Goal: Use online tool/utility: Utilize a website feature to perform a specific function

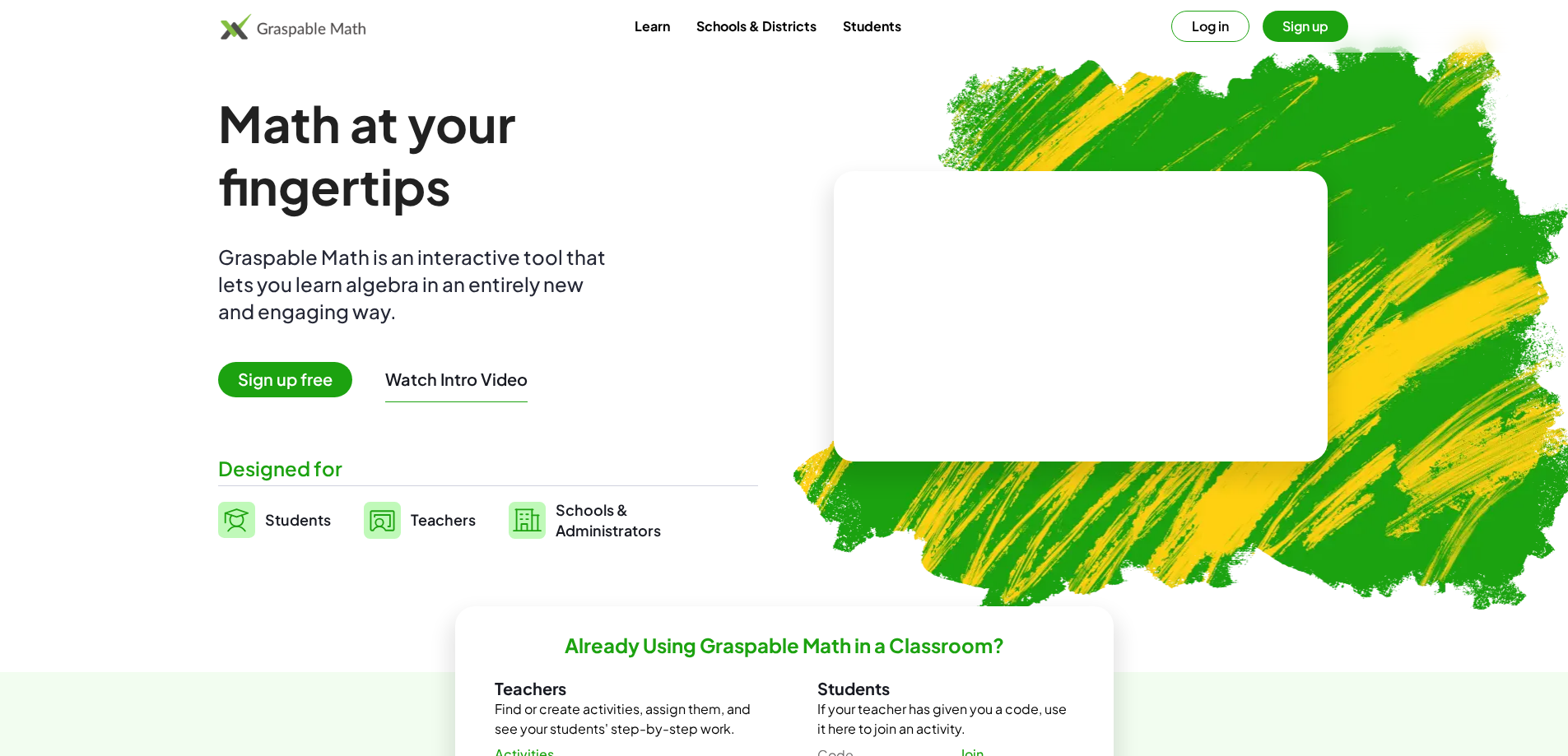
click at [1309, 20] on button "Sign up" at bounding box center [1305, 26] width 86 height 31
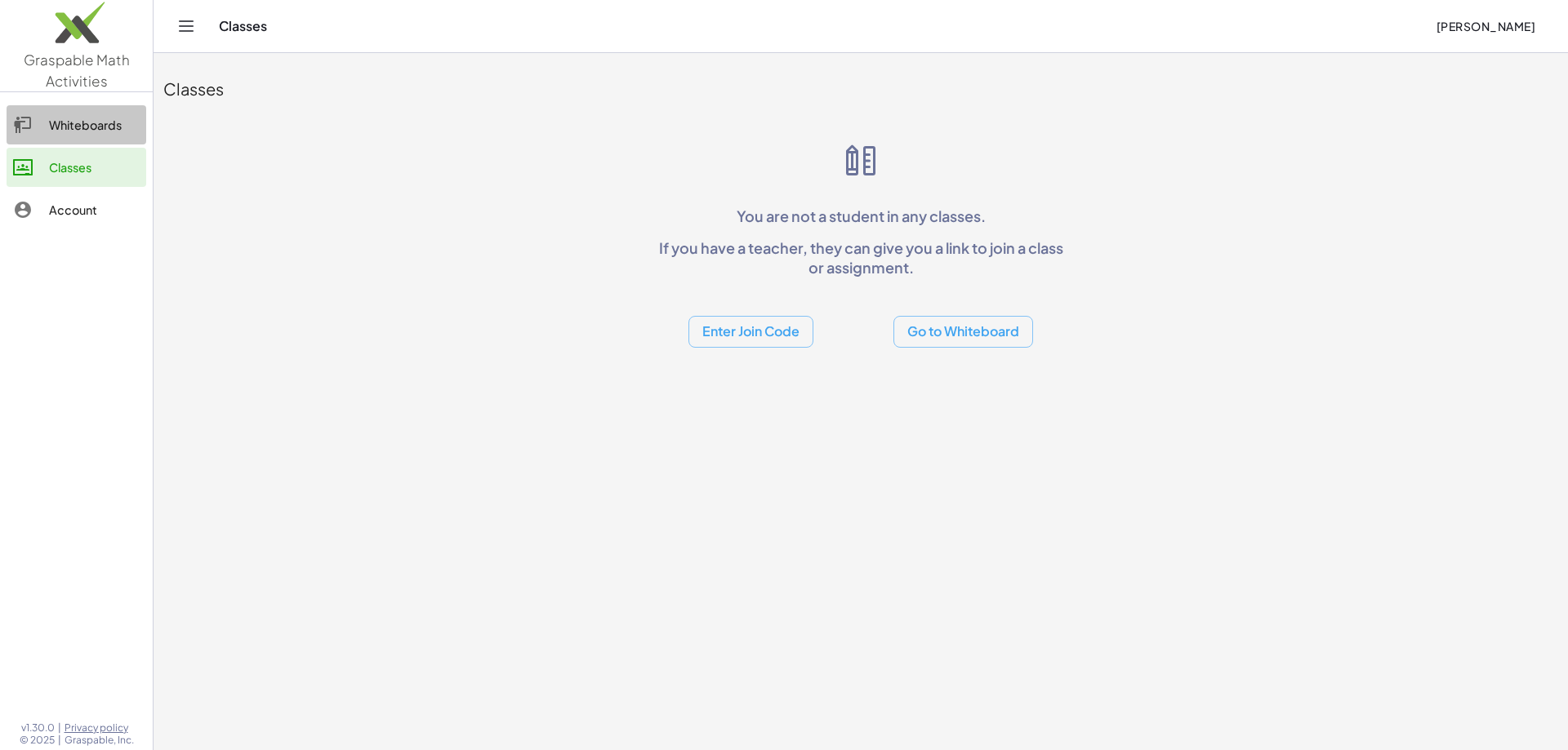
click at [71, 120] on div "Whiteboards" at bounding box center [94, 124] width 91 height 19
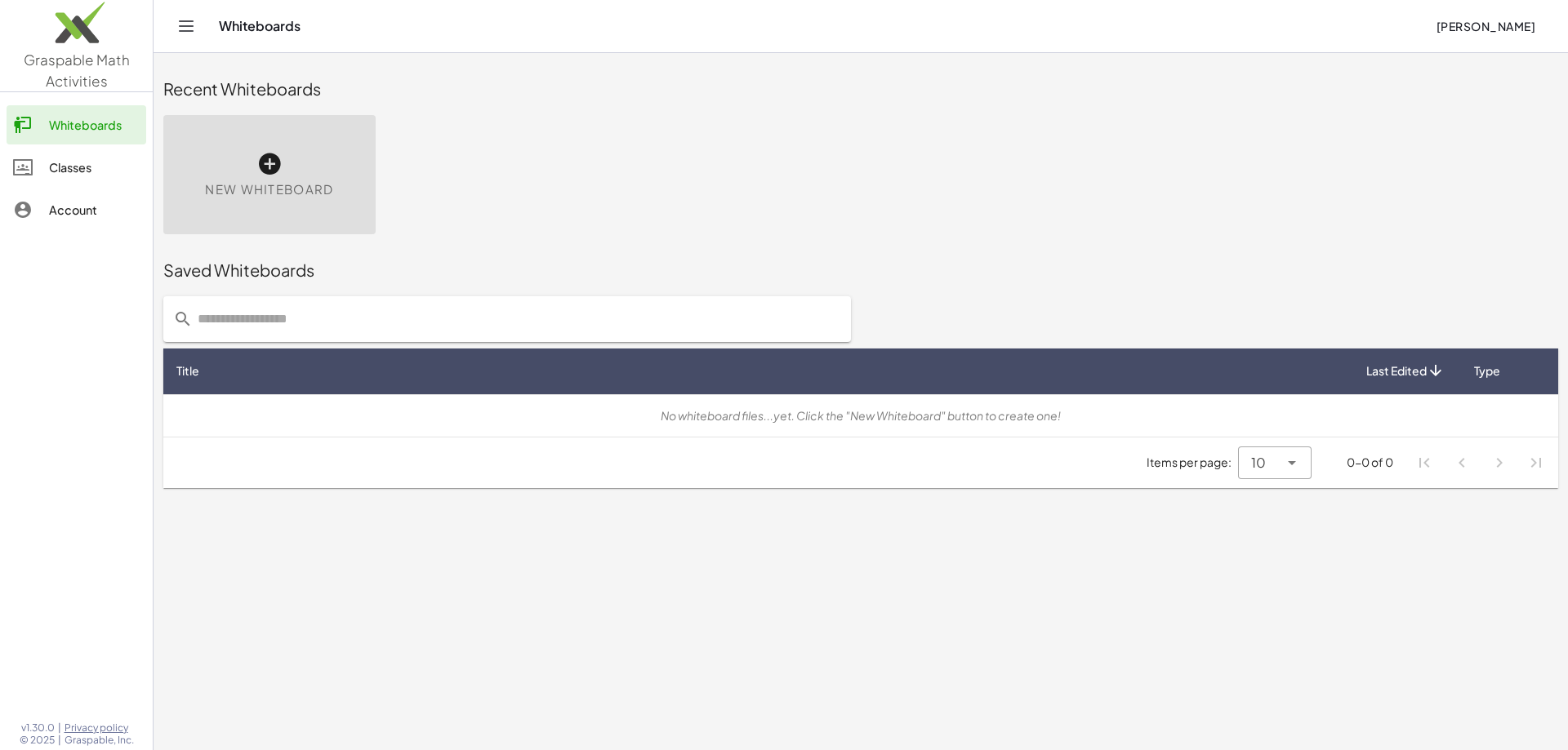
click at [259, 176] on icon at bounding box center [269, 164] width 26 height 26
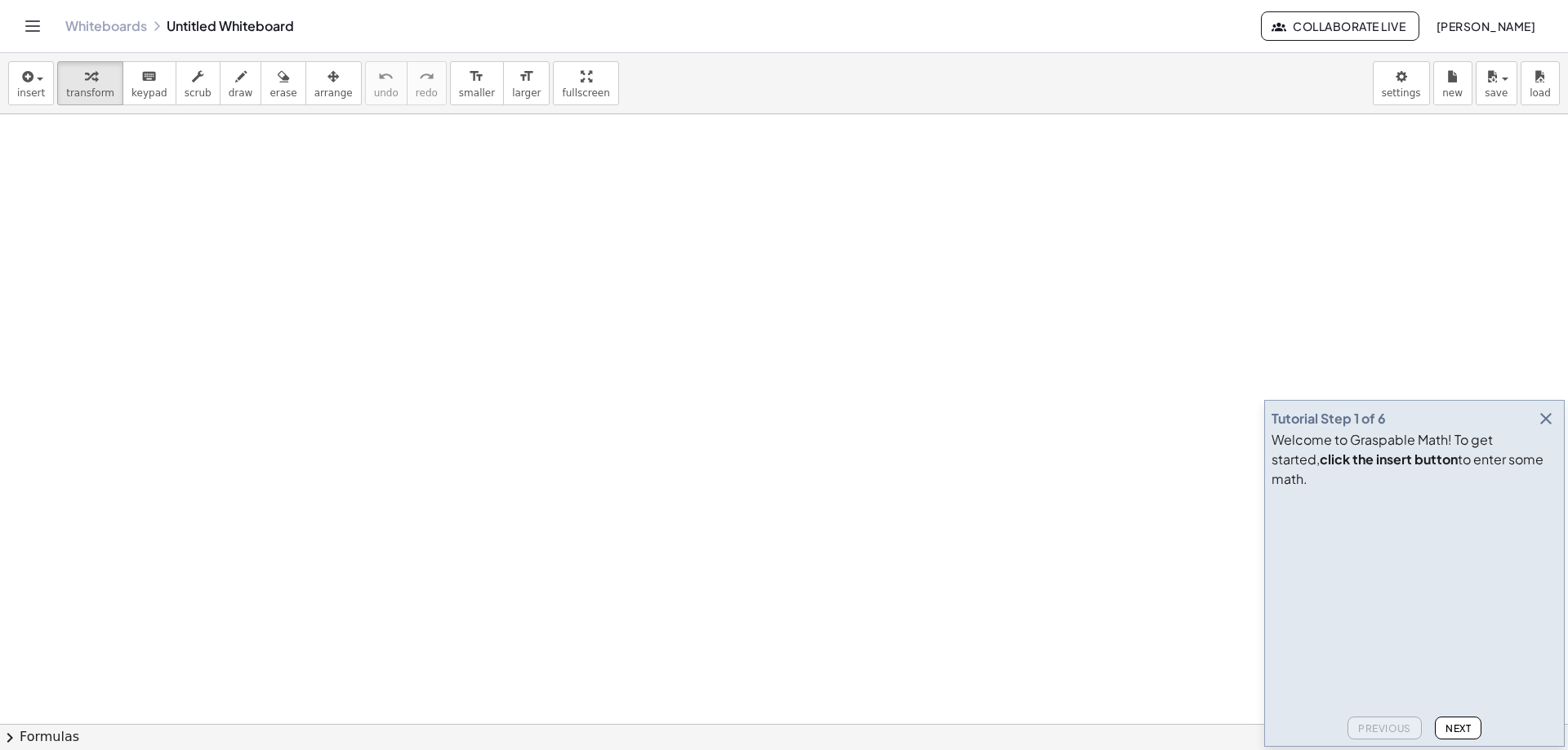
click at [1465, 734] on span "Next" at bounding box center [1458, 728] width 25 height 13
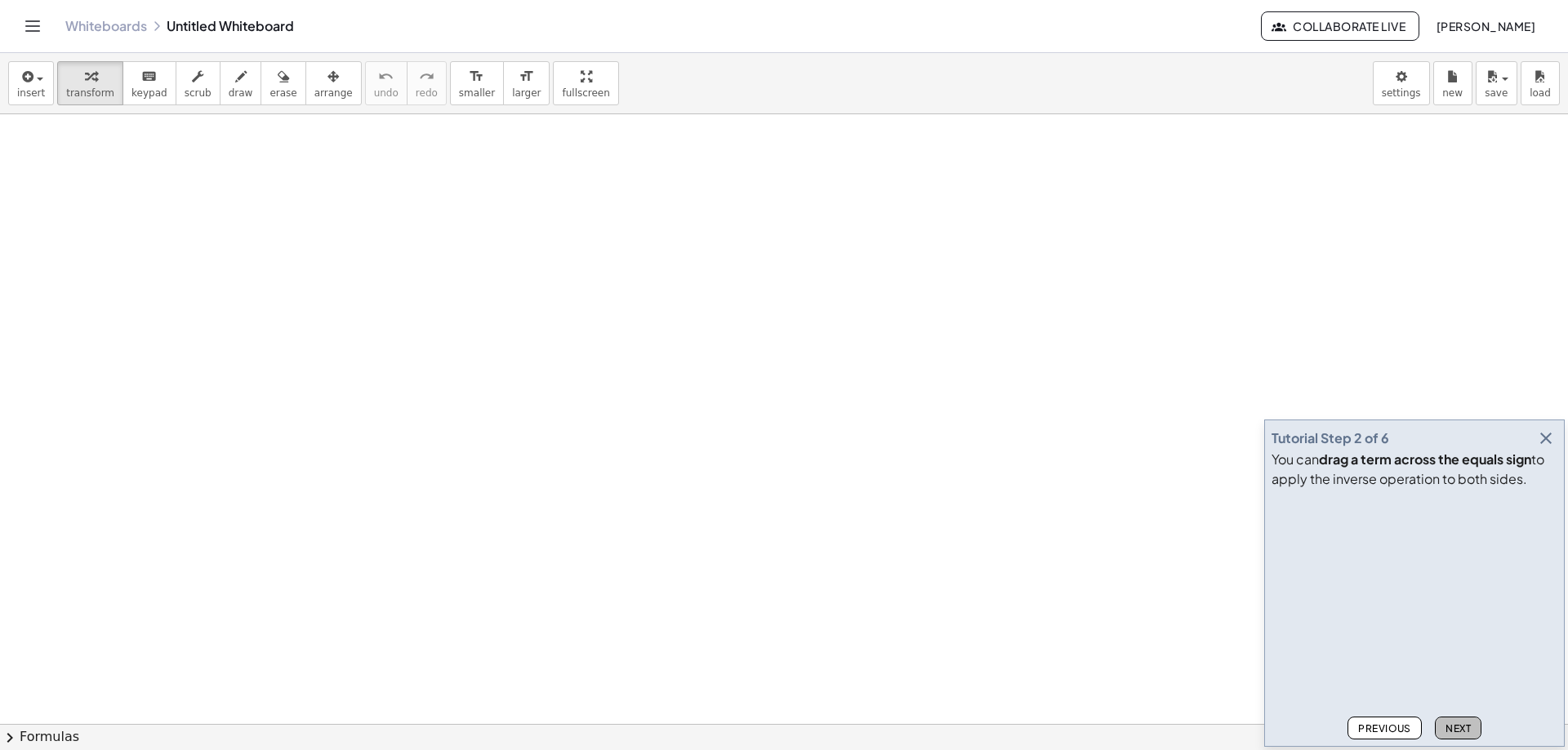
click at [1453, 729] on span "Next" at bounding box center [1458, 728] width 25 height 13
click at [1456, 729] on span "Next" at bounding box center [1458, 728] width 25 height 13
click at [1457, 729] on span "Next" at bounding box center [1458, 728] width 25 height 13
click at [1544, 437] on icon "button" at bounding box center [1545, 438] width 19 height 19
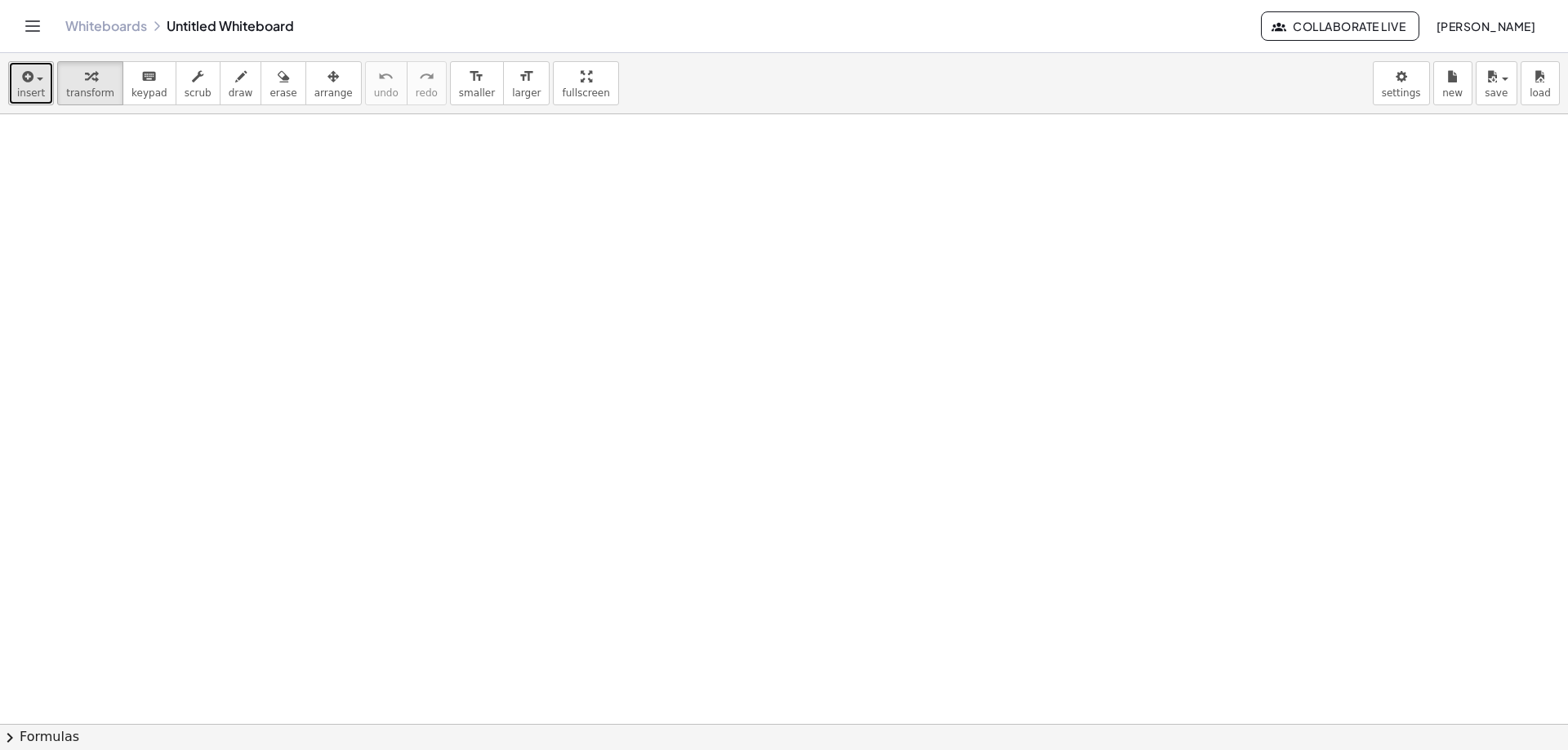
click at [14, 93] on button "insert" at bounding box center [31, 83] width 45 height 44
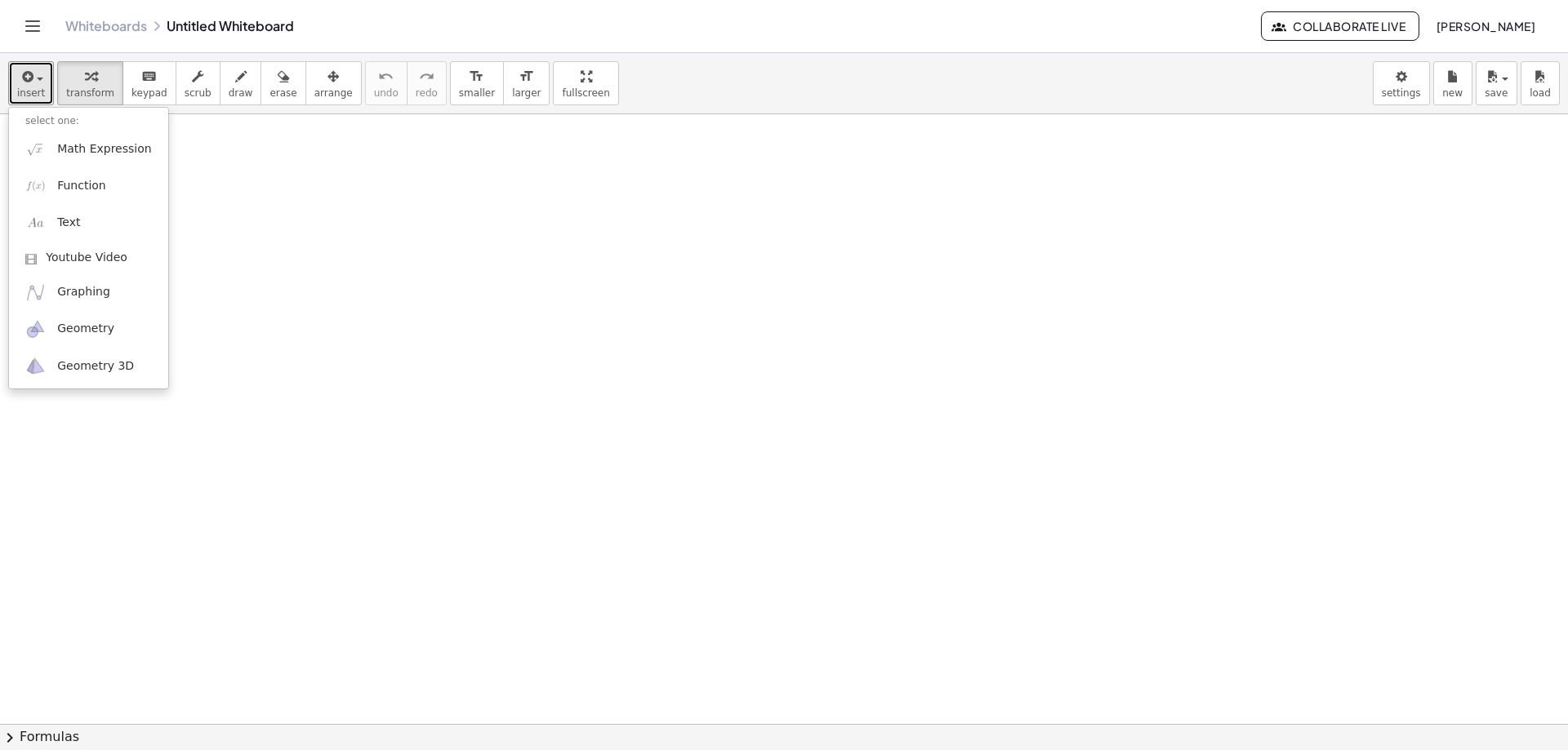
click at [302, 376] on div at bounding box center [784, 724] width 1568 height 1219
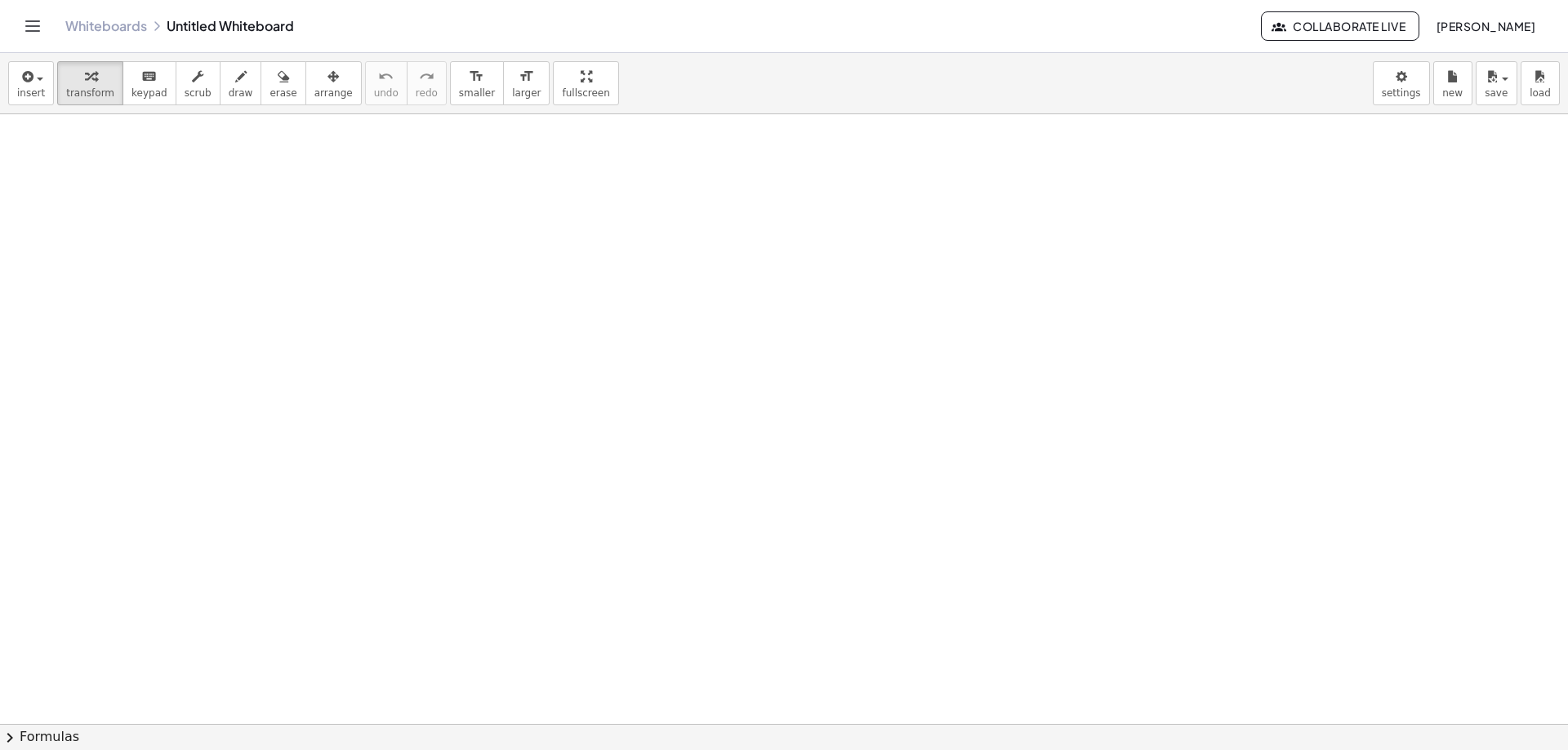
click at [28, 18] on icon "Toggle navigation" at bounding box center [32, 25] width 19 height 19
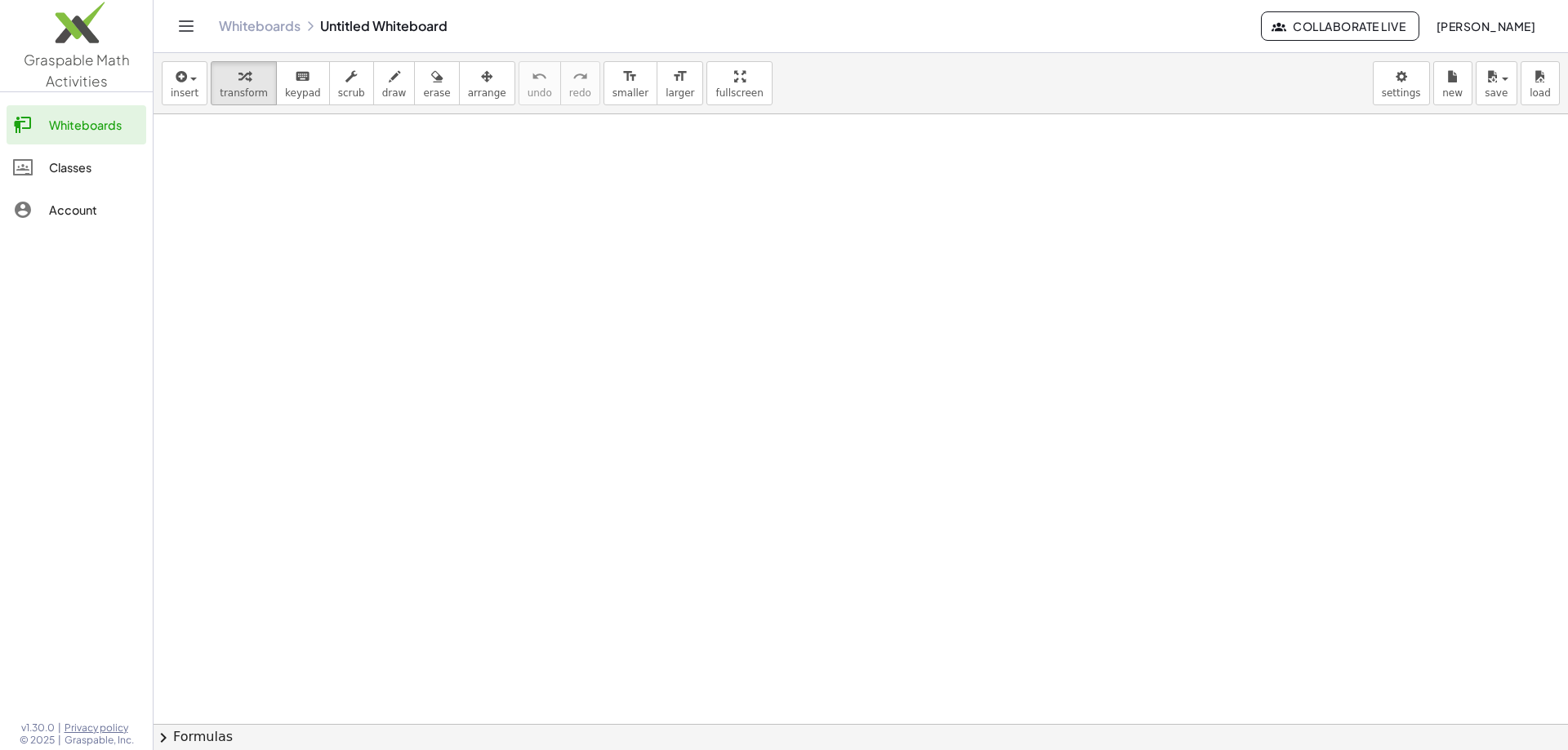
click at [397, 316] on div at bounding box center [861, 724] width 1414 height 1219
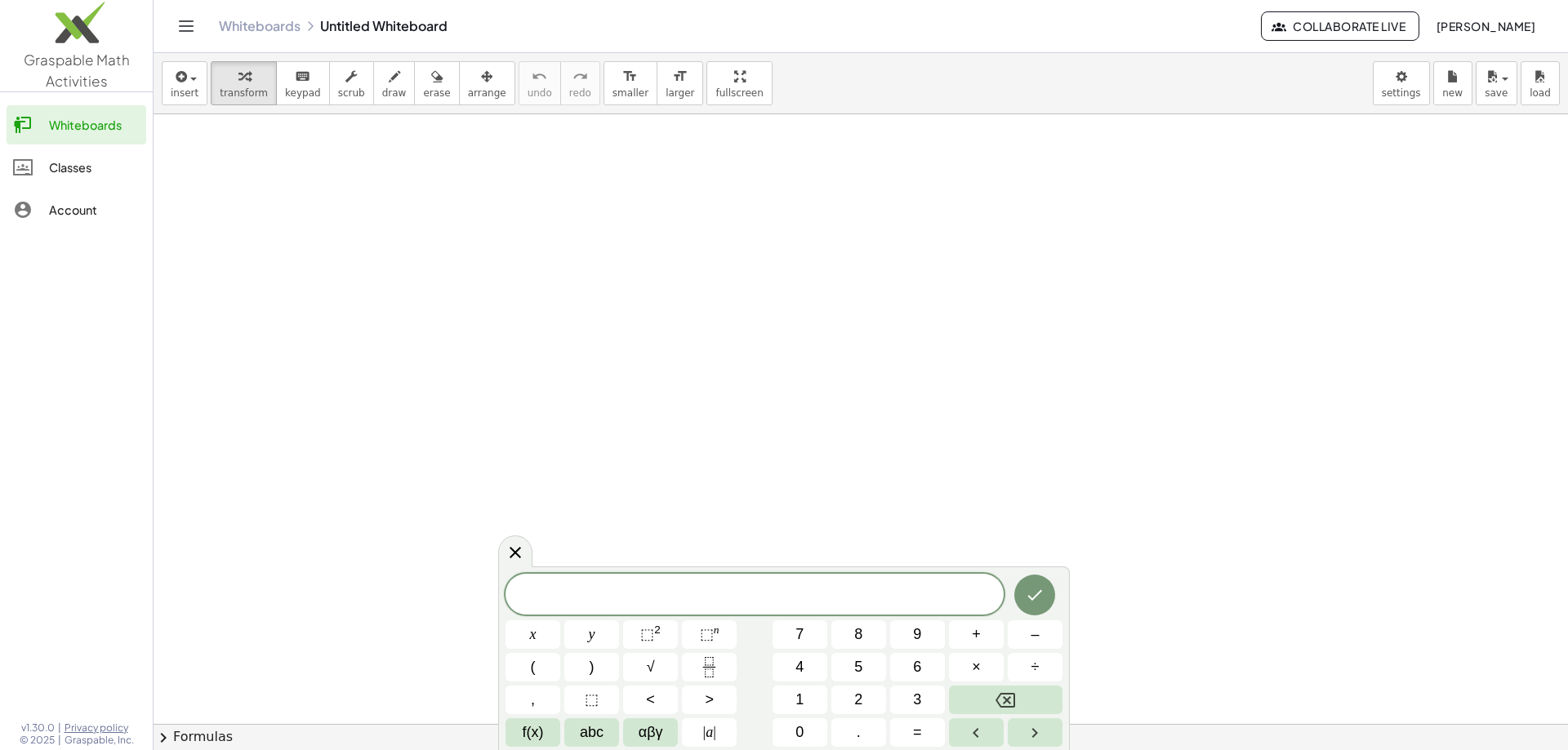
click at [172, 188] on div at bounding box center [861, 724] width 1414 height 1219
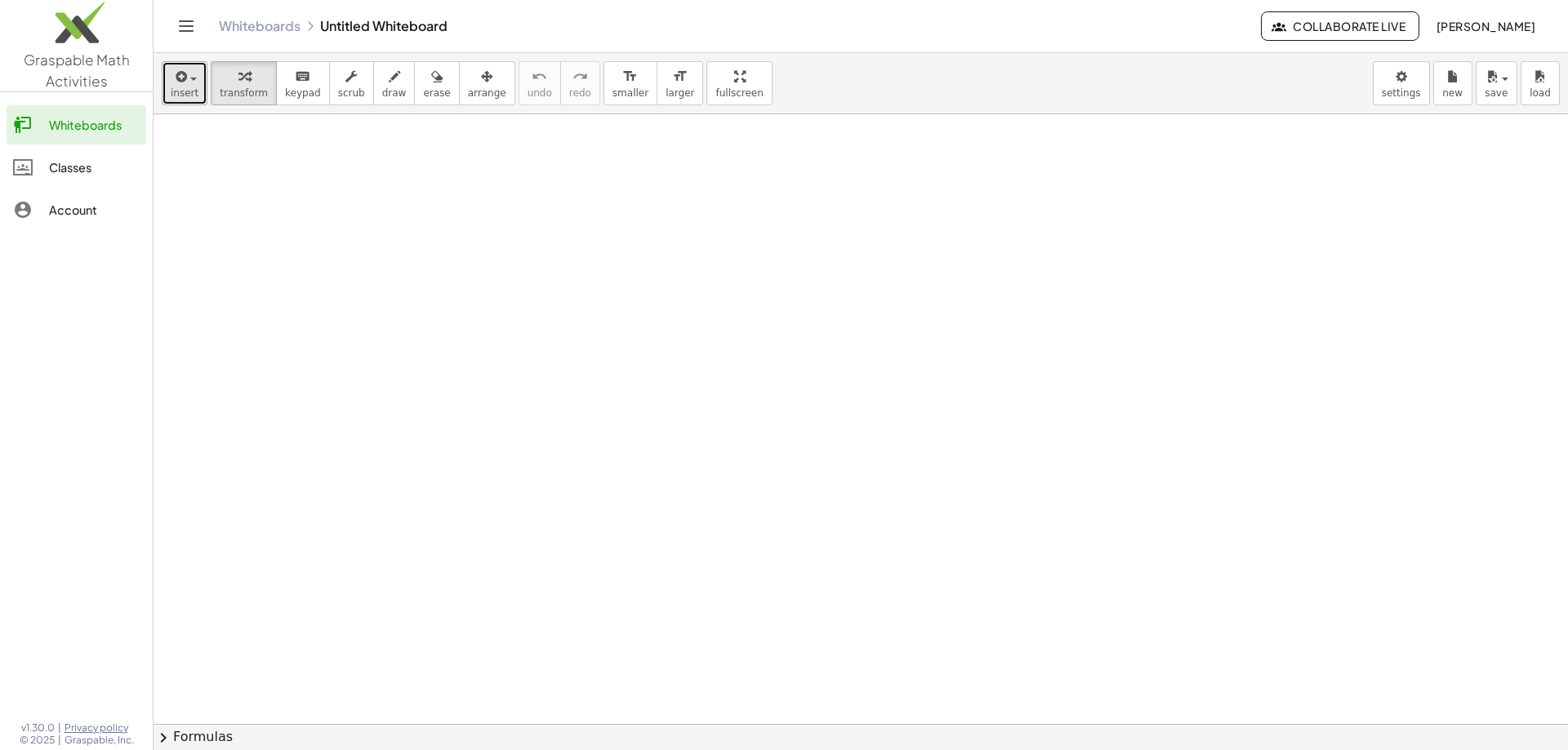
click at [191, 81] on div "button" at bounding box center [184, 76] width 28 height 19
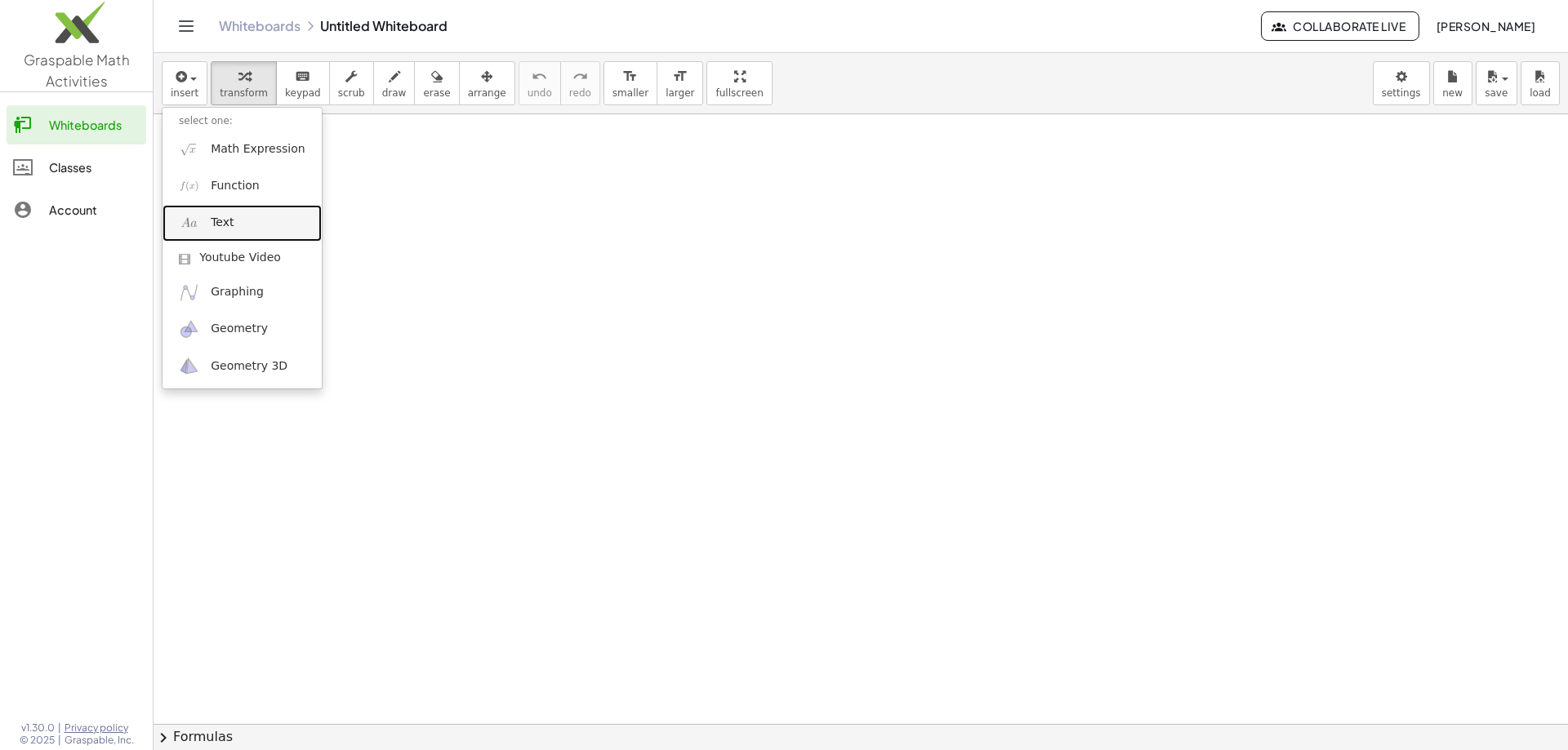
click at [242, 230] on link "Text" at bounding box center [242, 223] width 160 height 37
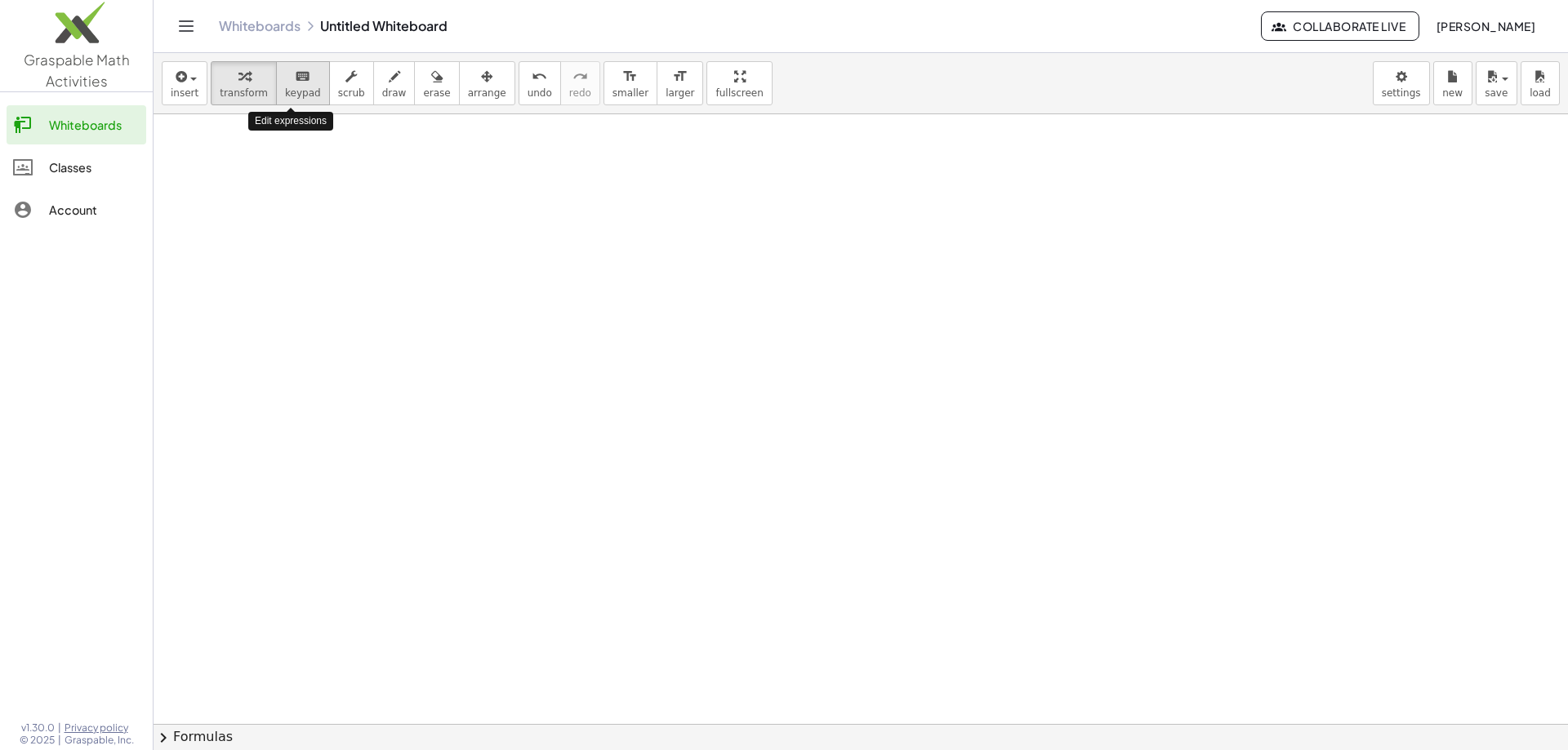
click at [295, 75] on icon "keyboard" at bounding box center [302, 76] width 15 height 19
click at [295, 81] on icon "keyboard" at bounding box center [302, 76] width 15 height 19
click at [512, 178] on button "+" at bounding box center [519, 173] width 31 height 28
click at [497, 192] on div at bounding box center [417, 204] width 245 height 58
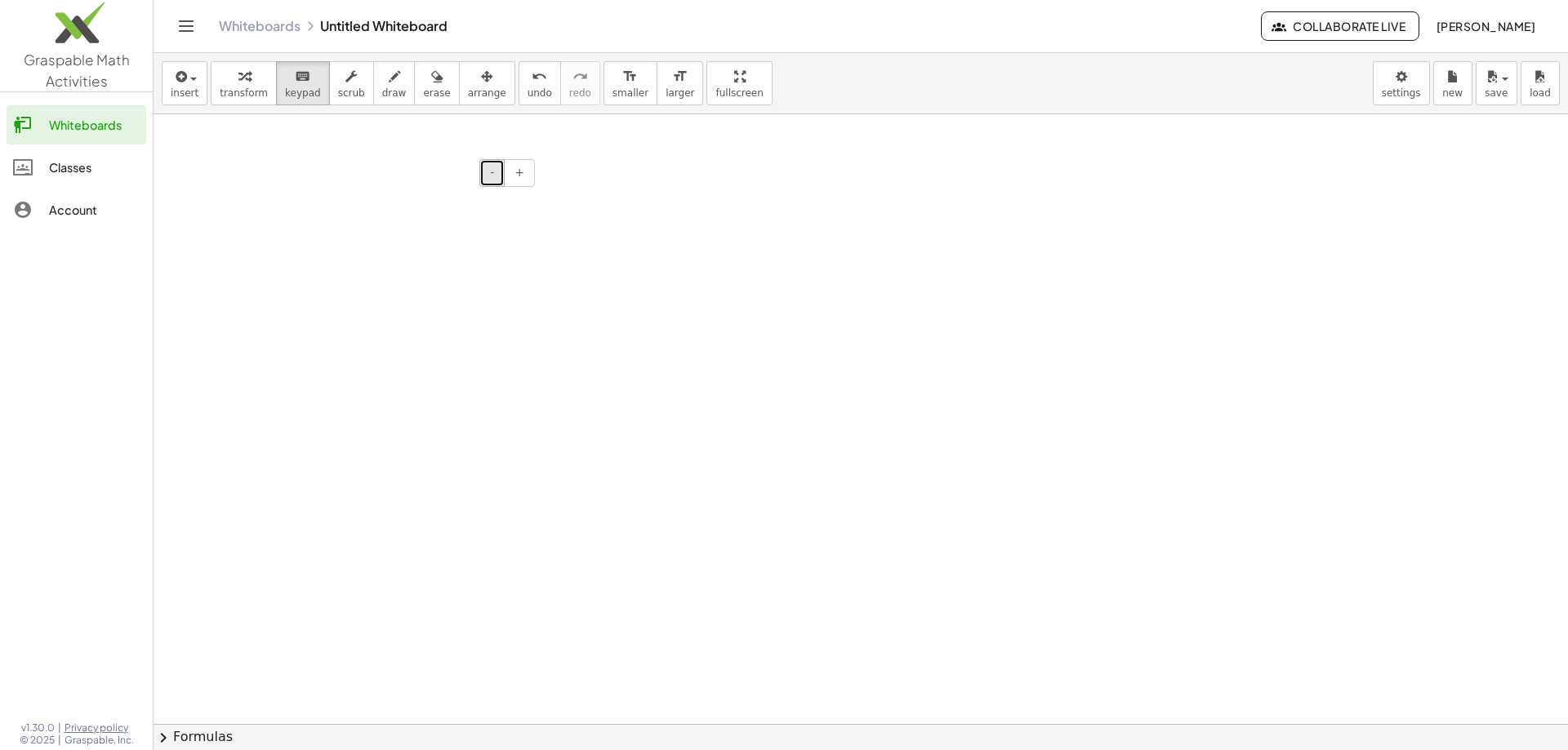
click at [497, 180] on button "-" at bounding box center [492, 173] width 25 height 28
click at [494, 178] on span "-" at bounding box center [491, 172] width 4 height 13
click at [527, 92] on span "undo" at bounding box center [539, 93] width 24 height 12
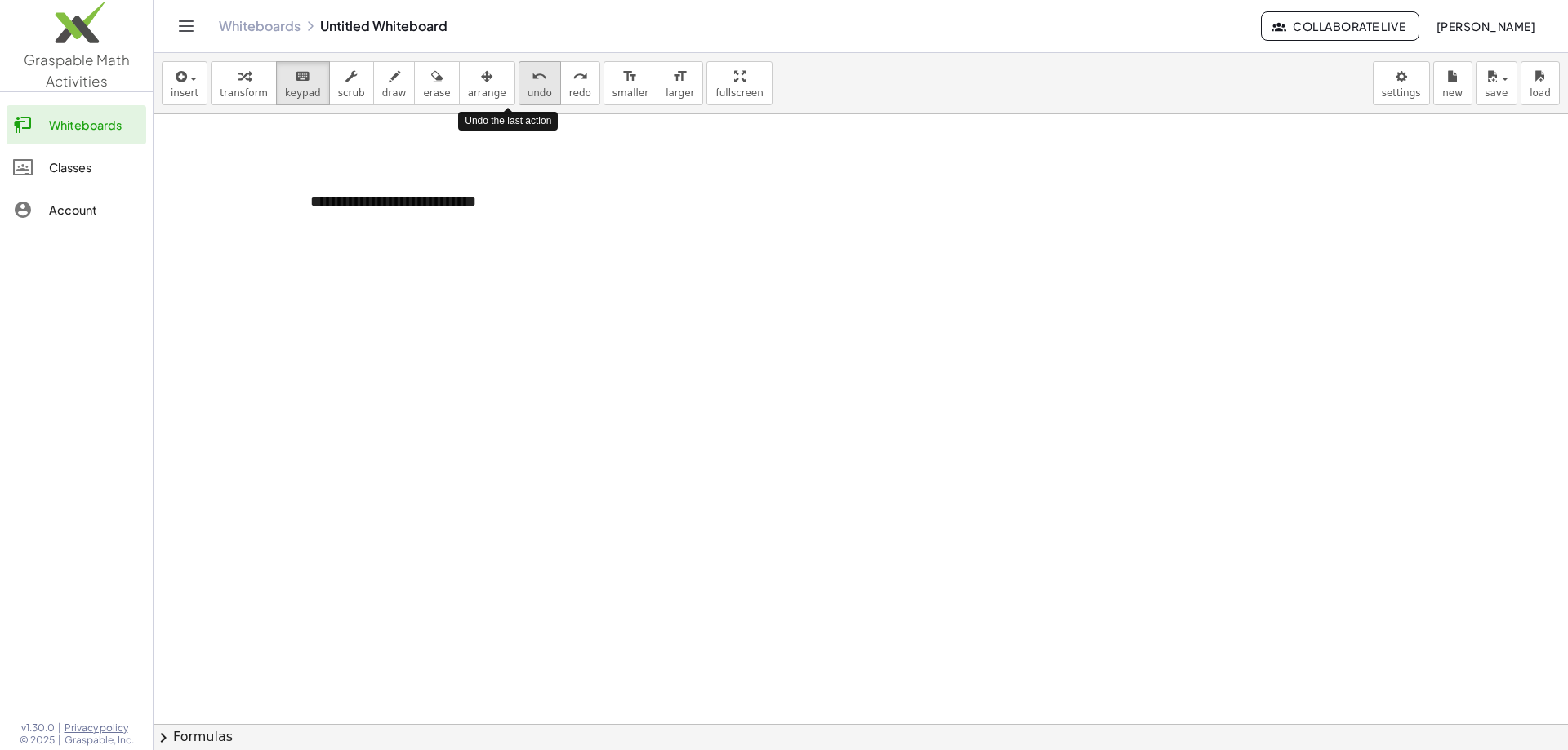
click at [527, 92] on span "undo" at bounding box center [539, 93] width 24 height 12
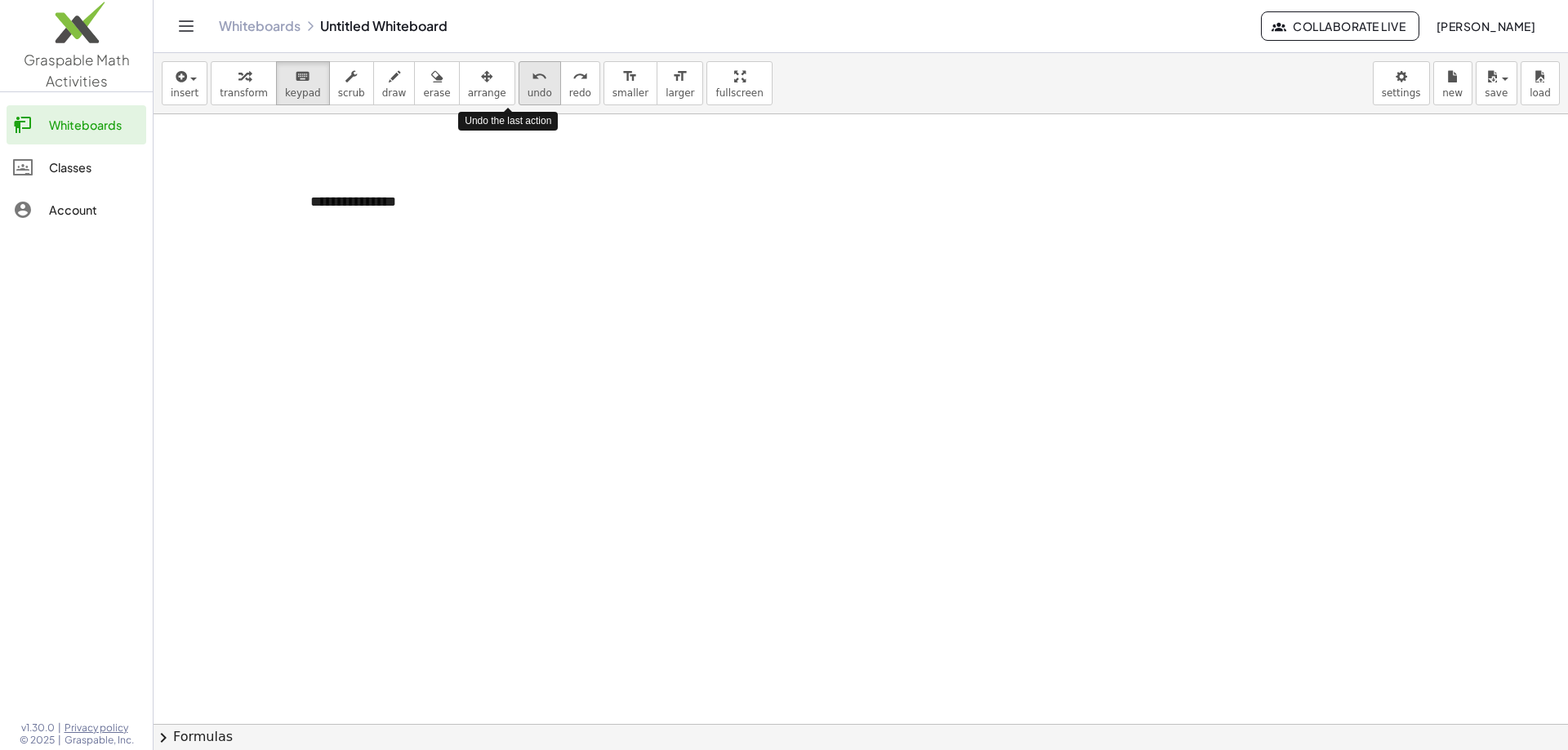
click at [527, 92] on span "undo" at bounding box center [539, 93] width 24 height 12
click at [343, 92] on span "scrub" at bounding box center [351, 93] width 27 height 12
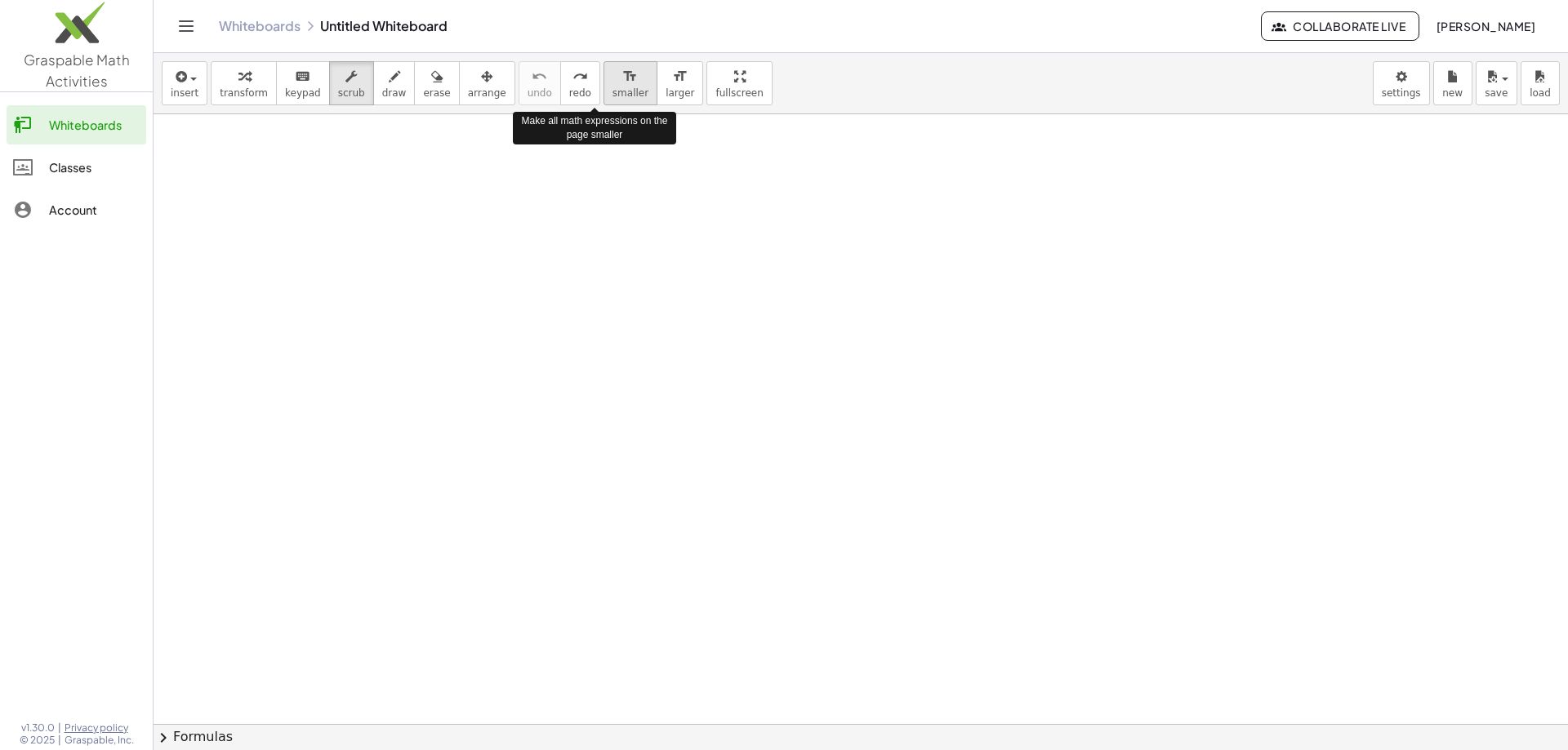
click at [622, 78] on icon "format_size" at bounding box center [630, 76] width 15 height 19
click at [311, 176] on div at bounding box center [861, 724] width 1414 height 1219
click at [232, 160] on div at bounding box center [861, 724] width 1414 height 1219
click at [240, 162] on div at bounding box center [861, 724] width 1414 height 1219
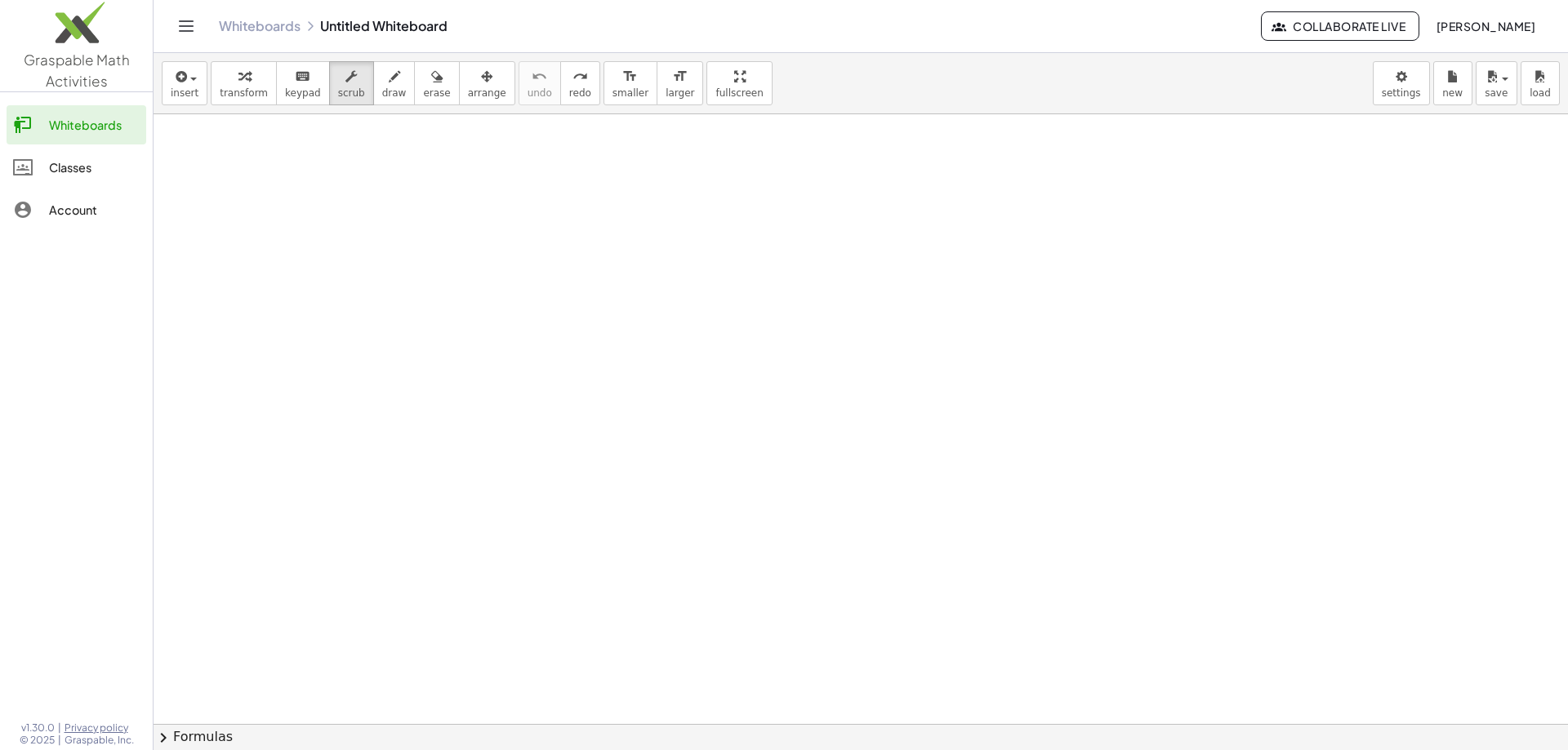
click at [240, 162] on div at bounding box center [861, 724] width 1414 height 1219
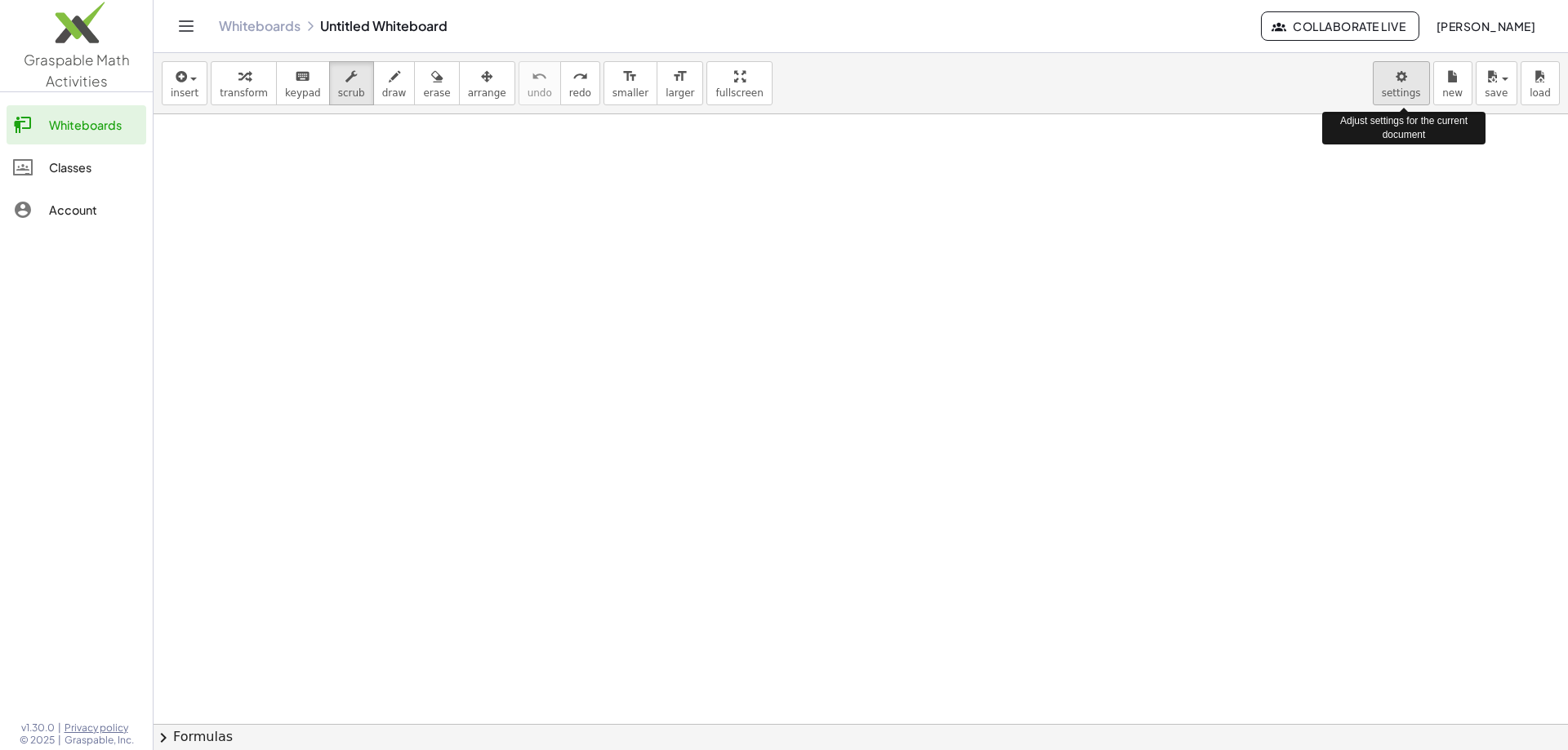
click at [1401, 88] on body "Graspable Math Activities Whiteboards Classes Account v1.30.0 | Privacy policy …" at bounding box center [784, 375] width 1568 height 750
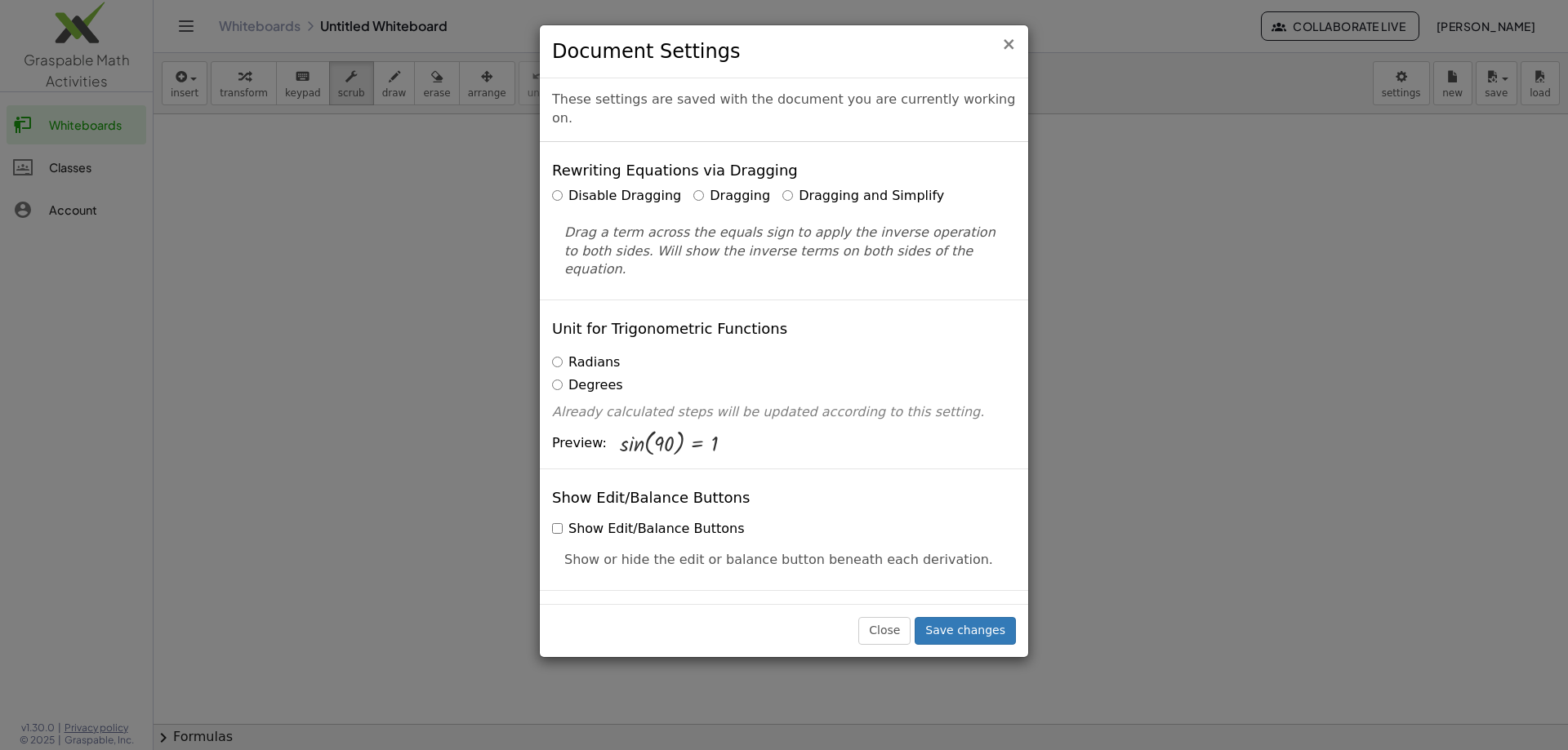
click at [1013, 45] on span "×" at bounding box center [1008, 44] width 14 height 19
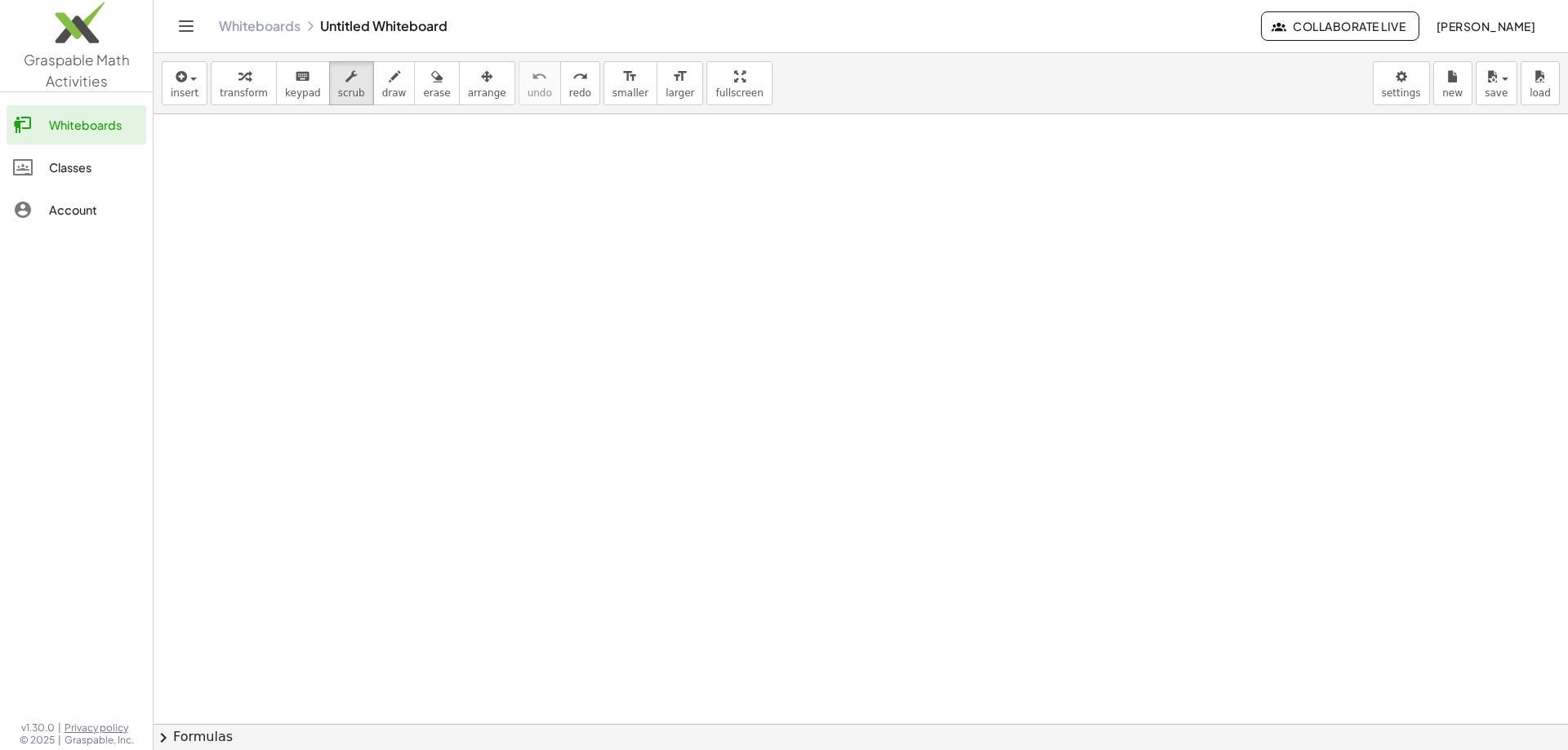
click at [188, 144] on div at bounding box center [861, 724] width 1414 height 1219
click at [228, 156] on div at bounding box center [861, 724] width 1414 height 1219
drag, startPoint x: 230, startPoint y: 156, endPoint x: 189, endPoint y: 181, distance: 48.0
click at [189, 181] on div at bounding box center [861, 724] width 1414 height 1219
click at [190, 90] on span "insert" at bounding box center [184, 93] width 28 height 12
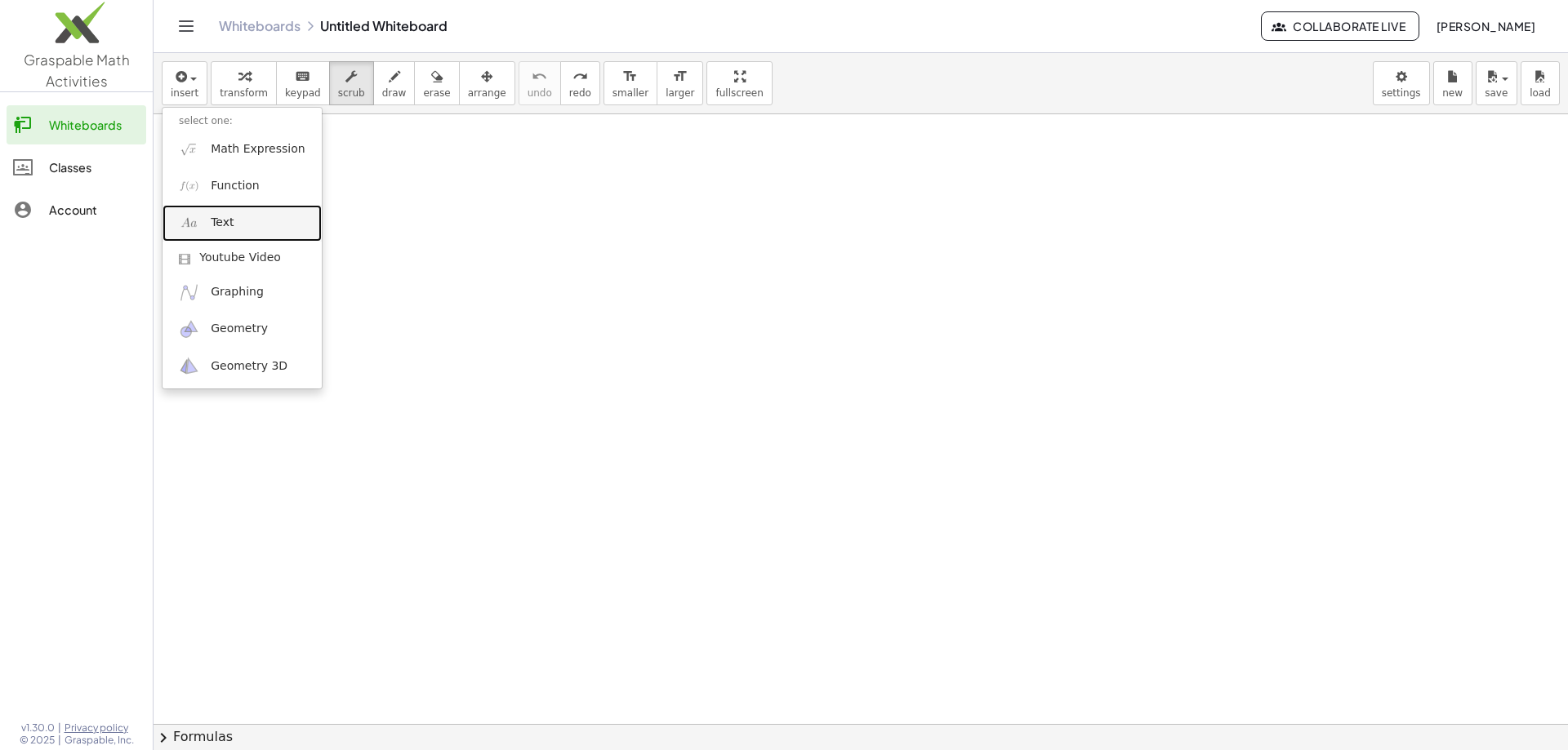
click at [283, 229] on link "Text" at bounding box center [242, 223] width 160 height 37
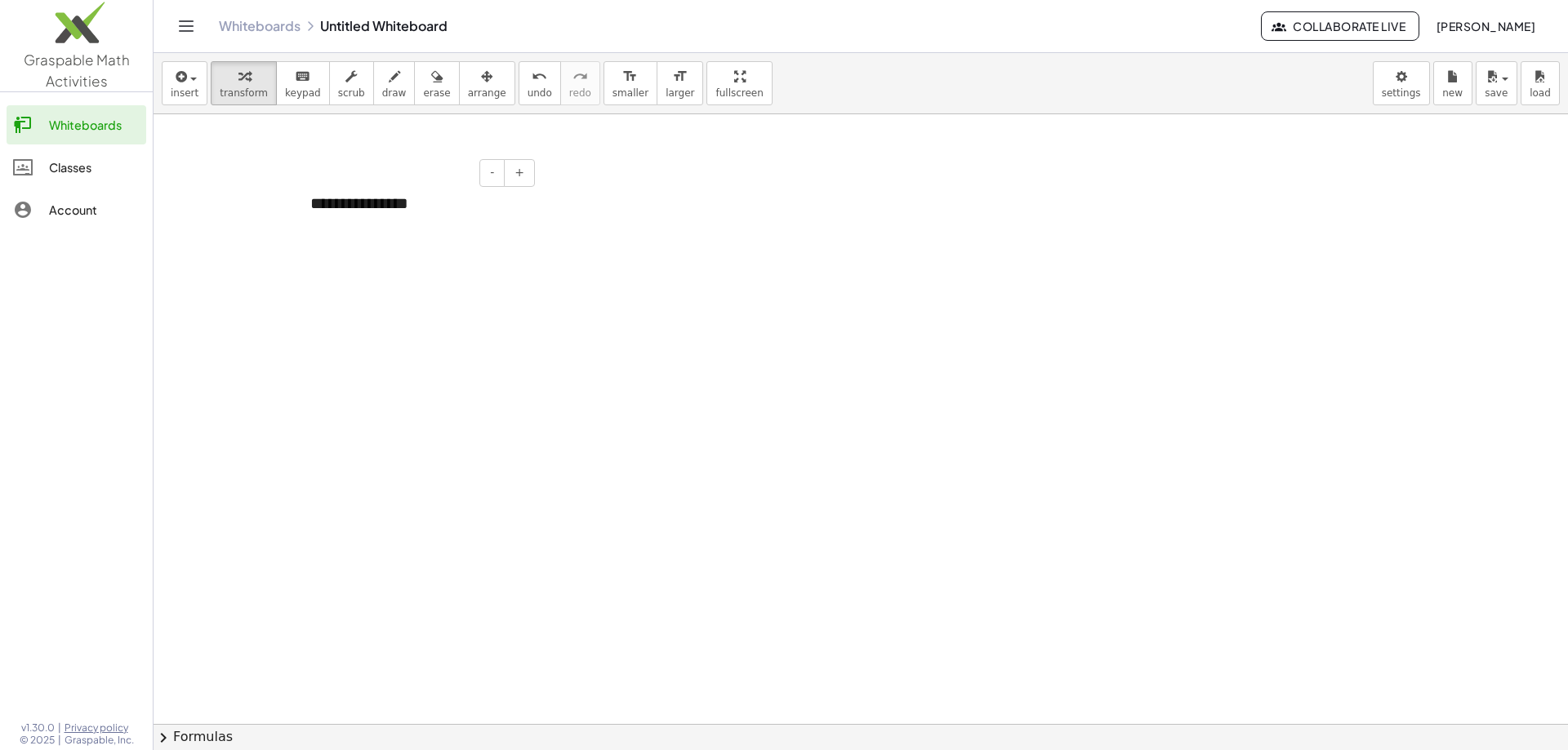
click at [433, 209] on div "**********" at bounding box center [417, 203] width 245 height 56
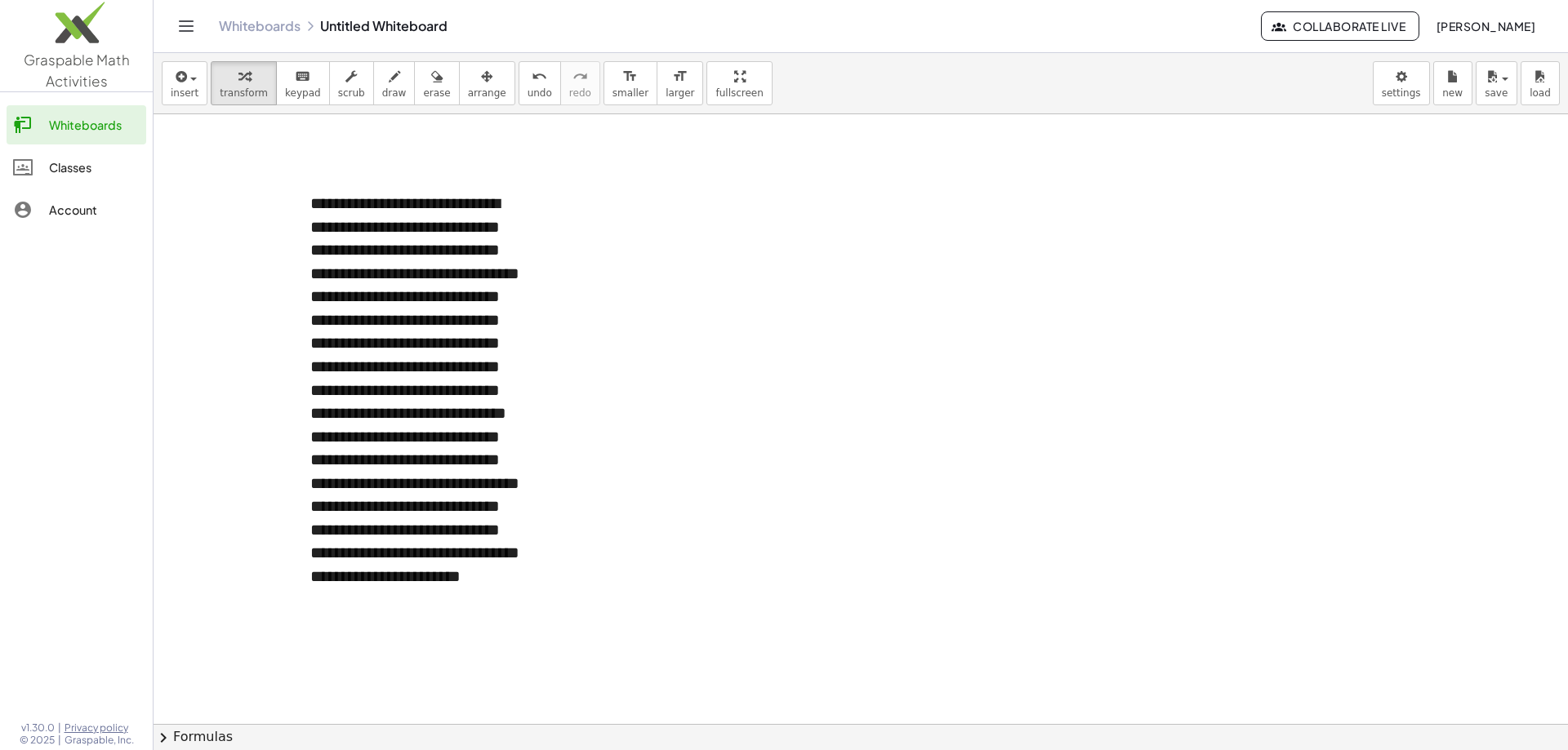
drag, startPoint x: 538, startPoint y: 697, endPoint x: 614, endPoint y: 689, distance: 76.4
click at [614, 689] on div "**********" at bounding box center [861, 724] width 1414 height 1219
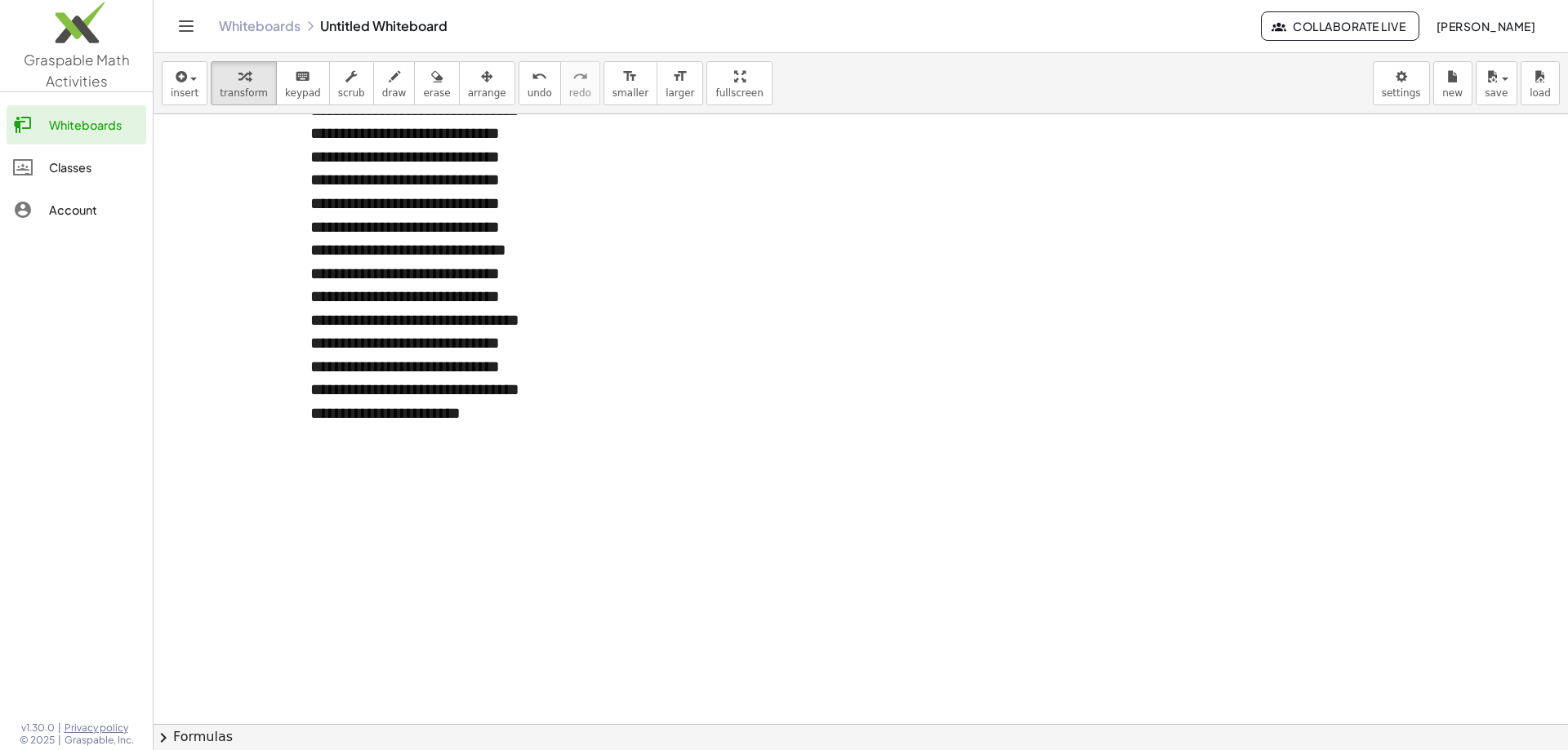
drag, startPoint x: 538, startPoint y: 532, endPoint x: 581, endPoint y: 533, distance: 43.0
click at [581, 533] on div "**********" at bounding box center [861, 561] width 1414 height 1219
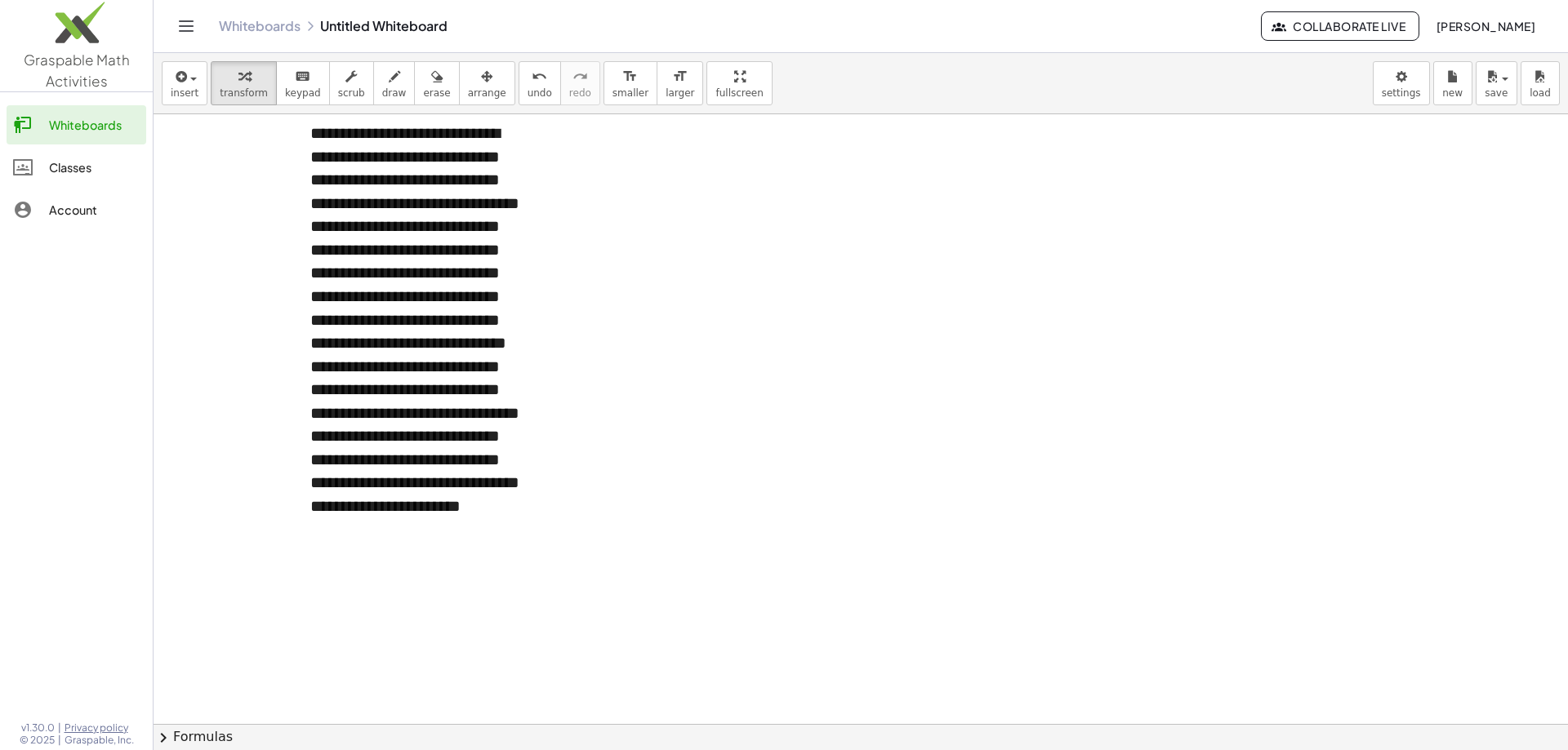
scroll to position [0, 0]
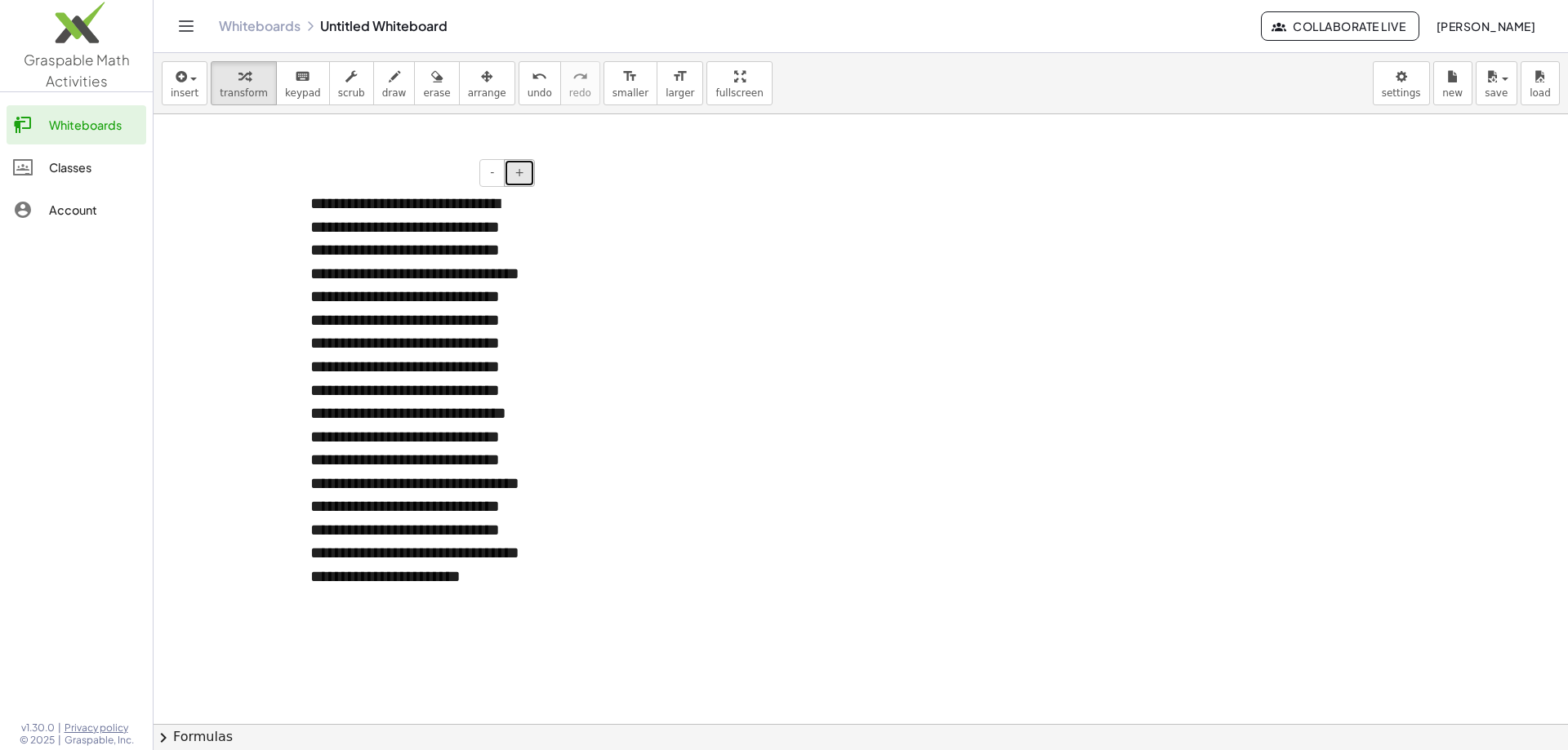
click at [518, 177] on span "+" at bounding box center [519, 172] width 10 height 13
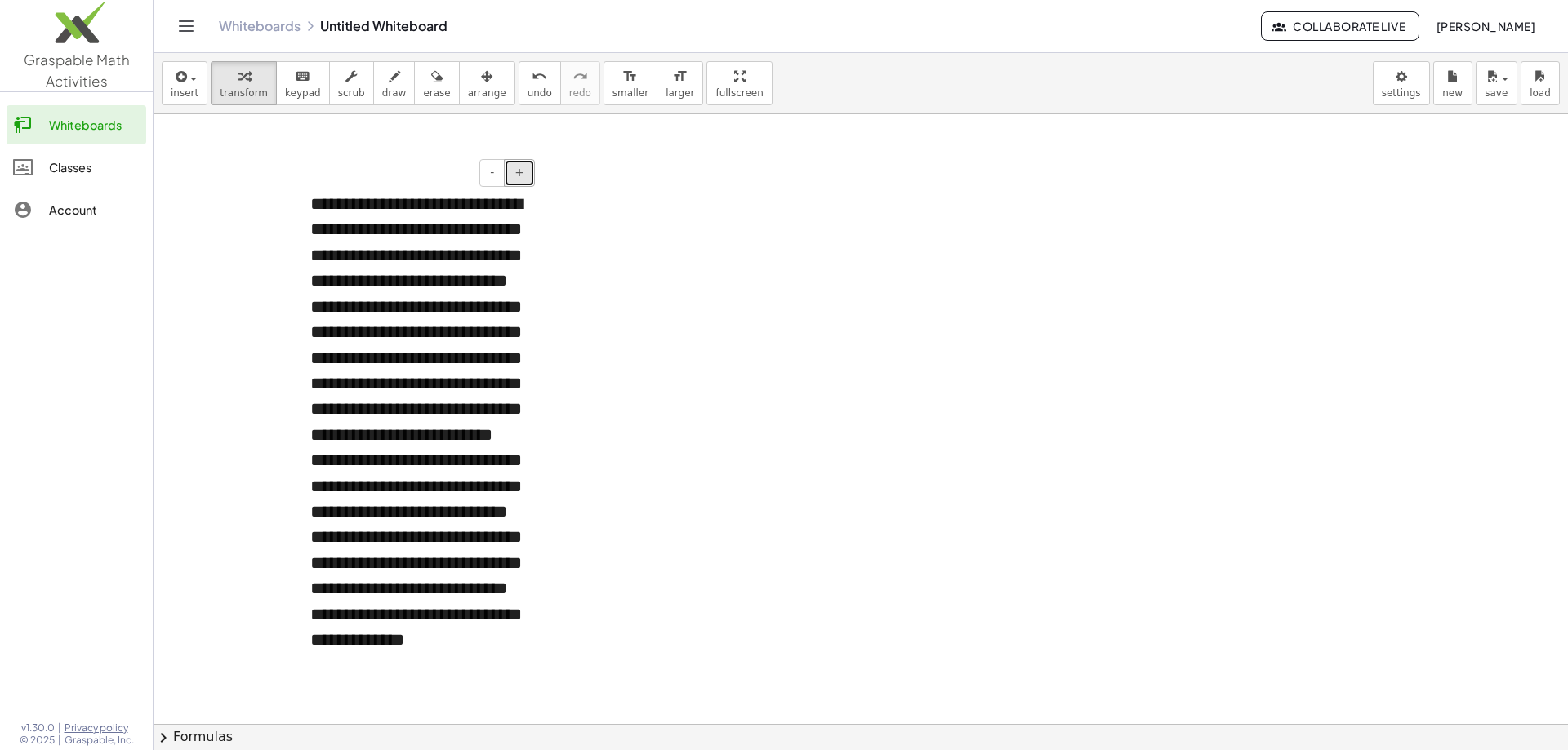
click at [521, 181] on button "+" at bounding box center [519, 173] width 31 height 28
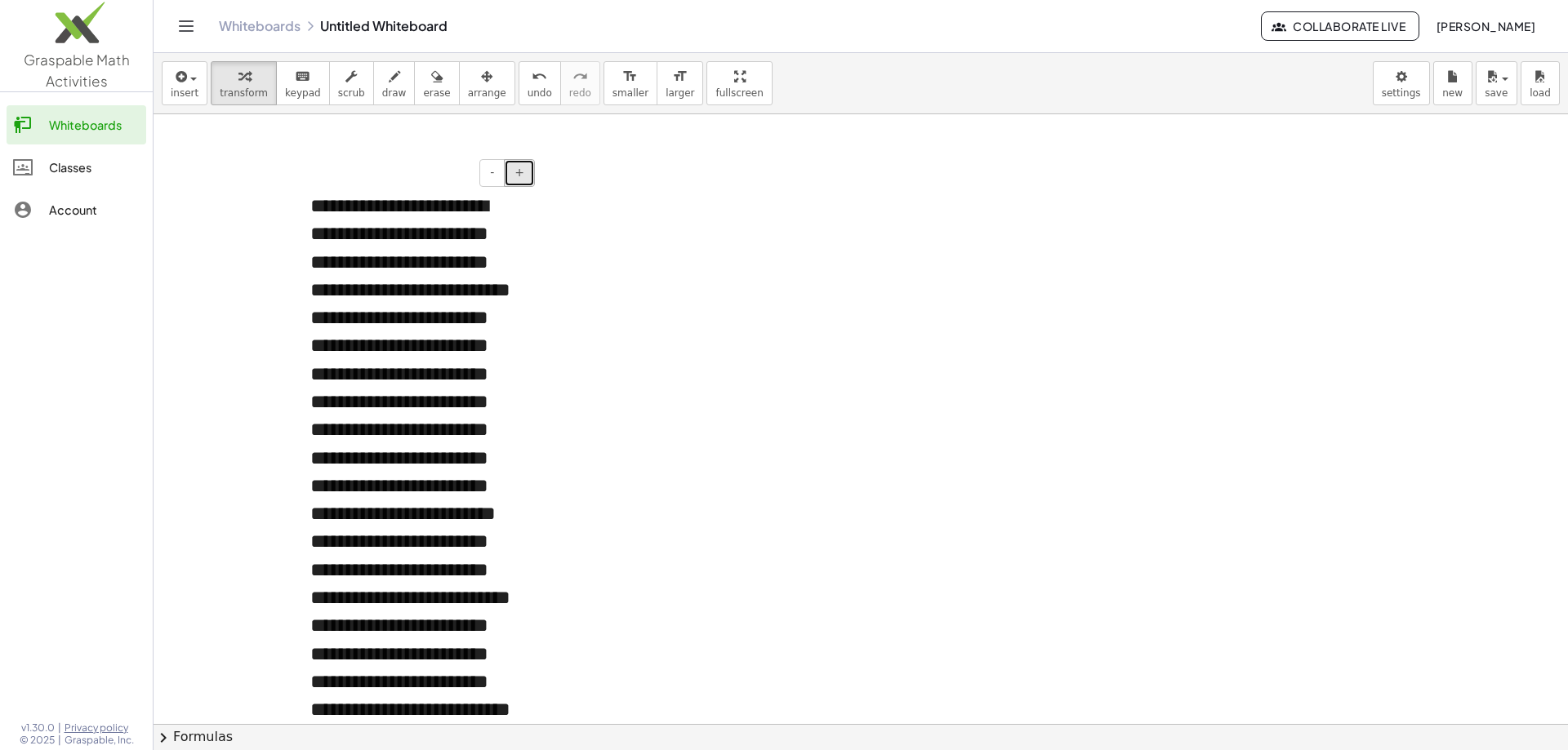
click at [521, 181] on button "+" at bounding box center [519, 173] width 31 height 28
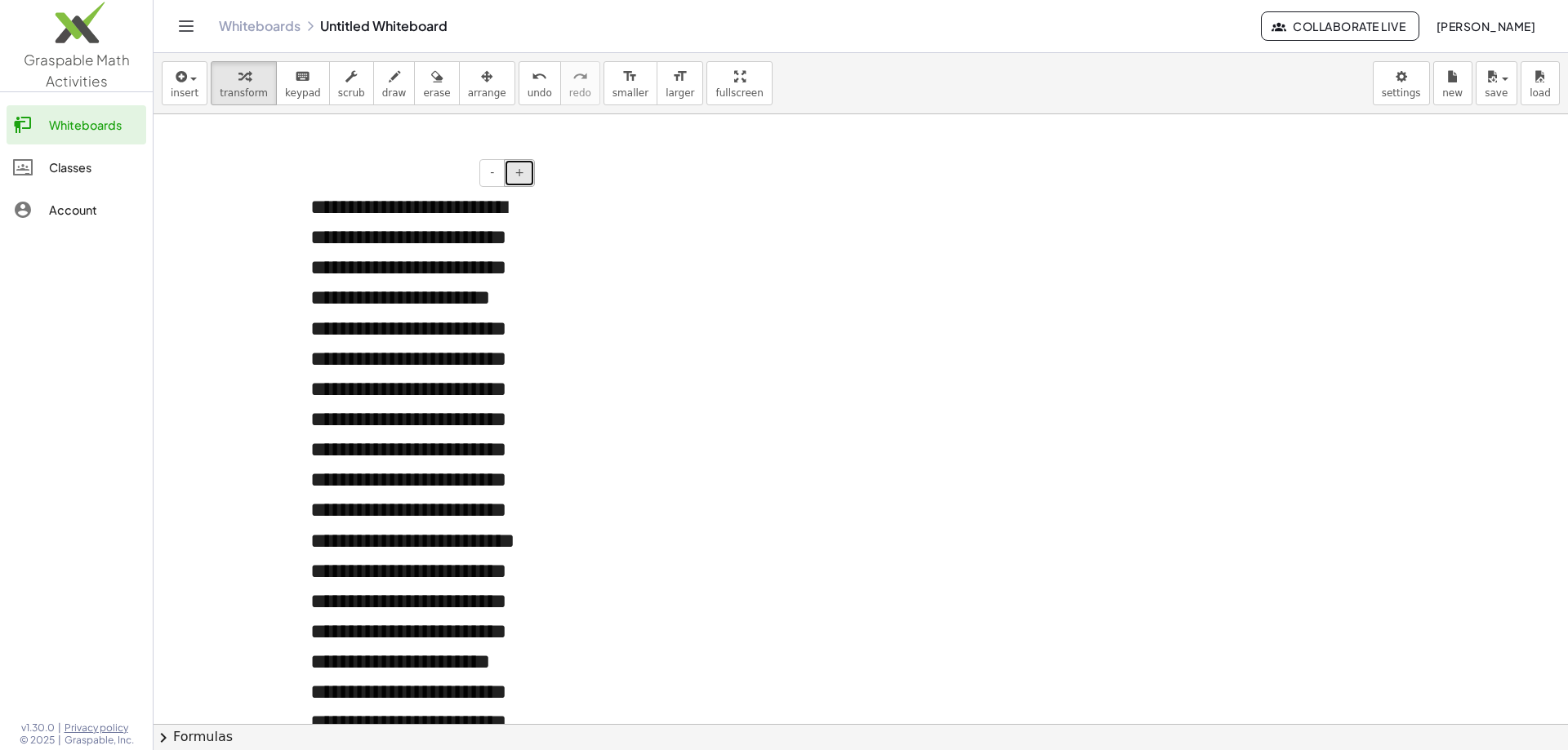
click at [521, 181] on button "+" at bounding box center [519, 173] width 31 height 28
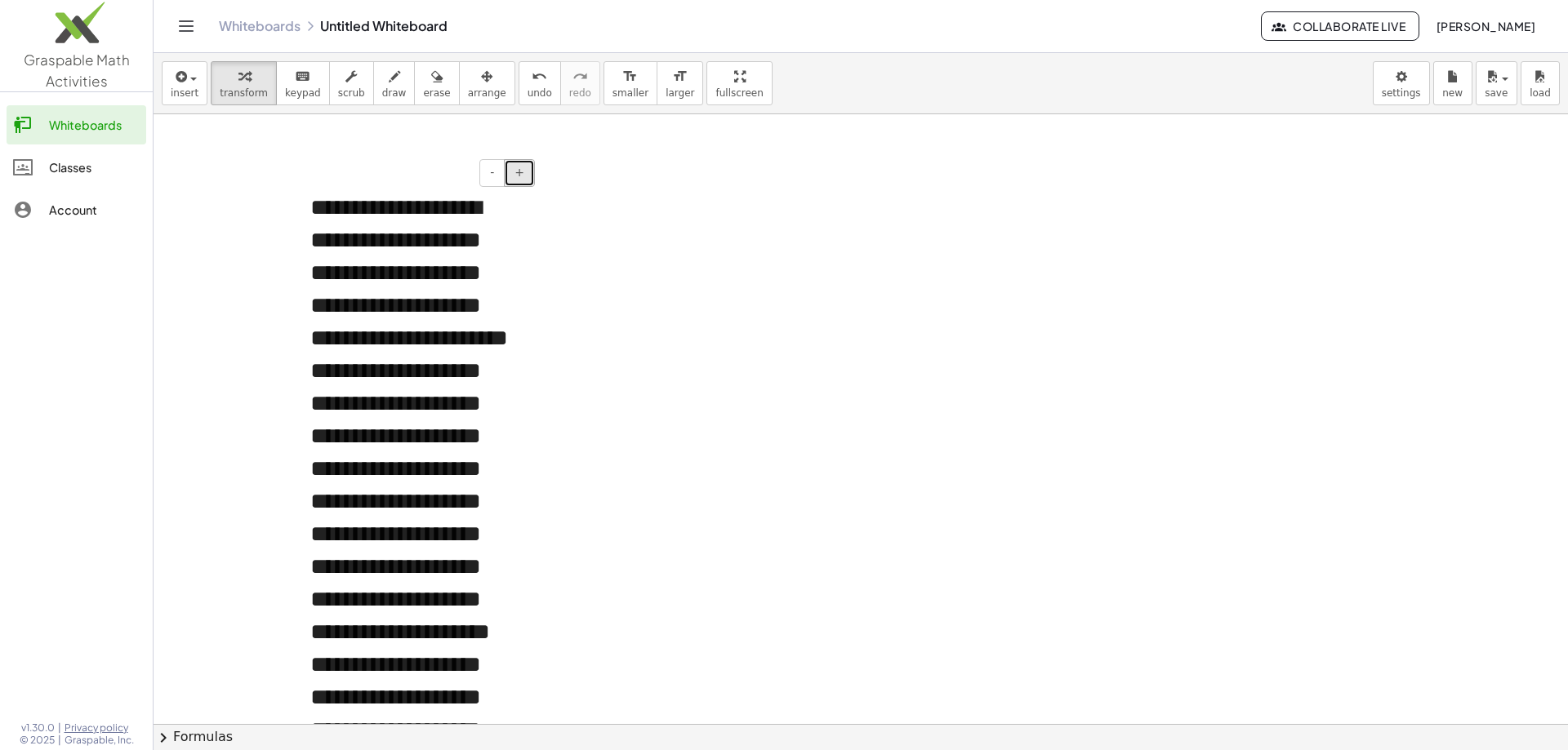
click at [521, 181] on button "+" at bounding box center [519, 173] width 31 height 28
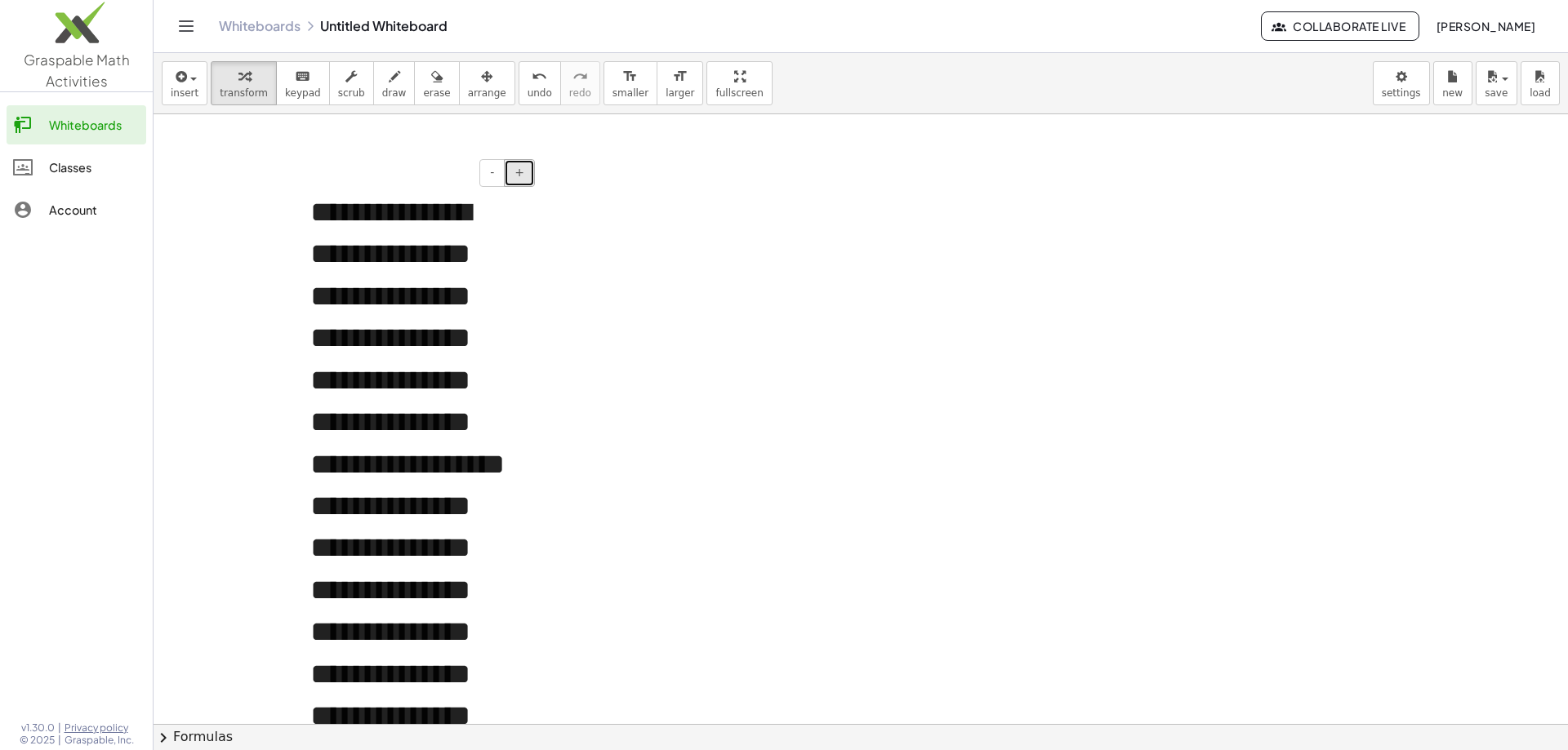
click at [521, 181] on button "+" at bounding box center [519, 173] width 31 height 28
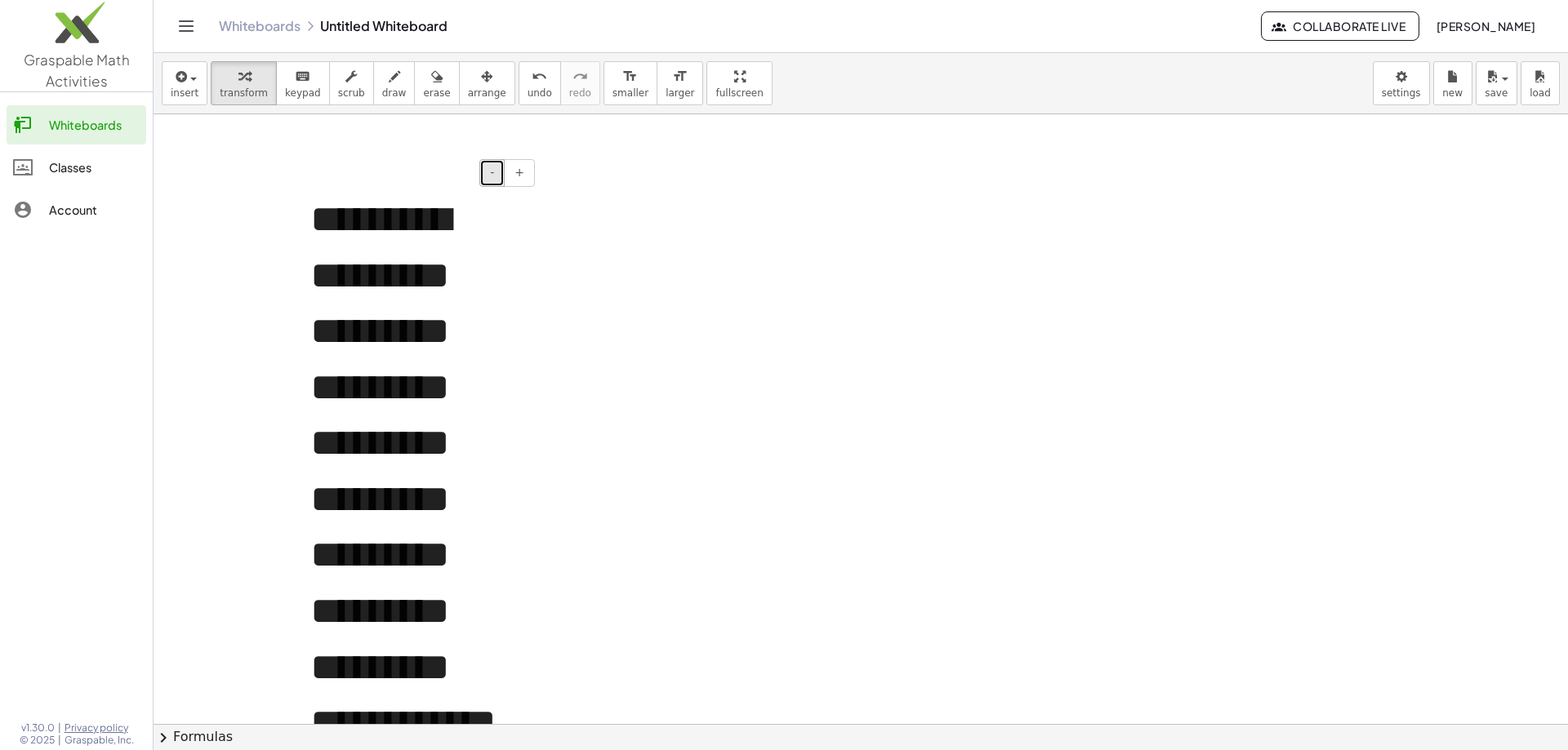
click at [498, 177] on button "-" at bounding box center [492, 173] width 25 height 28
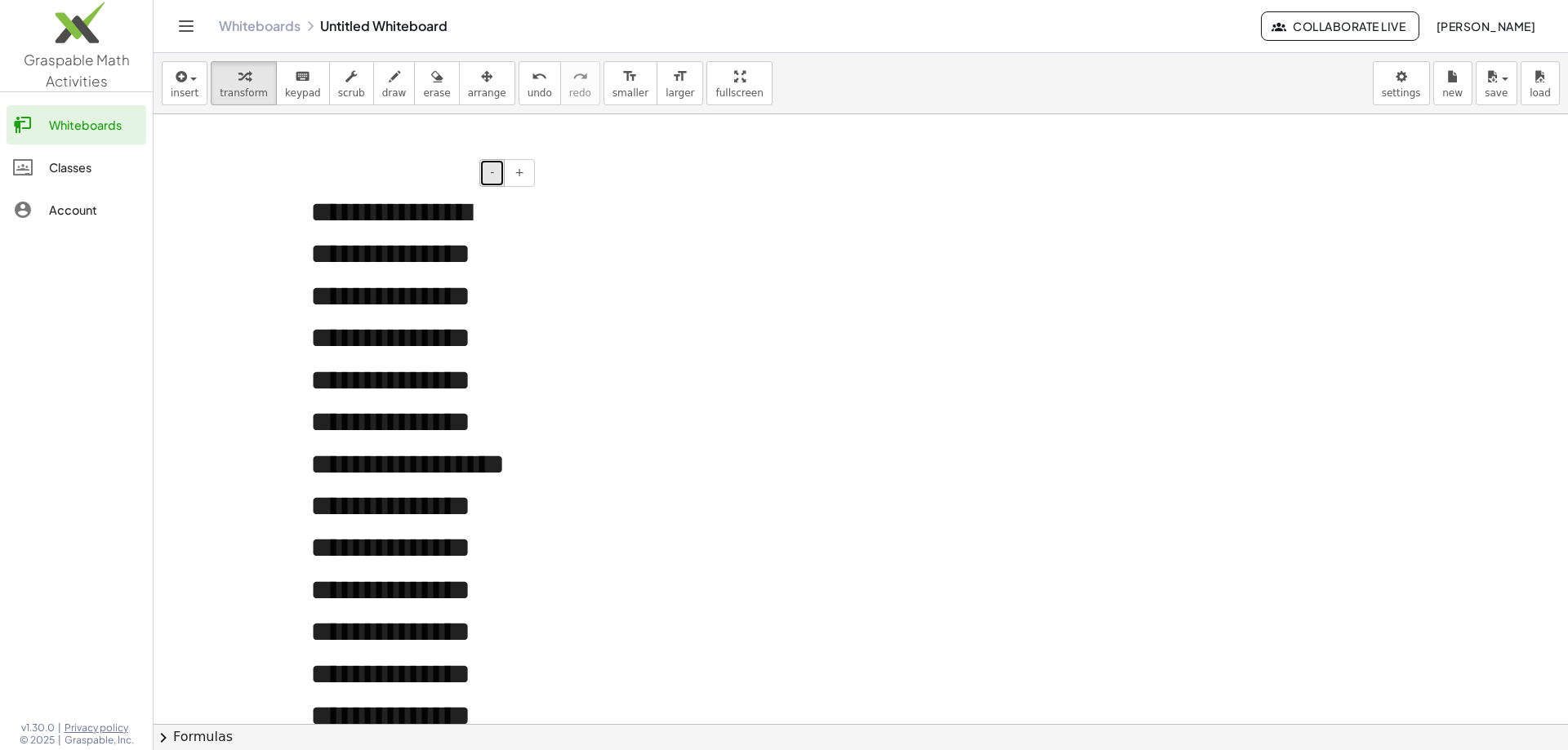
click at [498, 177] on button "-" at bounding box center [492, 173] width 25 height 28
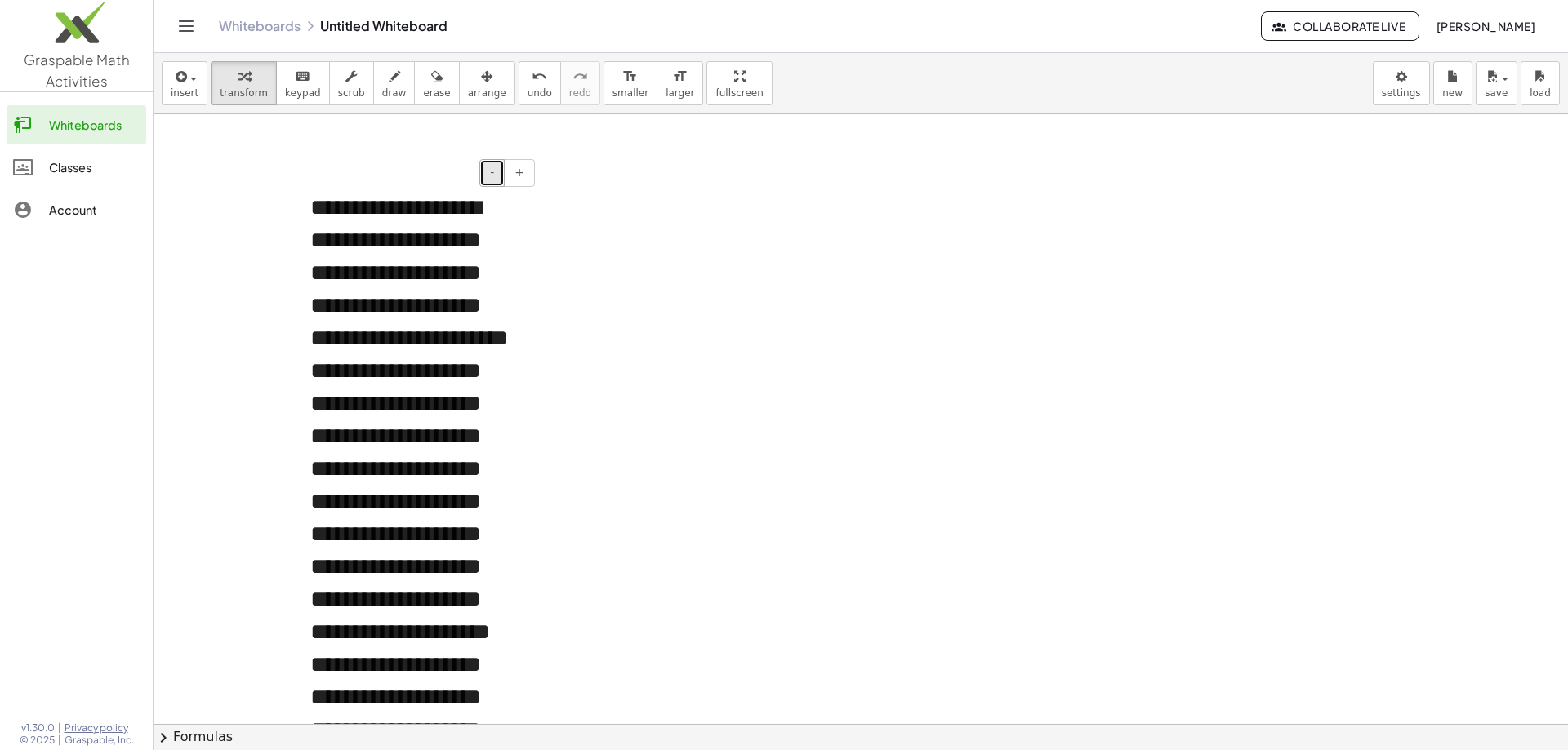
click at [498, 177] on button "-" at bounding box center [492, 173] width 25 height 28
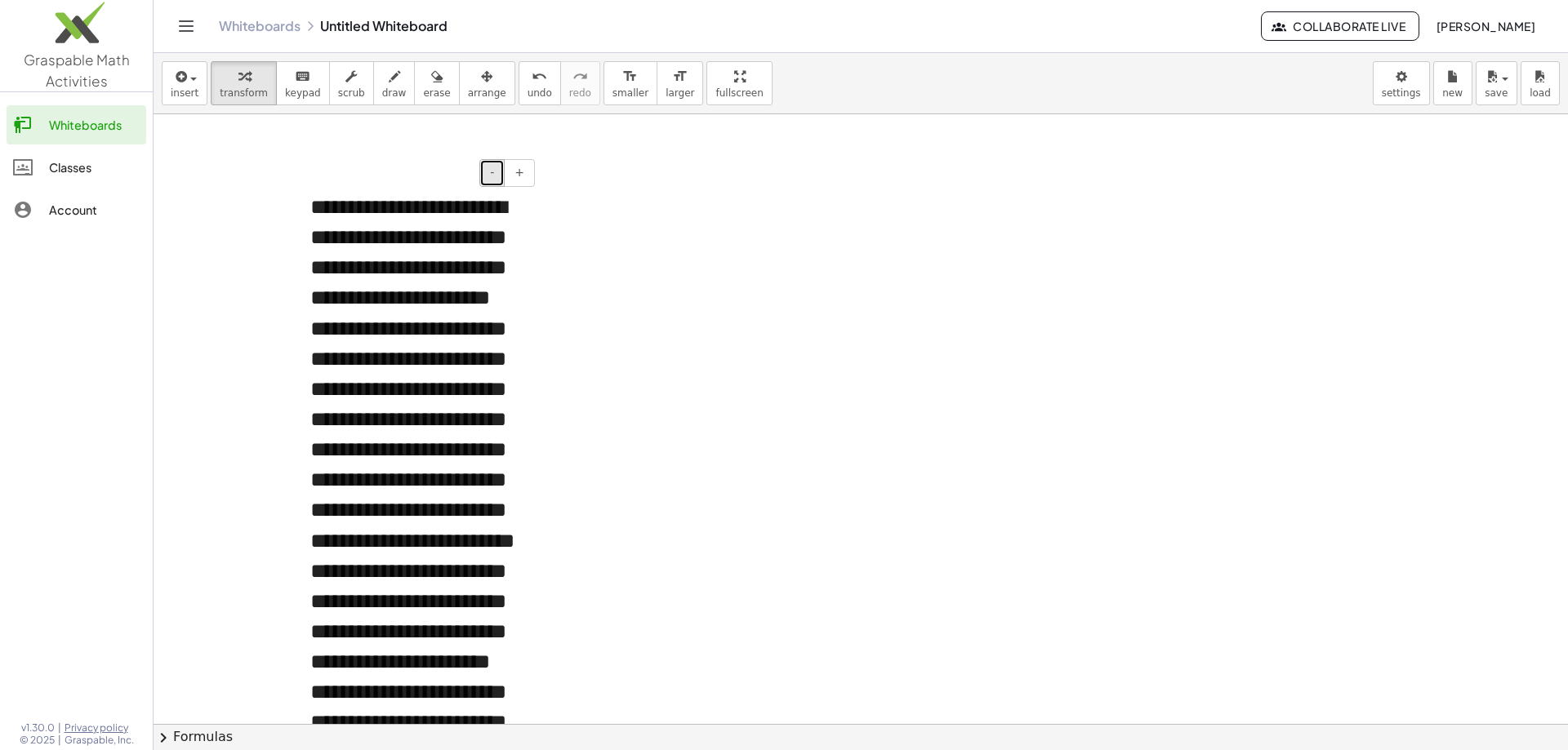
click at [498, 177] on button "-" at bounding box center [492, 173] width 25 height 28
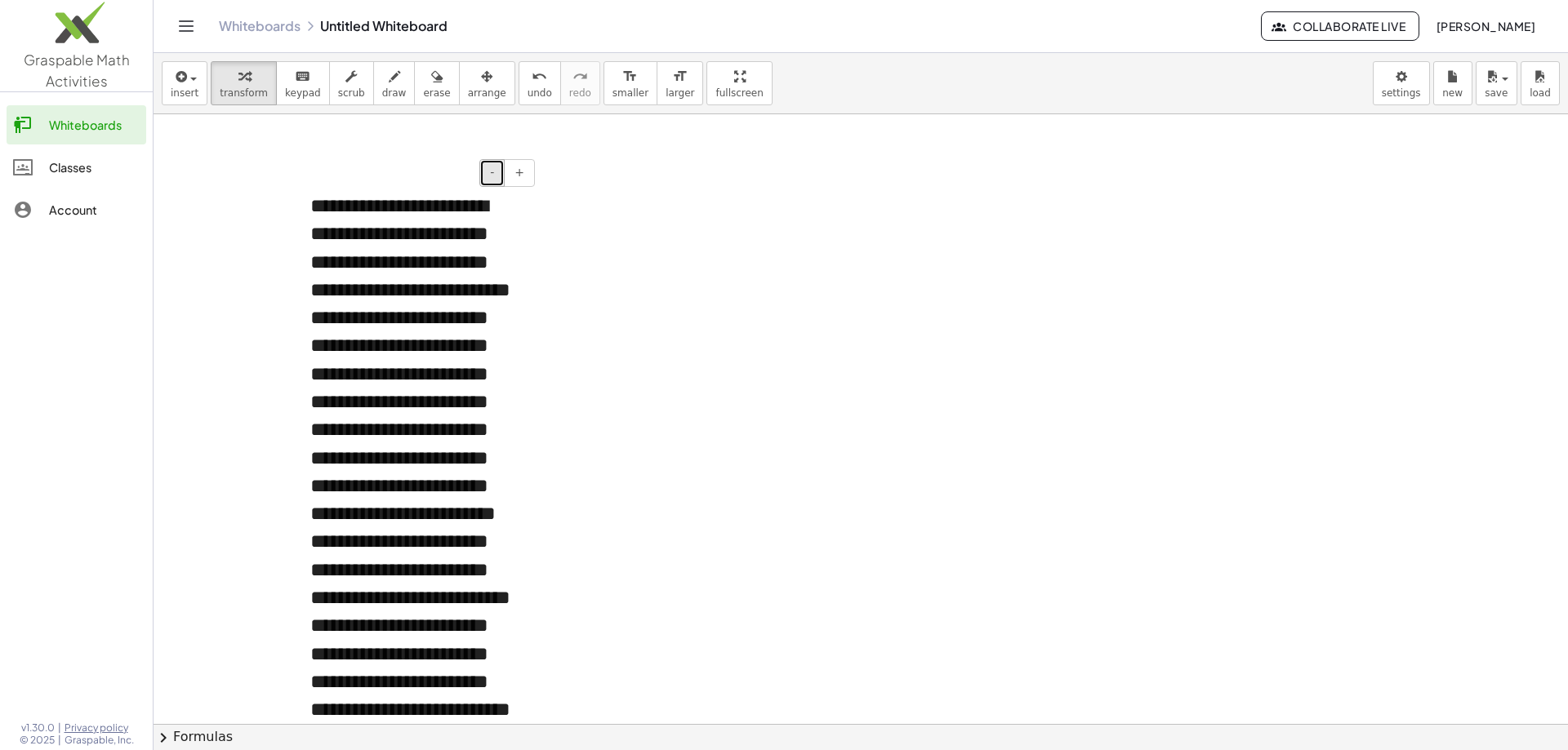
click at [498, 177] on button "-" at bounding box center [492, 173] width 25 height 28
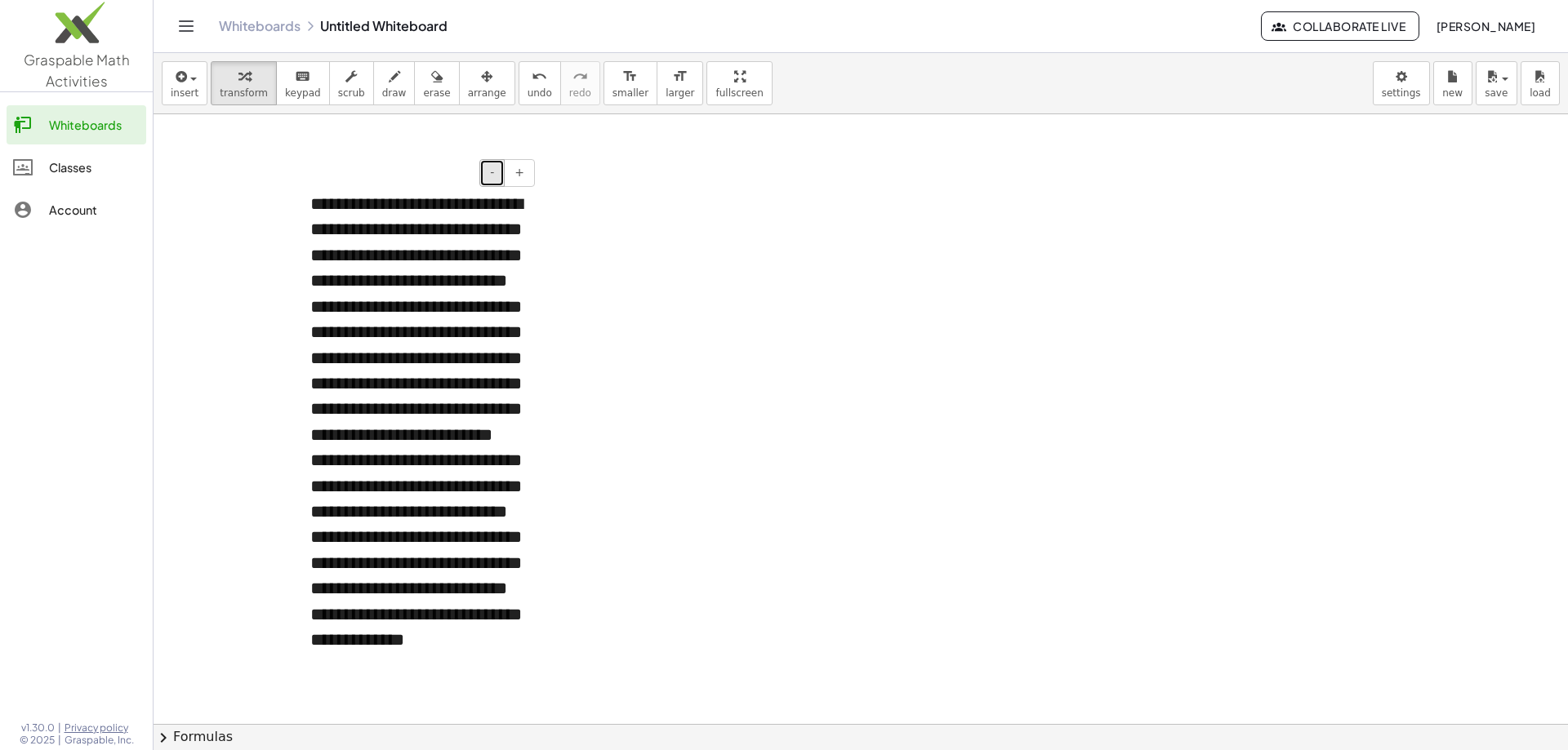
click at [498, 177] on button "-" at bounding box center [492, 173] width 25 height 28
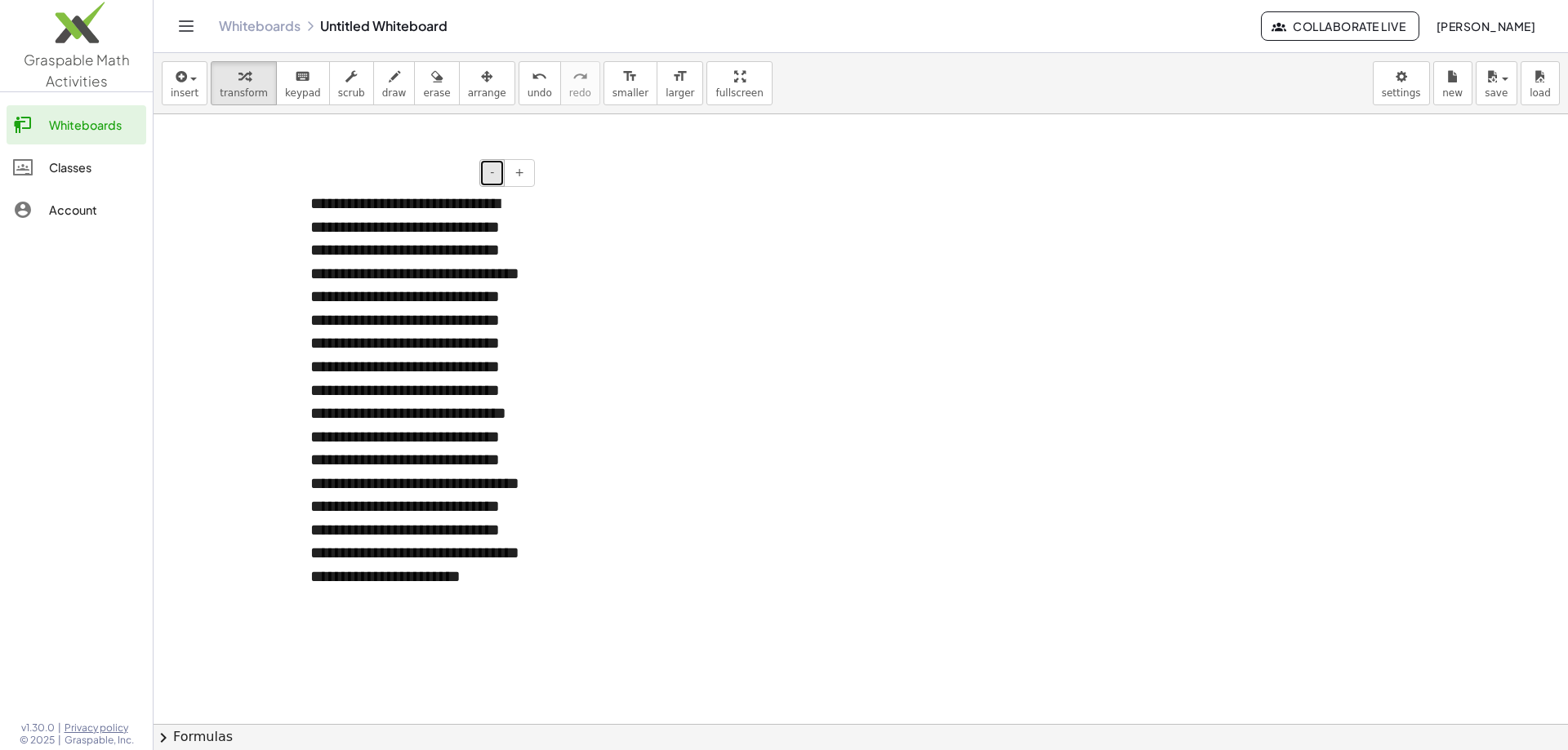
click at [498, 177] on button "-" at bounding box center [492, 173] width 25 height 28
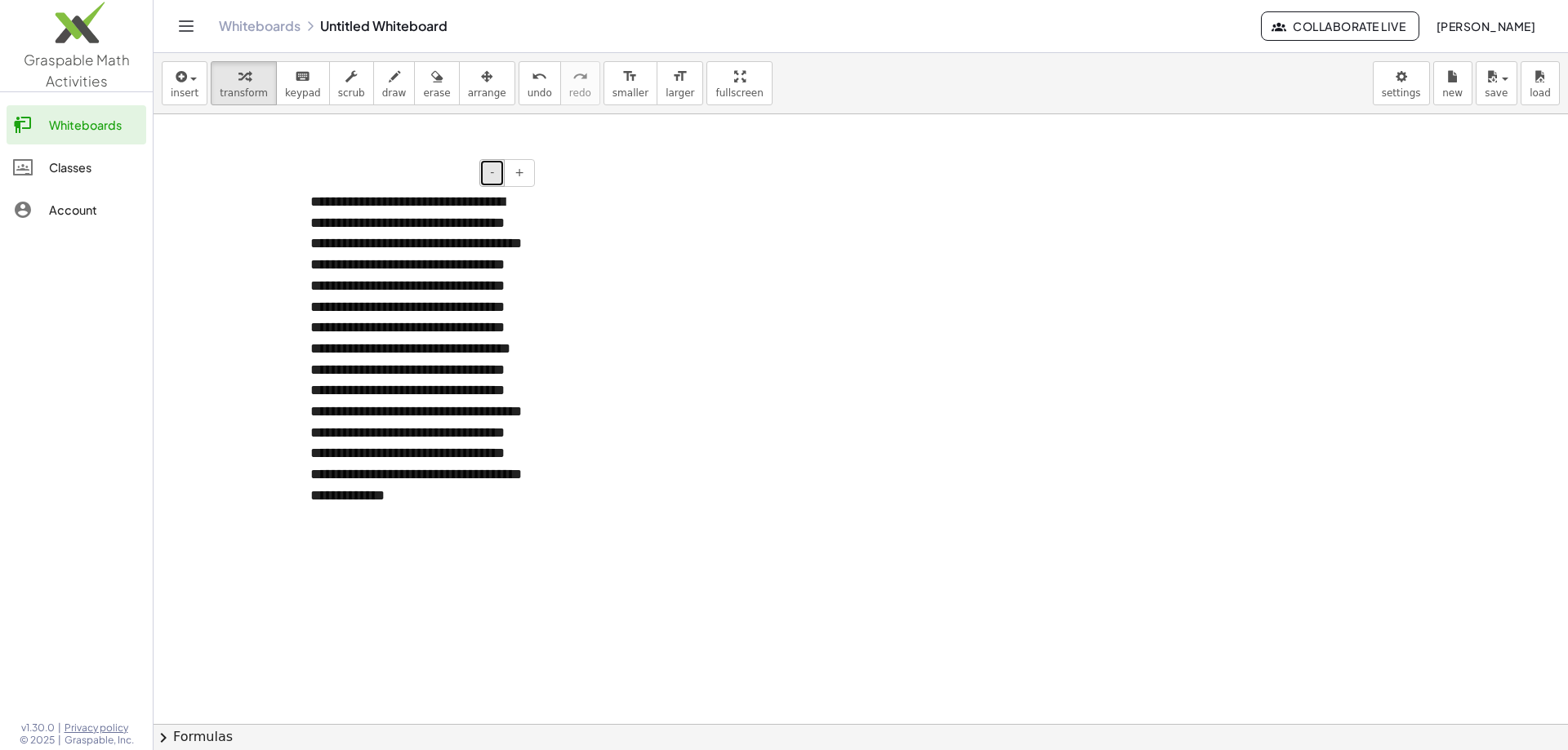
click at [498, 177] on button "-" at bounding box center [492, 173] width 25 height 28
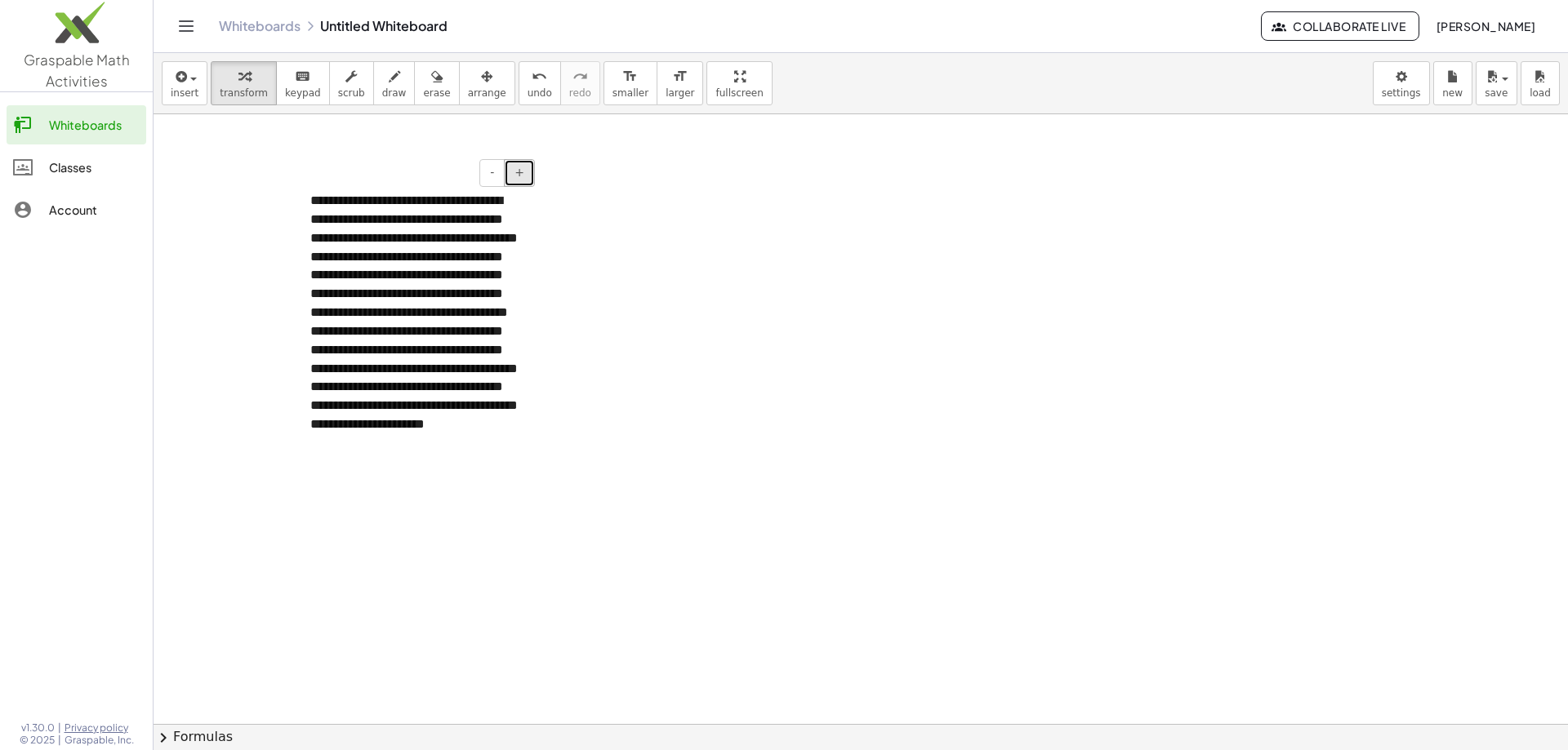
click at [513, 172] on button "+" at bounding box center [519, 173] width 31 height 28
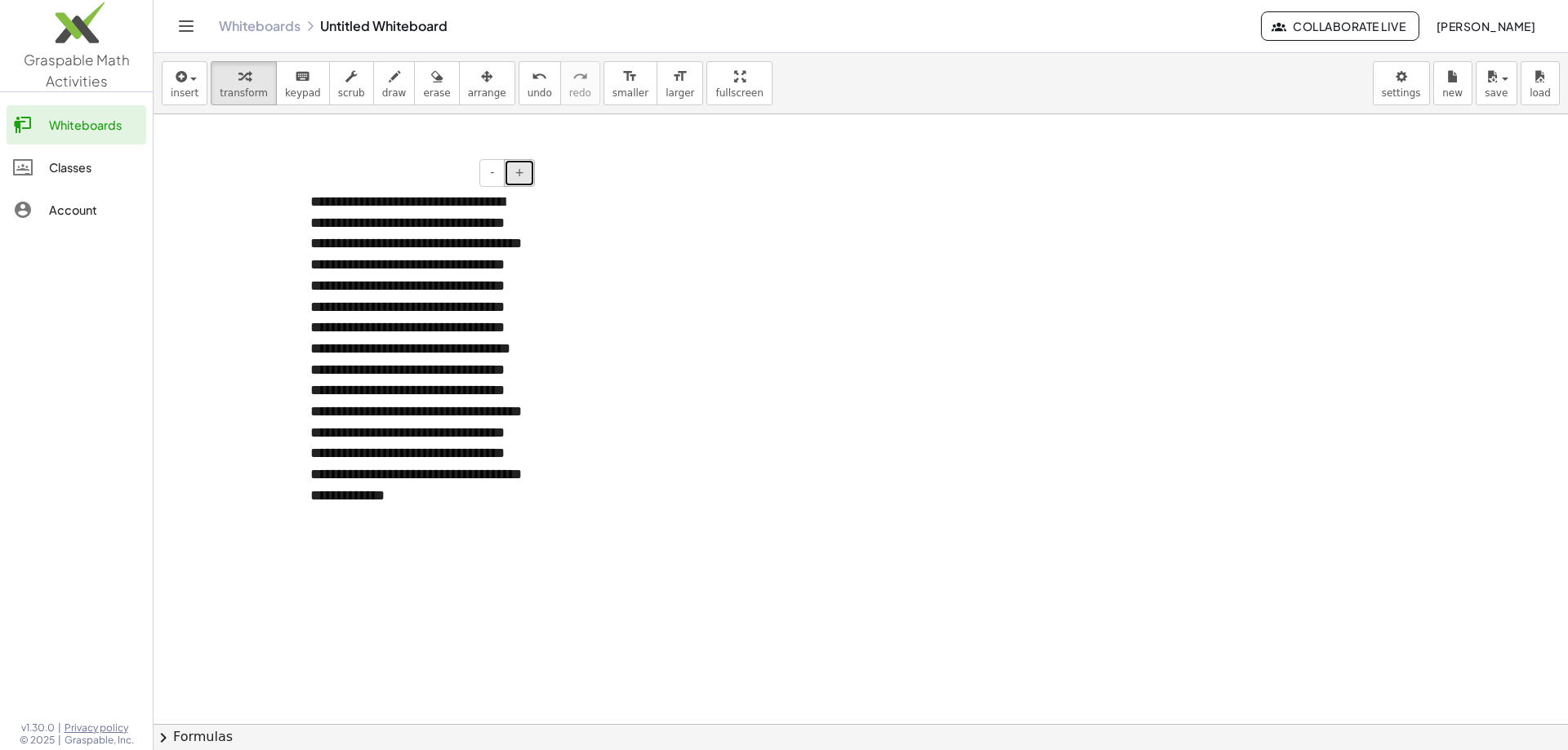
click at [513, 172] on button "+" at bounding box center [519, 173] width 31 height 28
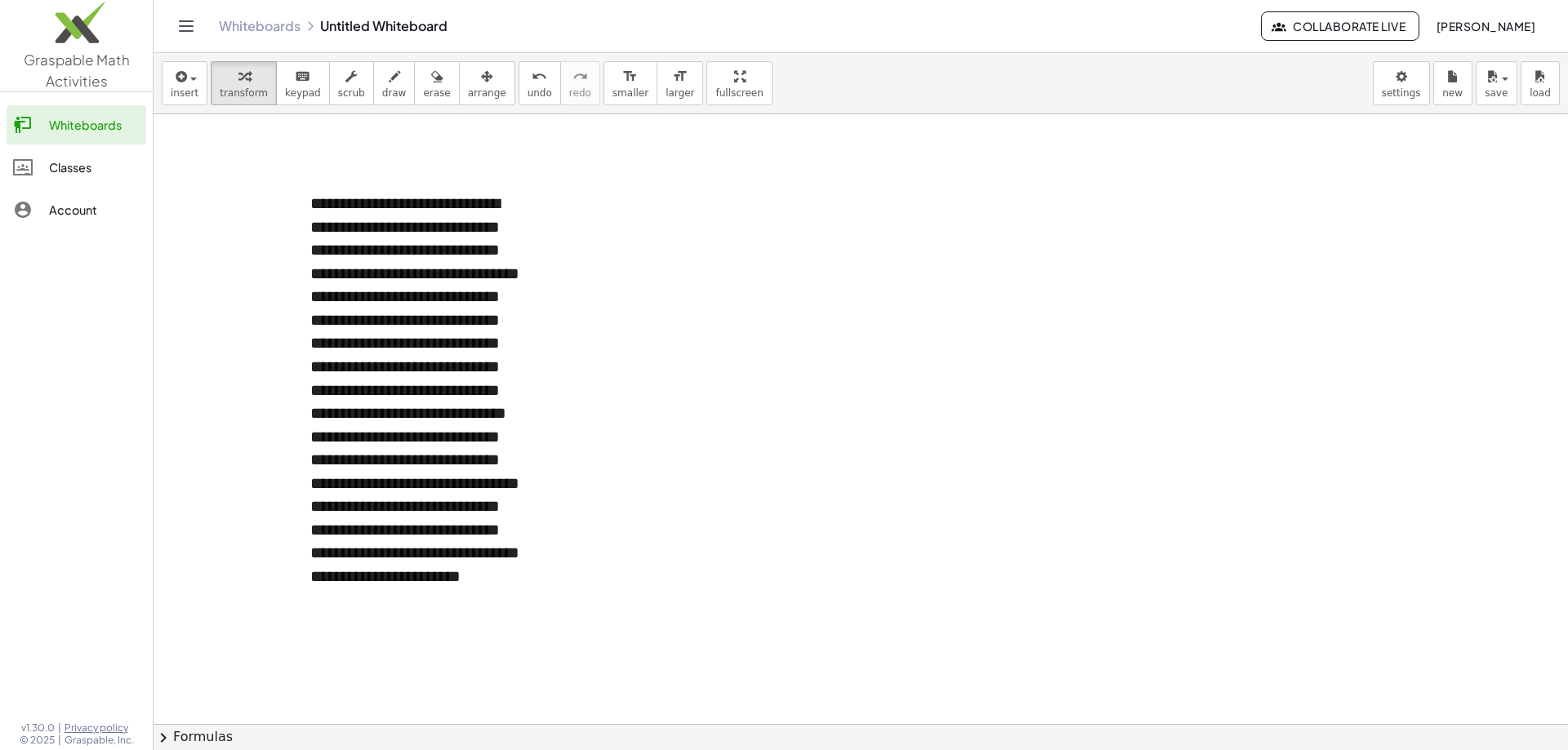
drag, startPoint x: 703, startPoint y: 69, endPoint x: 703, endPoint y: 167, distance: 98.0
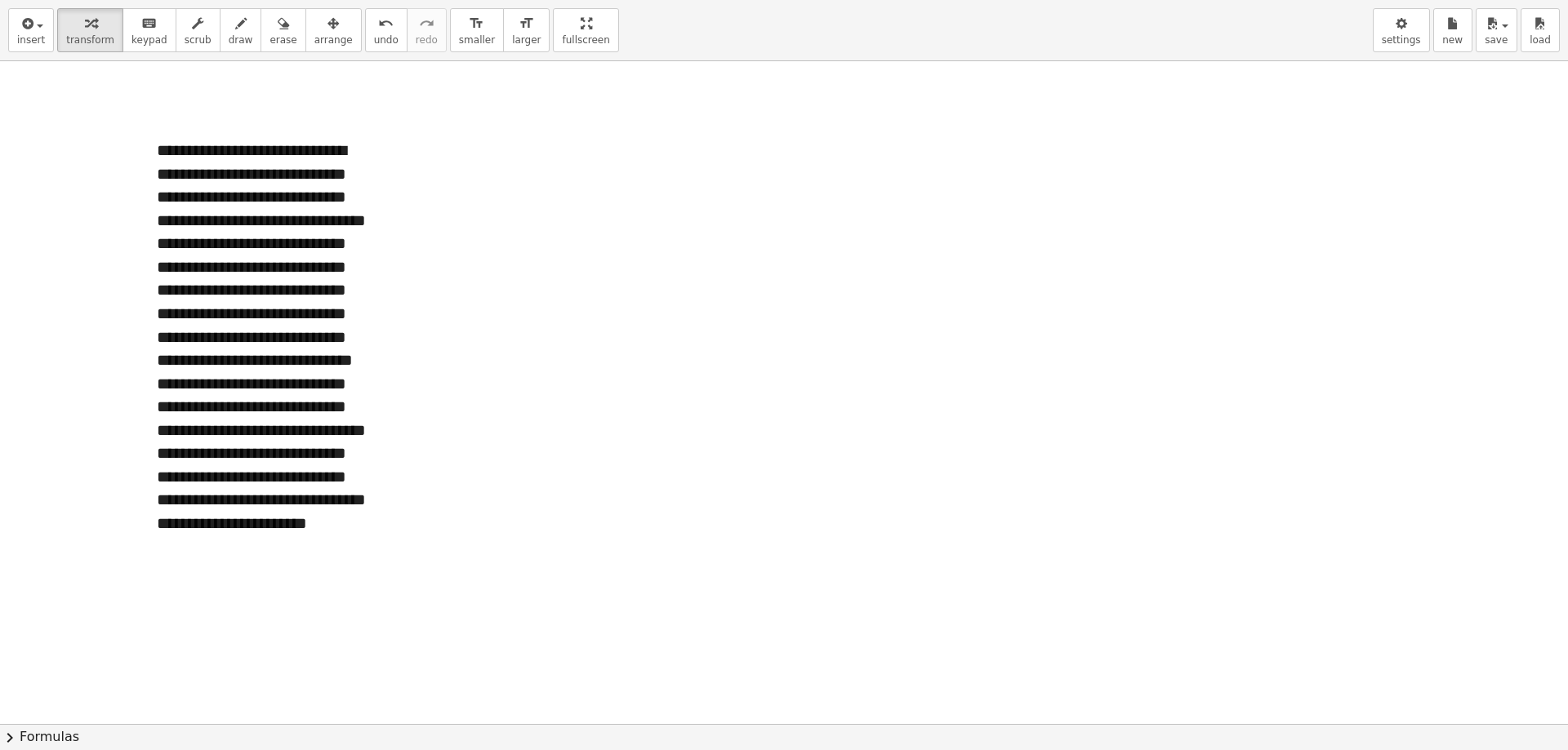
click at [703, 167] on div "**********" at bounding box center [784, 375] width 1568 height 750
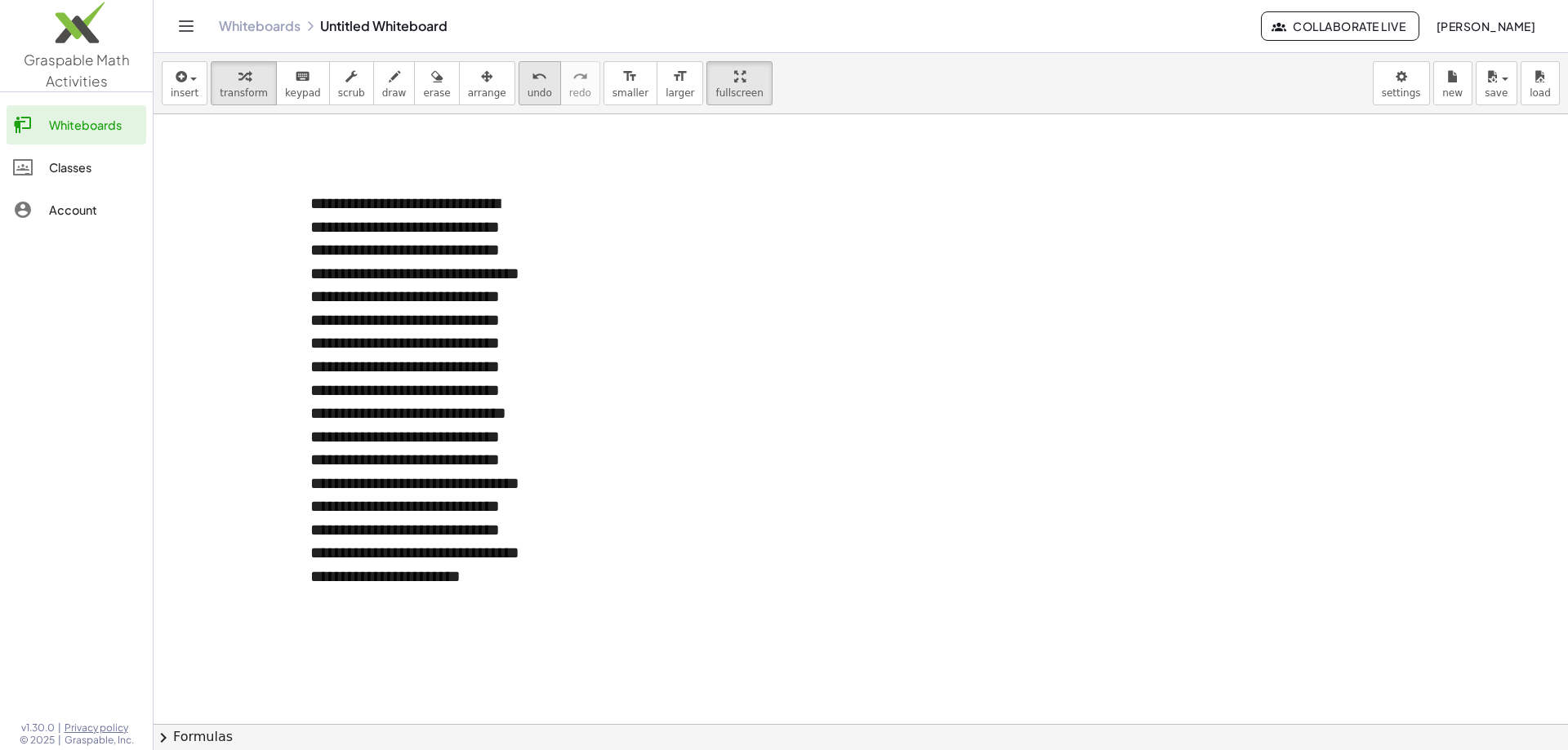
click at [532, 85] on icon "undo" at bounding box center [539, 76] width 15 height 19
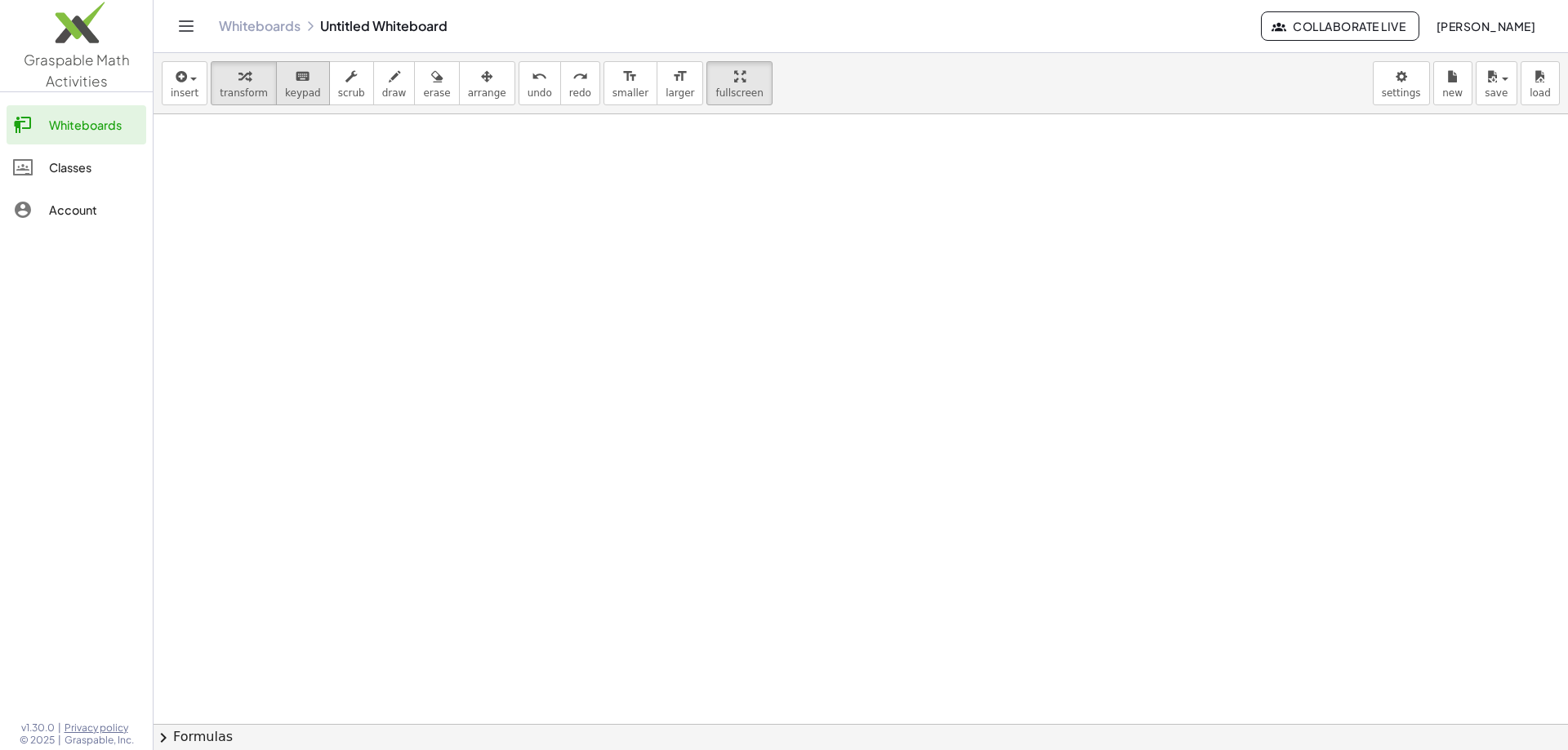
click at [288, 87] on span "keypad" at bounding box center [302, 93] width 36 height 12
click at [299, 84] on div "keyboard" at bounding box center [302, 76] width 36 height 19
click at [194, 90] on span "insert" at bounding box center [184, 93] width 28 height 12
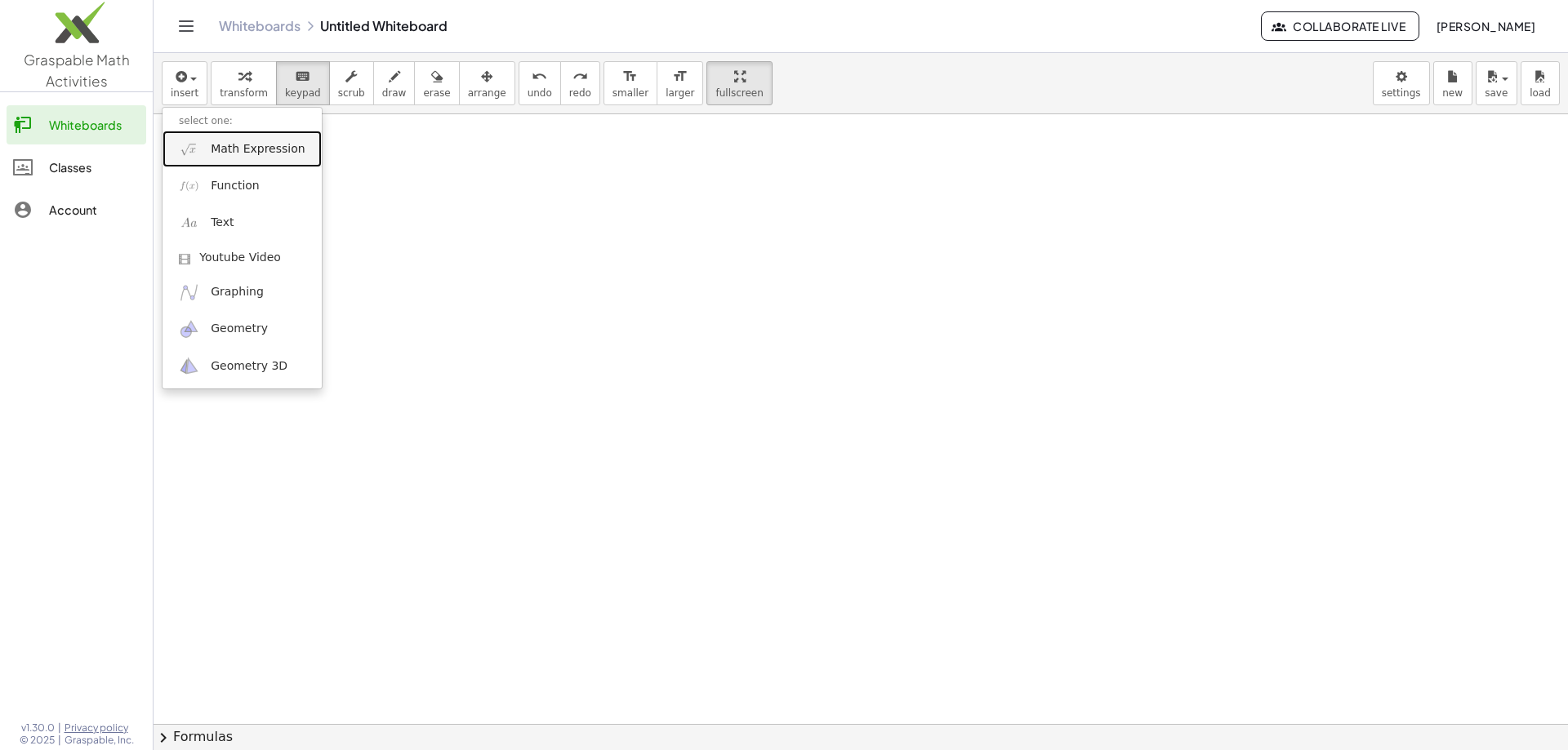
click at [254, 148] on span "Math Expression" at bounding box center [258, 149] width 94 height 16
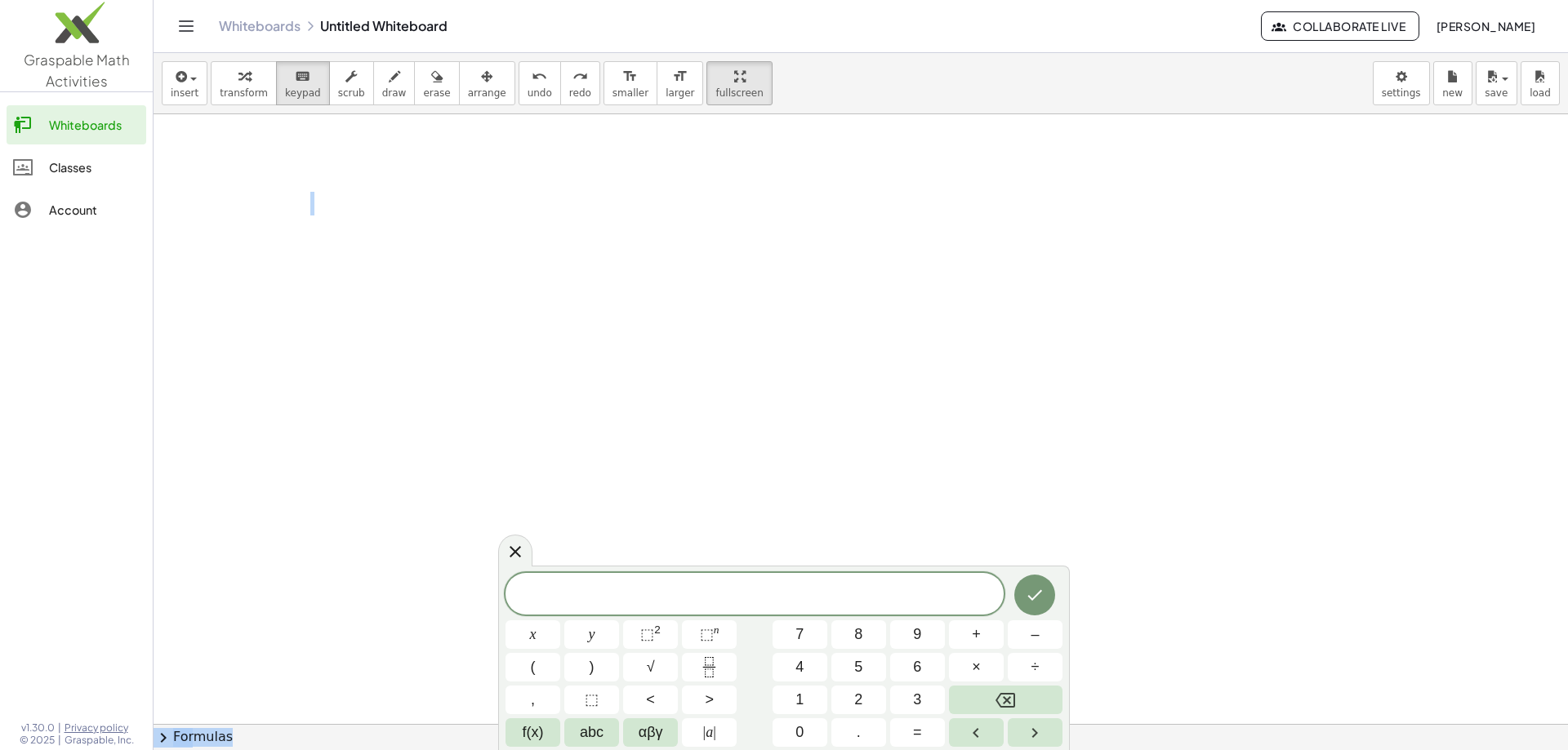
drag, startPoint x: 1007, startPoint y: 582, endPoint x: 976, endPoint y: 408, distance: 176.7
click at [976, 408] on div "insert select one: Math Expression Function Text Youtube Video Graphing Geometr…" at bounding box center [861, 401] width 1414 height 697
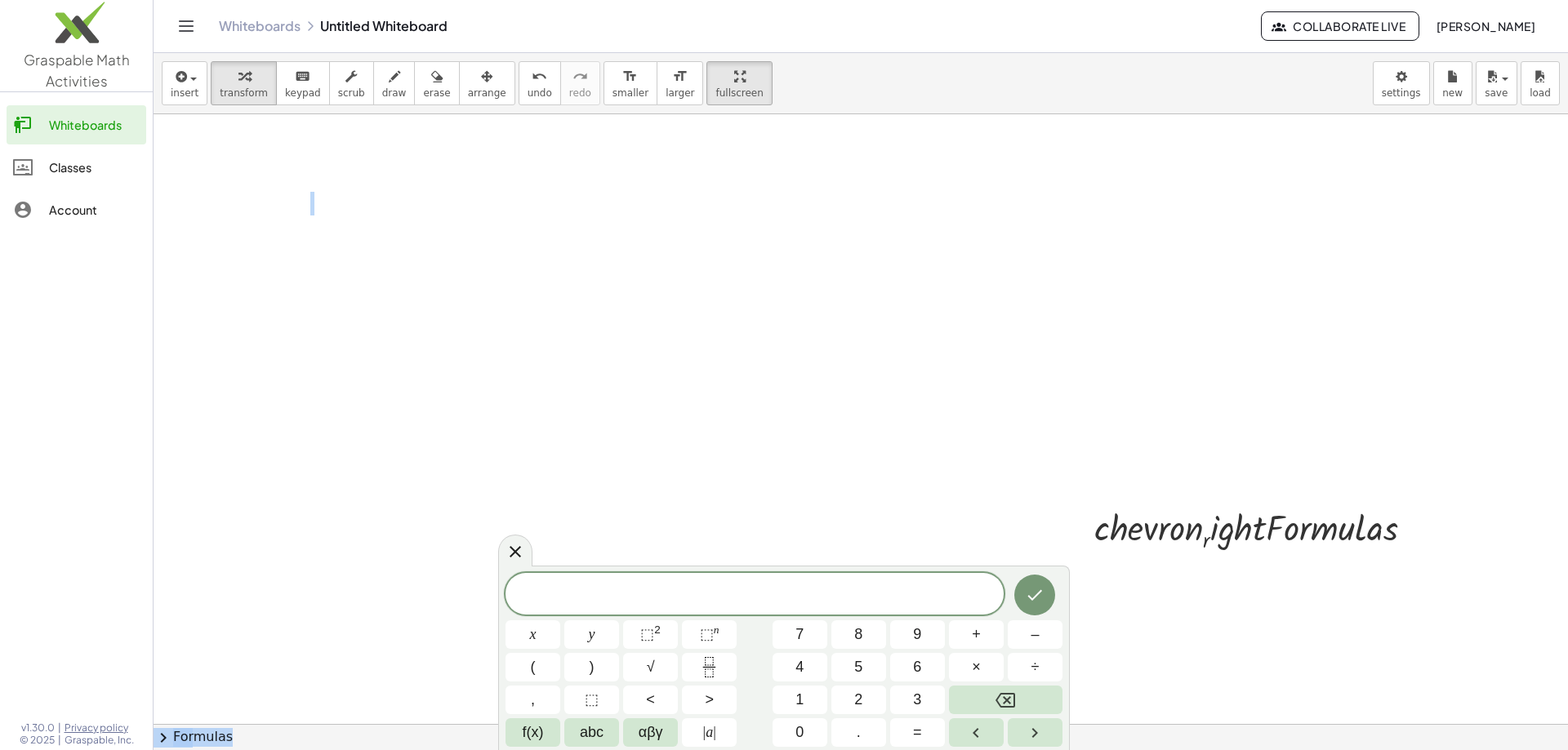
click at [758, 438] on div at bounding box center [861, 724] width 1414 height 1219
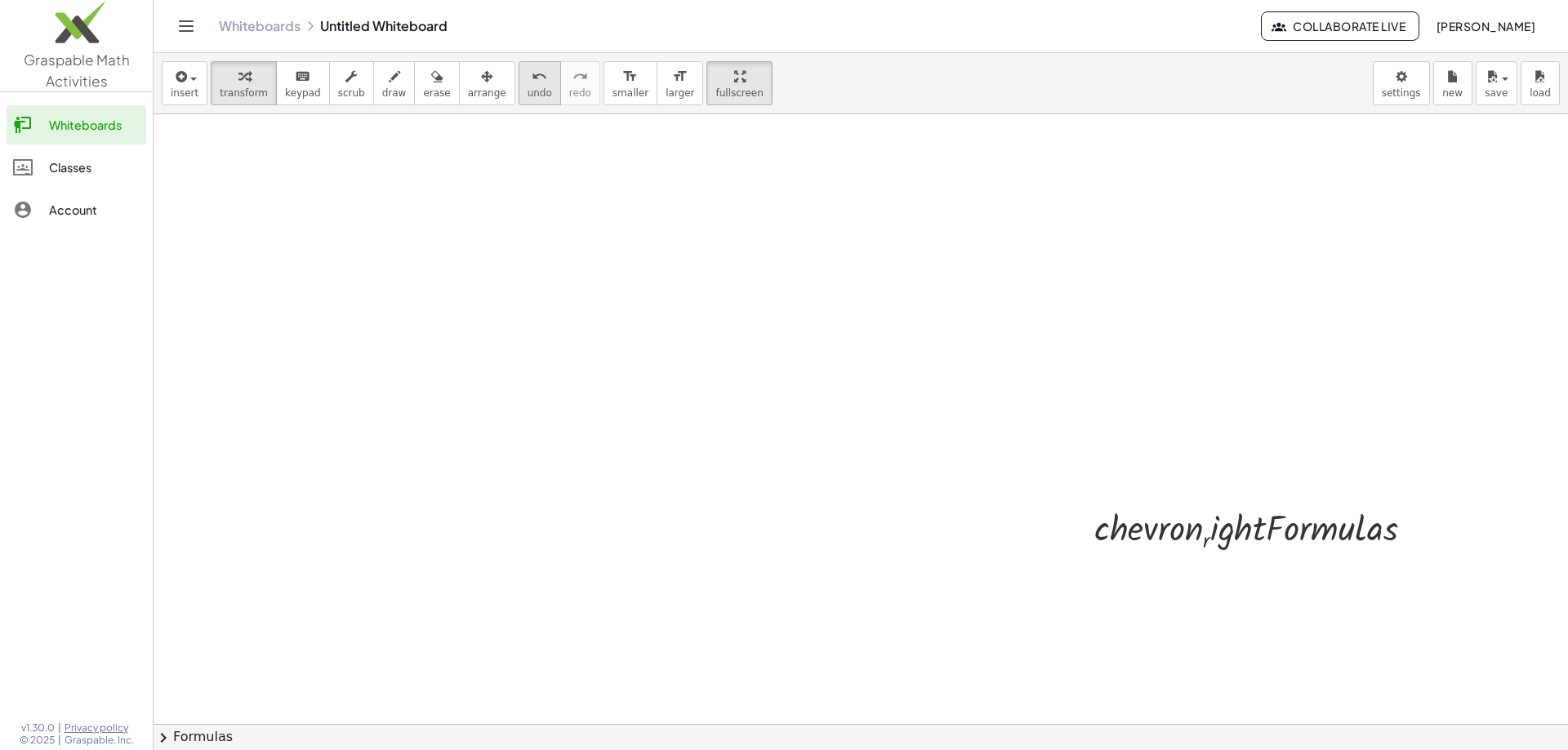
click at [527, 87] on span "undo" at bounding box center [539, 93] width 24 height 12
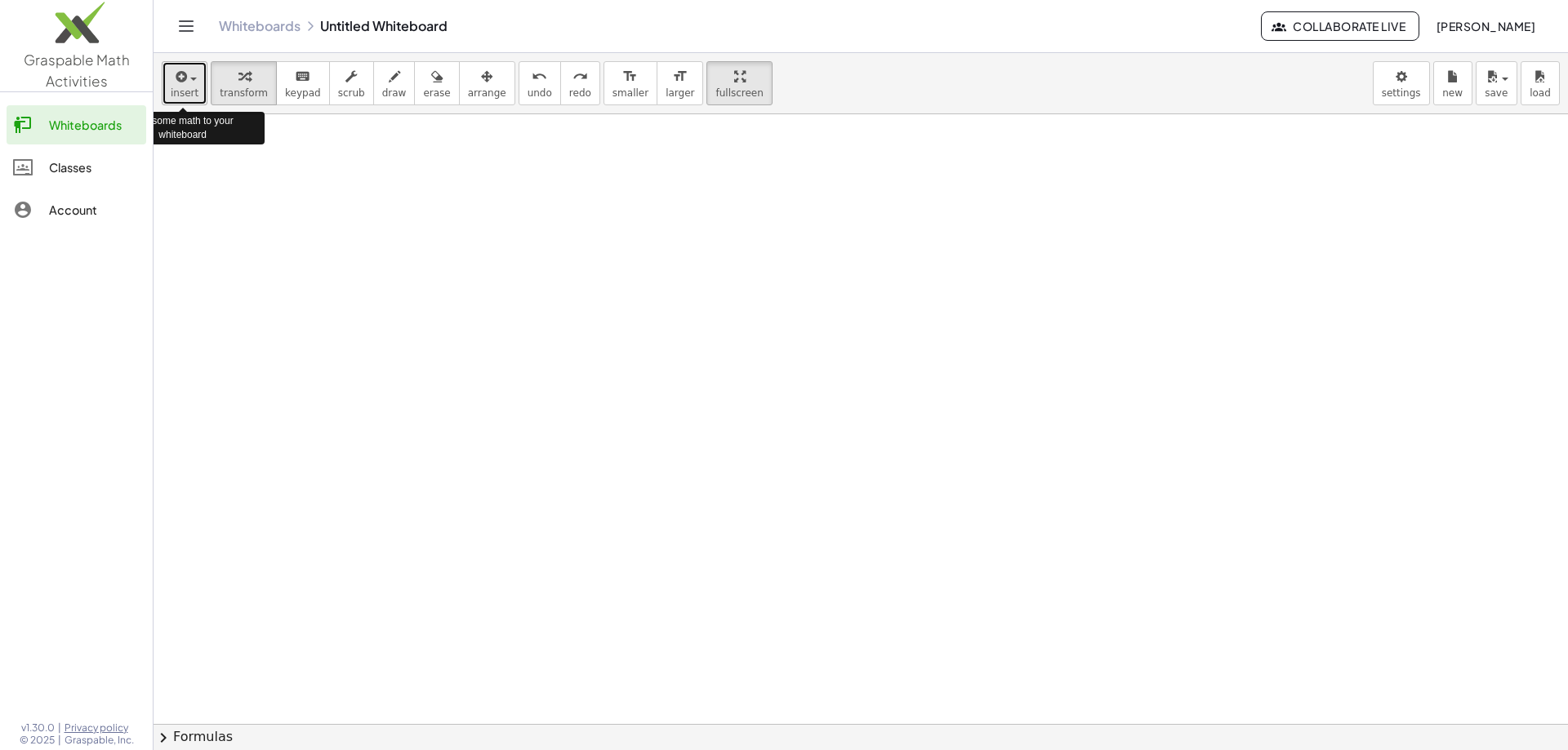
click at [191, 90] on span "insert" at bounding box center [184, 93] width 28 height 12
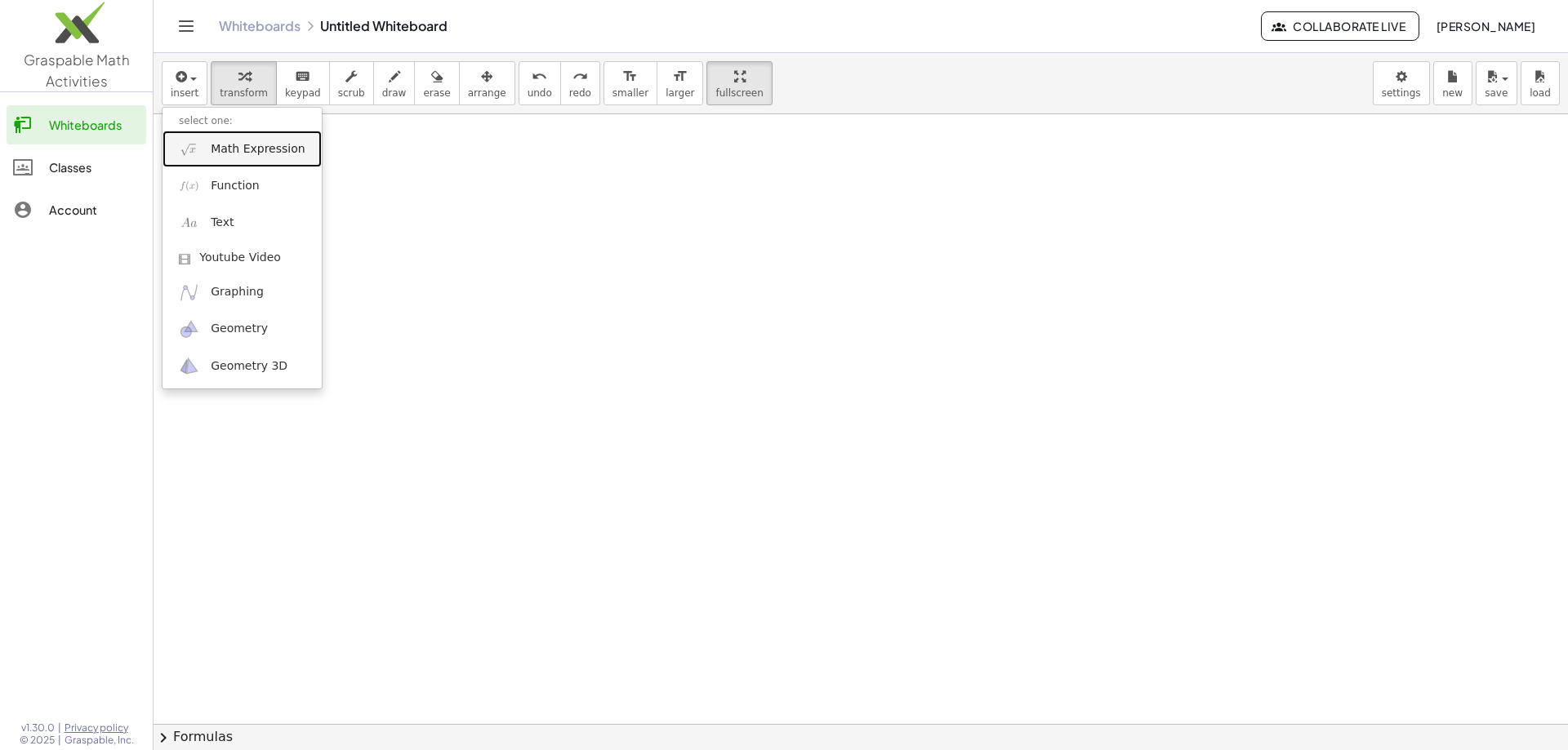
click at [253, 150] on span "Math Expression" at bounding box center [258, 149] width 94 height 16
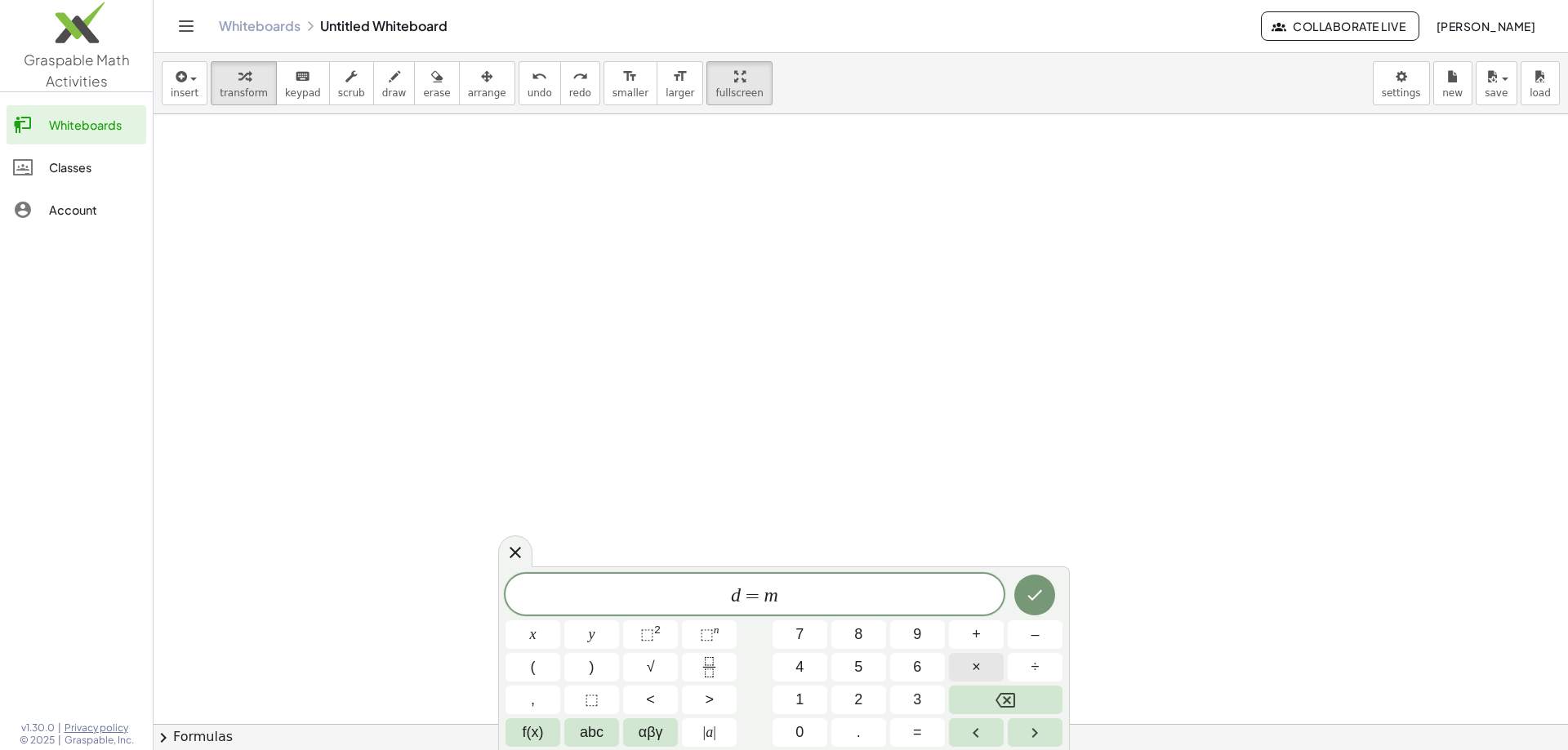
click at [982, 666] on button "×" at bounding box center [976, 668] width 55 height 29
click at [1043, 586] on icon "Done" at bounding box center [1034, 595] width 19 height 19
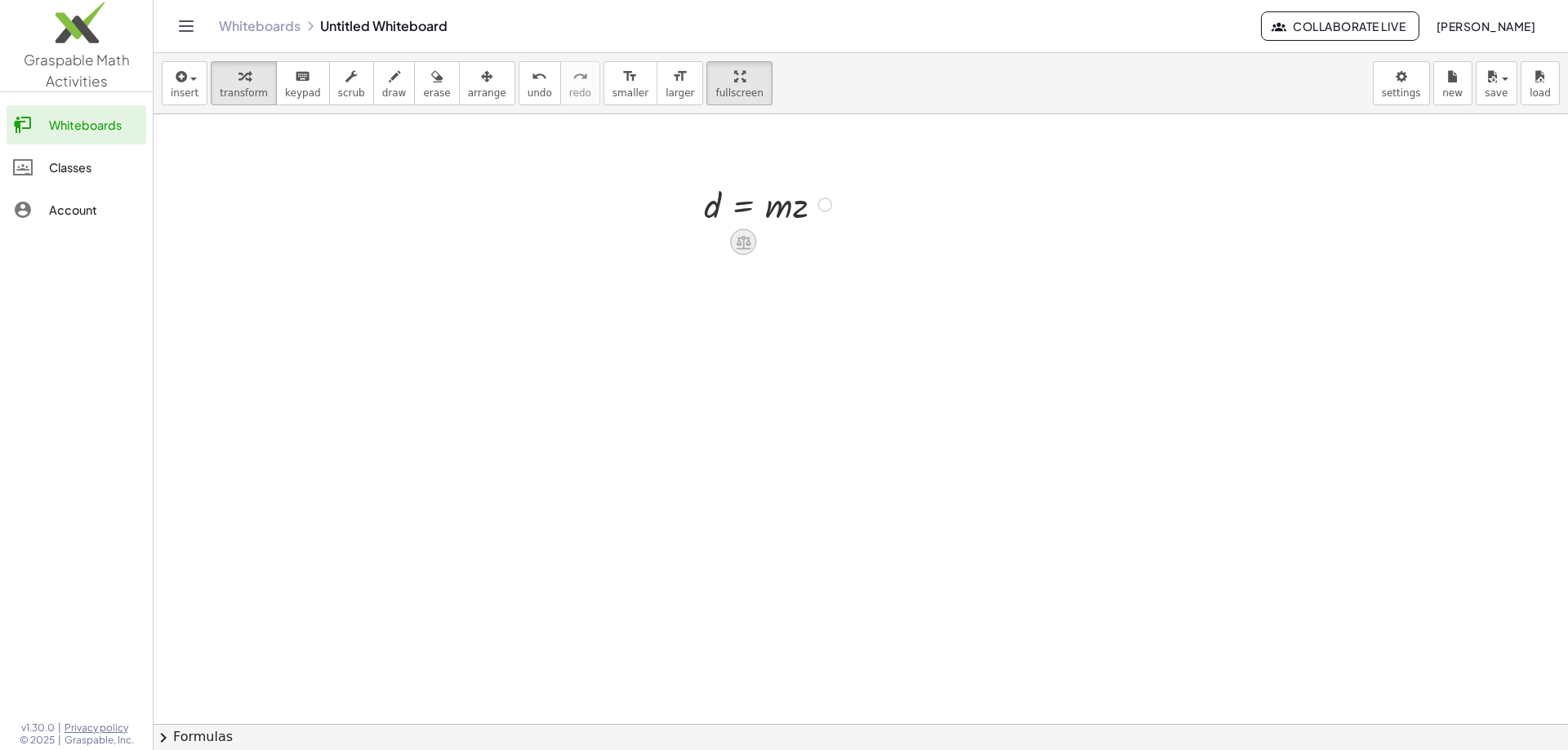
drag, startPoint x: 760, startPoint y: 234, endPoint x: 744, endPoint y: 240, distance: 17.1
click at [744, 240] on icon at bounding box center [742, 243] width 14 height 14
click at [747, 244] on span "×" at bounding box center [743, 243] width 10 height 24
click at [527, 75] on div "undo" at bounding box center [539, 76] width 24 height 19
click at [821, 205] on div at bounding box center [824, 204] width 14 height 14
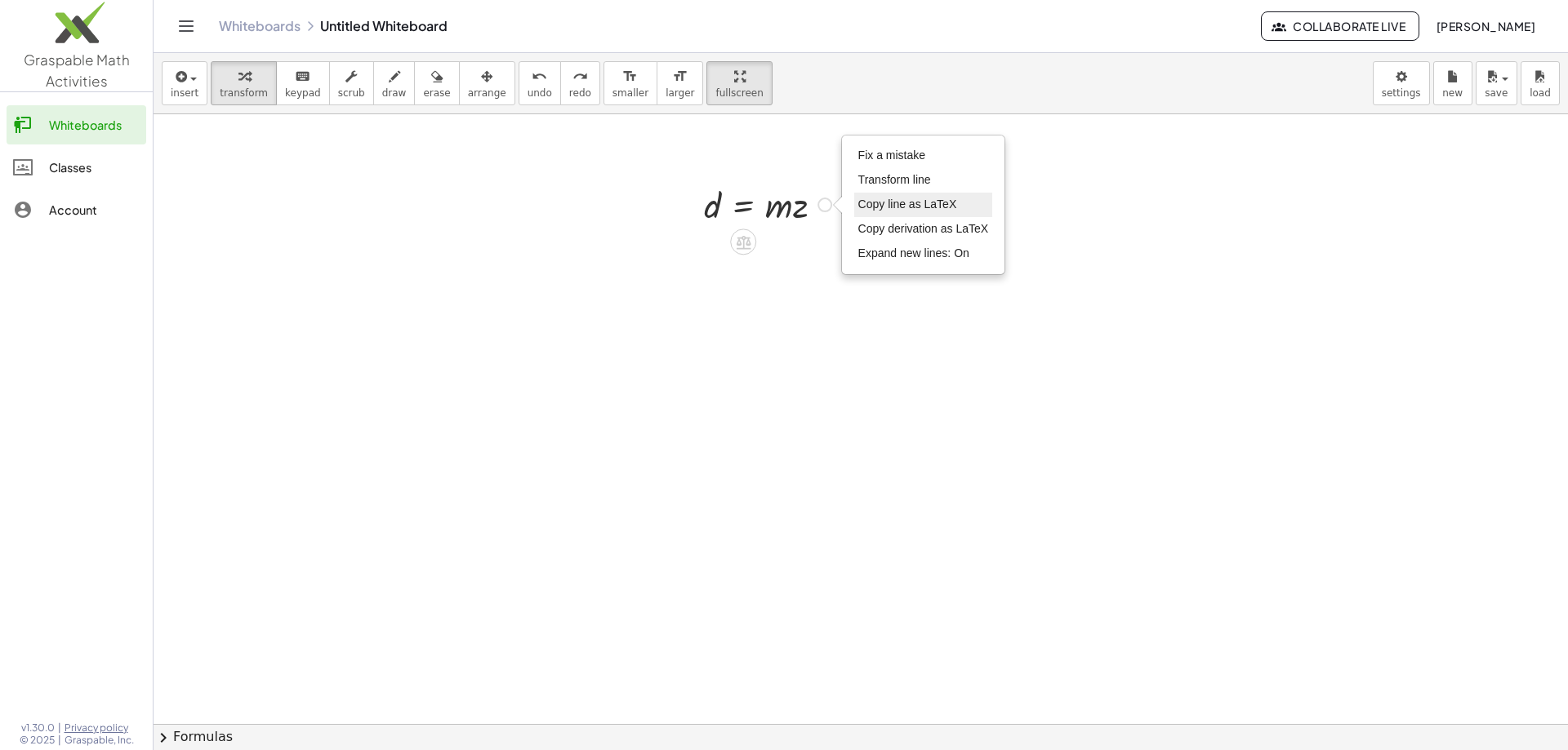
click at [868, 200] on span "Copy line as LaTeX" at bounding box center [908, 204] width 99 height 13
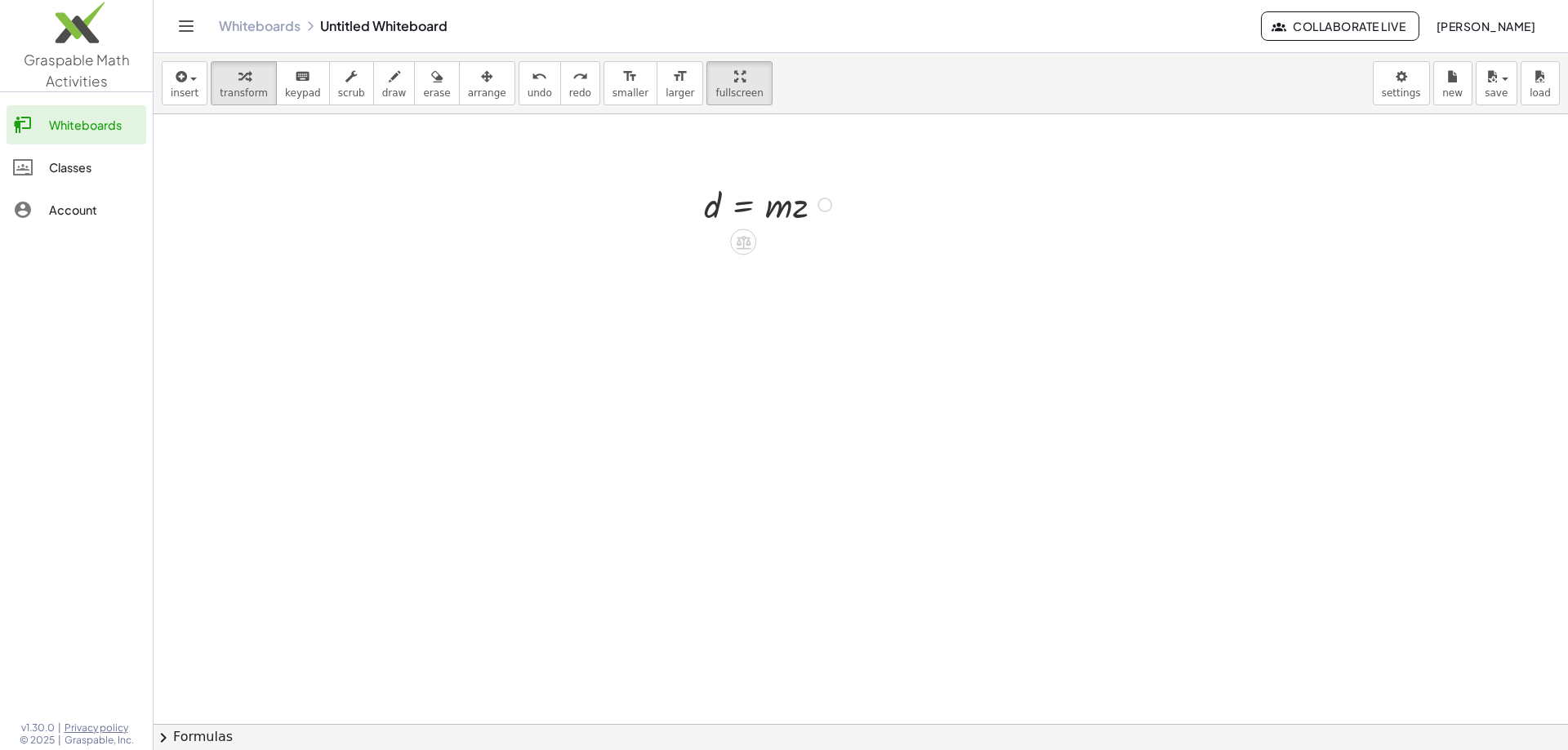
click at [789, 226] on div at bounding box center [769, 203] width 149 height 48
click at [821, 204] on div "Copied done" at bounding box center [824, 204] width 14 height 14
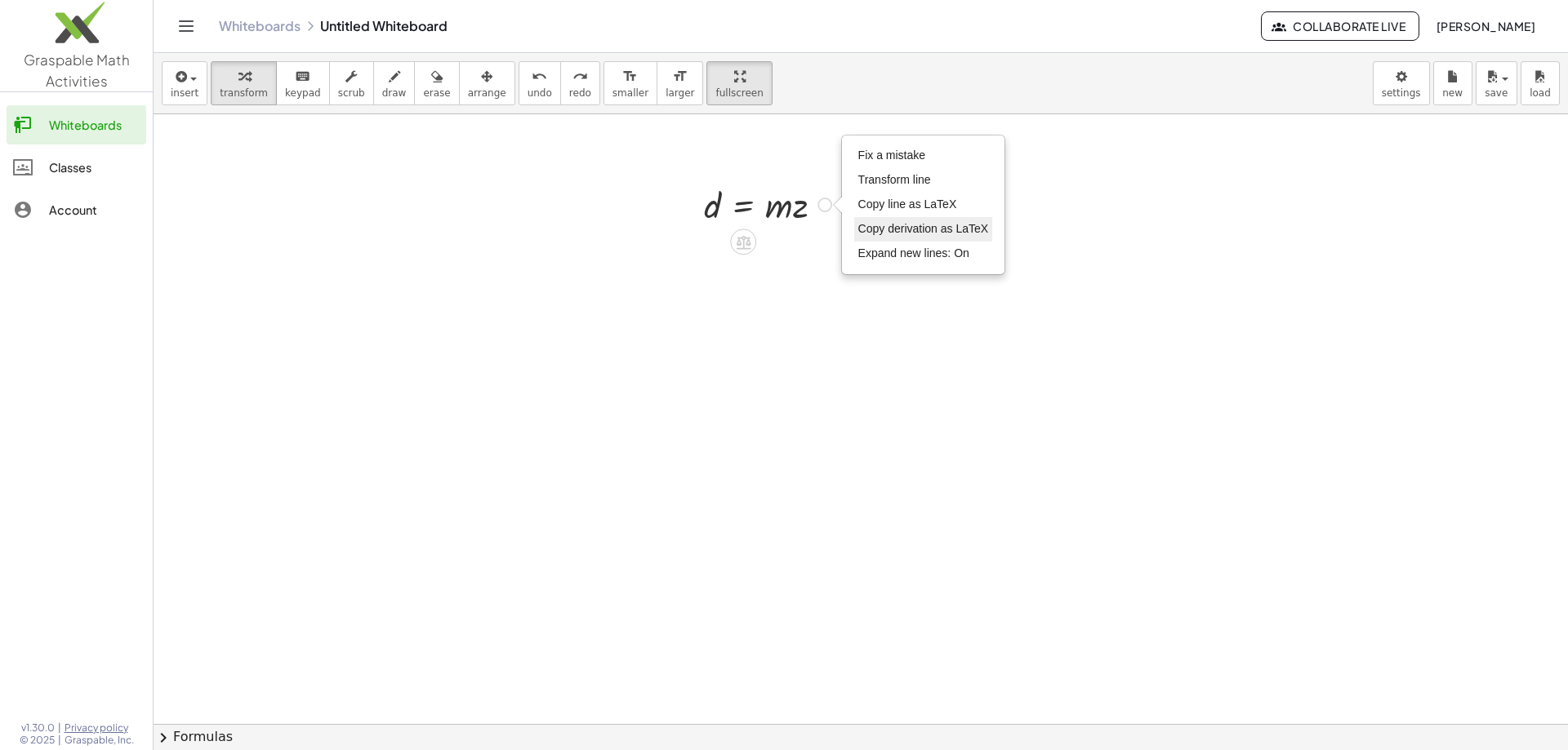
click at [863, 220] on li "Copy derivation as LaTeX" at bounding box center [923, 229] width 139 height 24
click at [865, 210] on span "Copied" at bounding box center [872, 204] width 36 height 13
click at [865, 208] on span "Copied" at bounding box center [872, 204] width 36 height 13
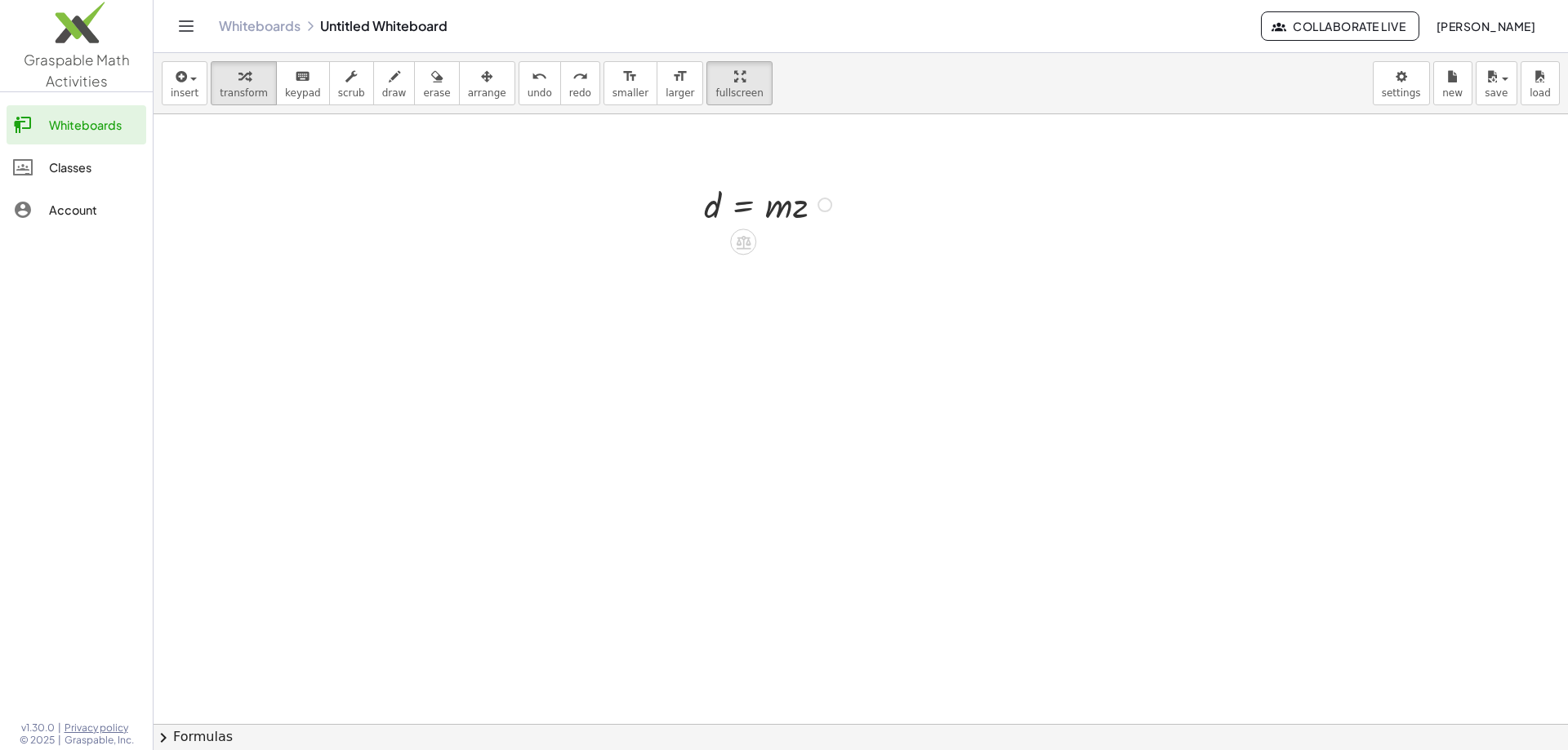
click at [821, 202] on div "Copied done" at bounding box center [824, 204] width 14 height 14
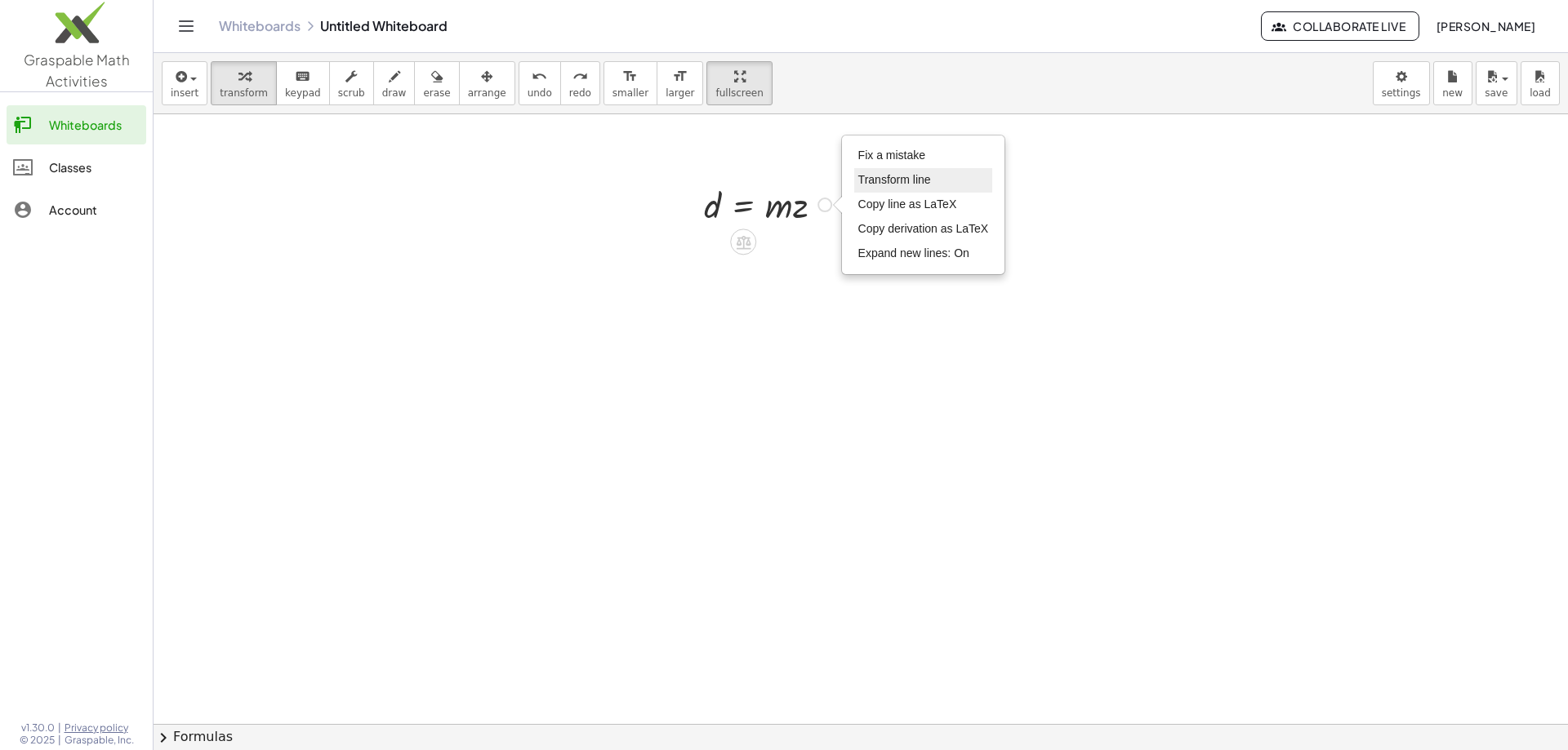
click at [854, 184] on li "Transform line" at bounding box center [923, 180] width 139 height 24
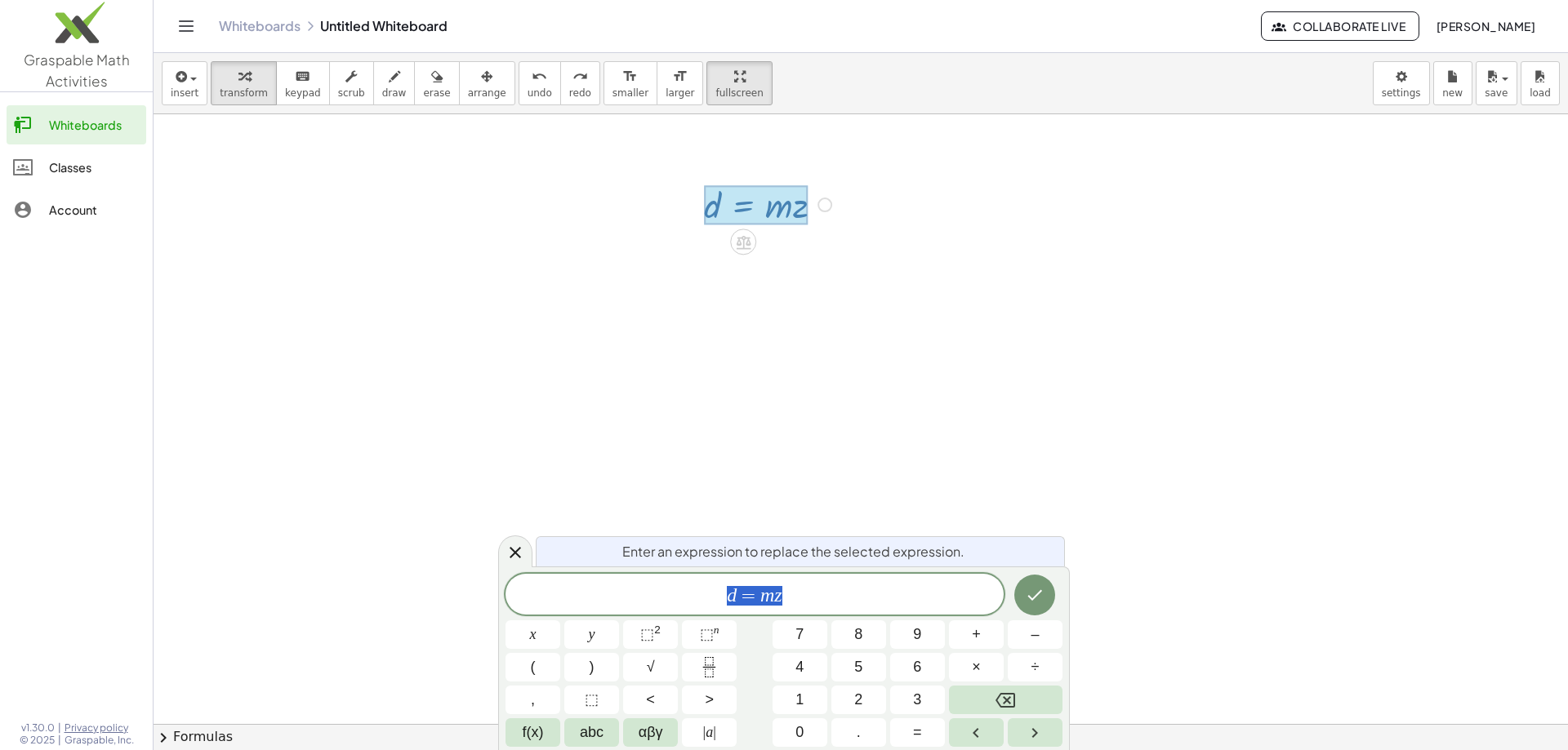
click at [781, 391] on div at bounding box center [861, 724] width 1414 height 1219
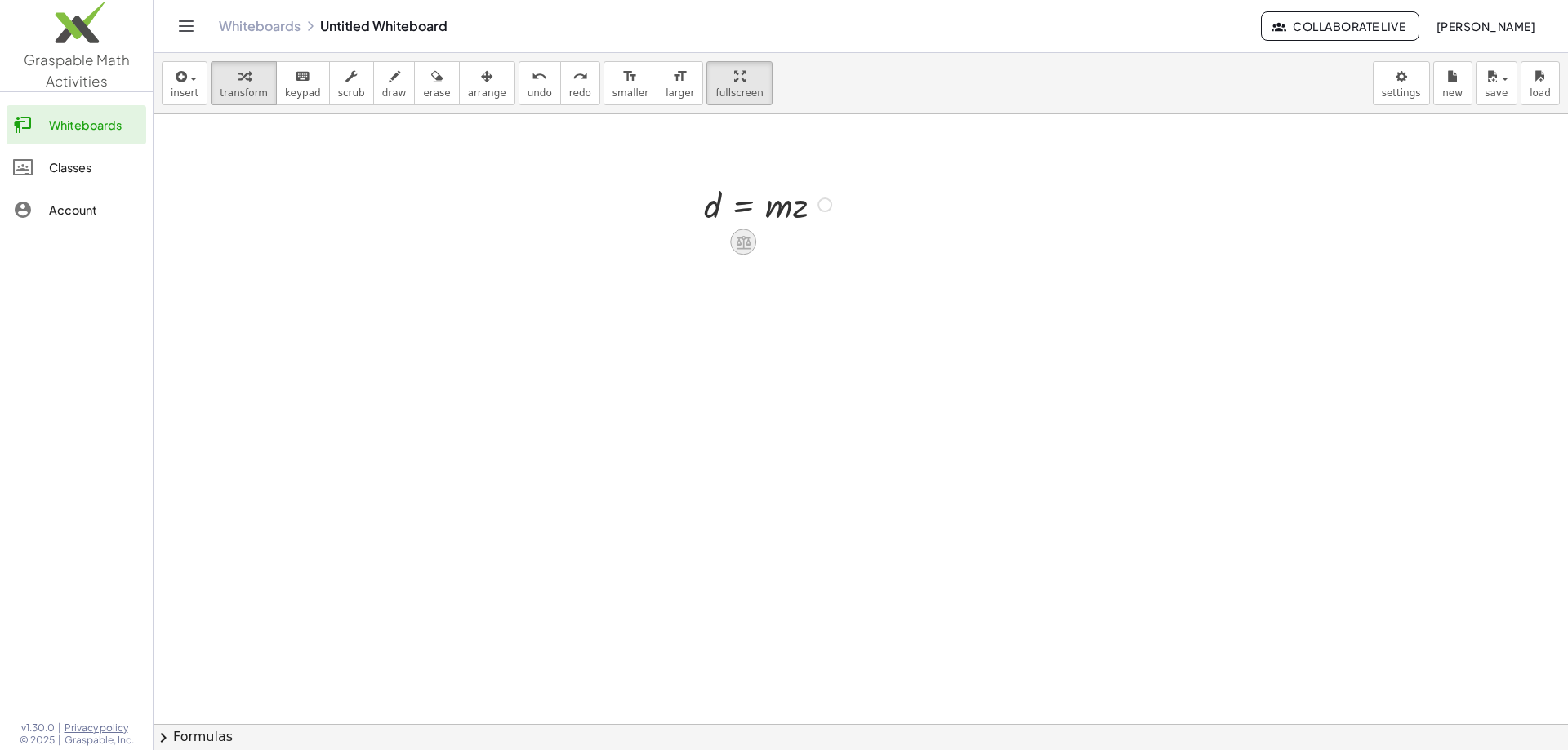
click at [747, 246] on icon at bounding box center [742, 243] width 14 height 14
click at [799, 244] on div at bounding box center [808, 242] width 26 height 26
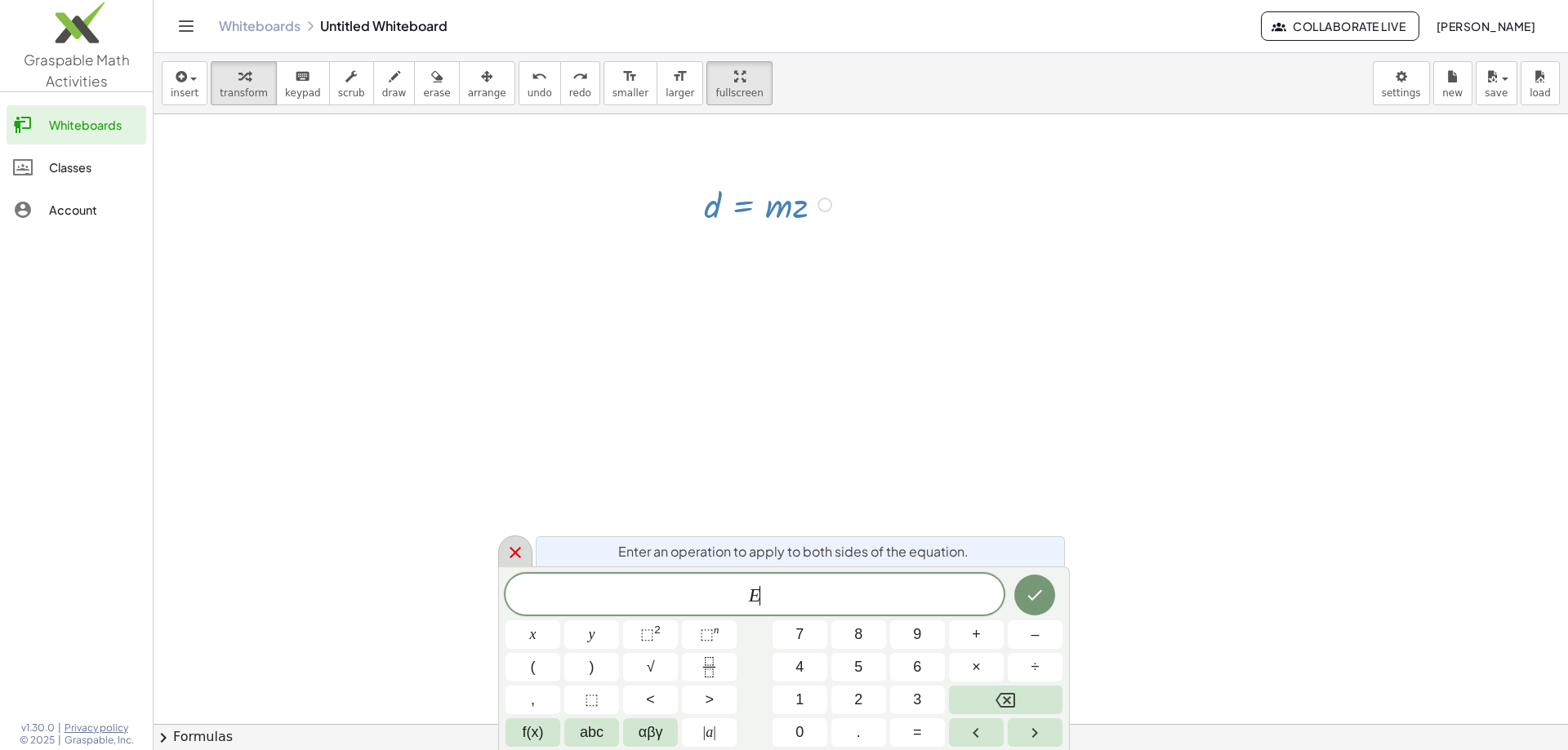
click at [517, 548] on icon at bounding box center [515, 552] width 19 height 19
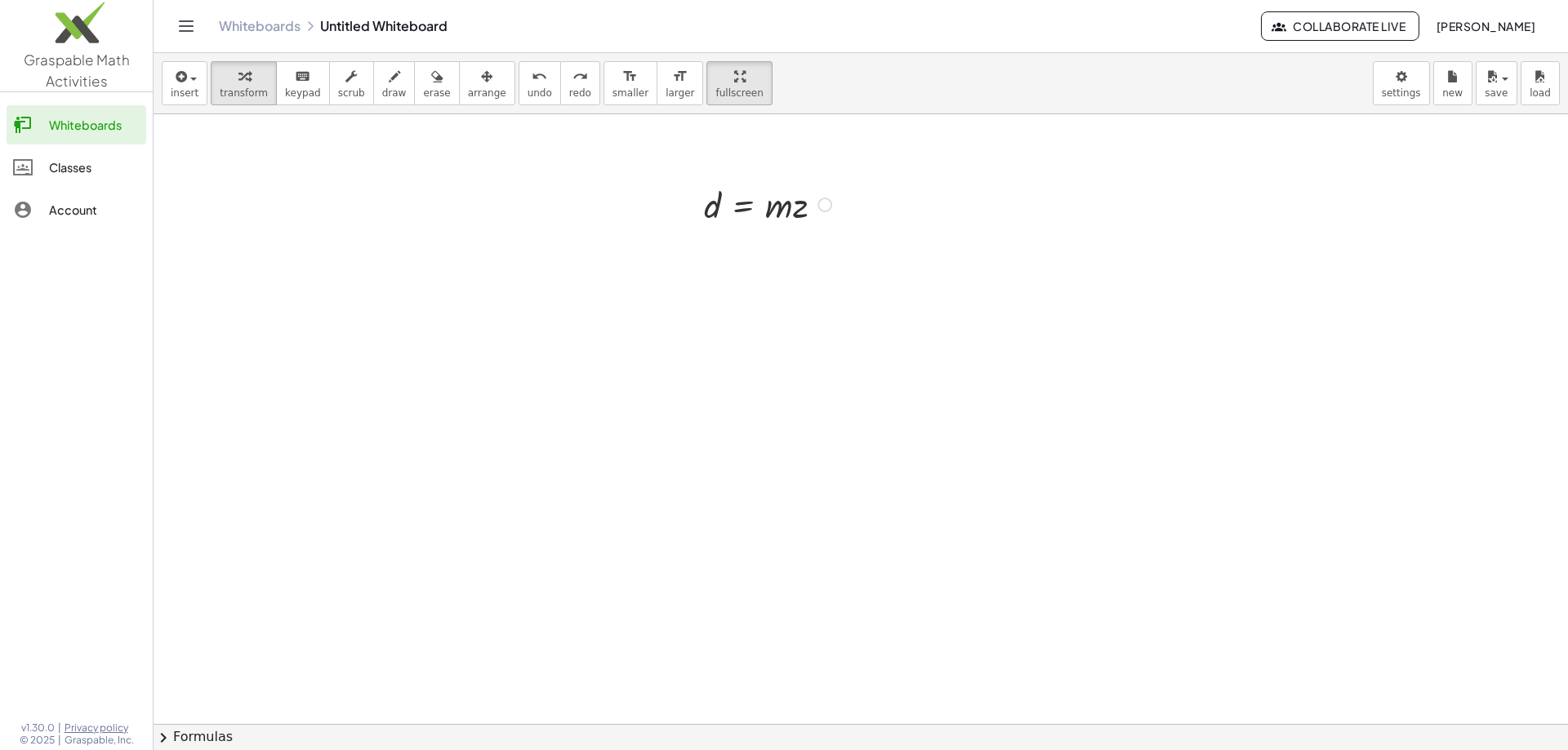
click at [824, 207] on div "Fix a mistake Transform line Copy line as LaTeX Copy derivation as LaTeX Expand…" at bounding box center [824, 204] width 14 height 14
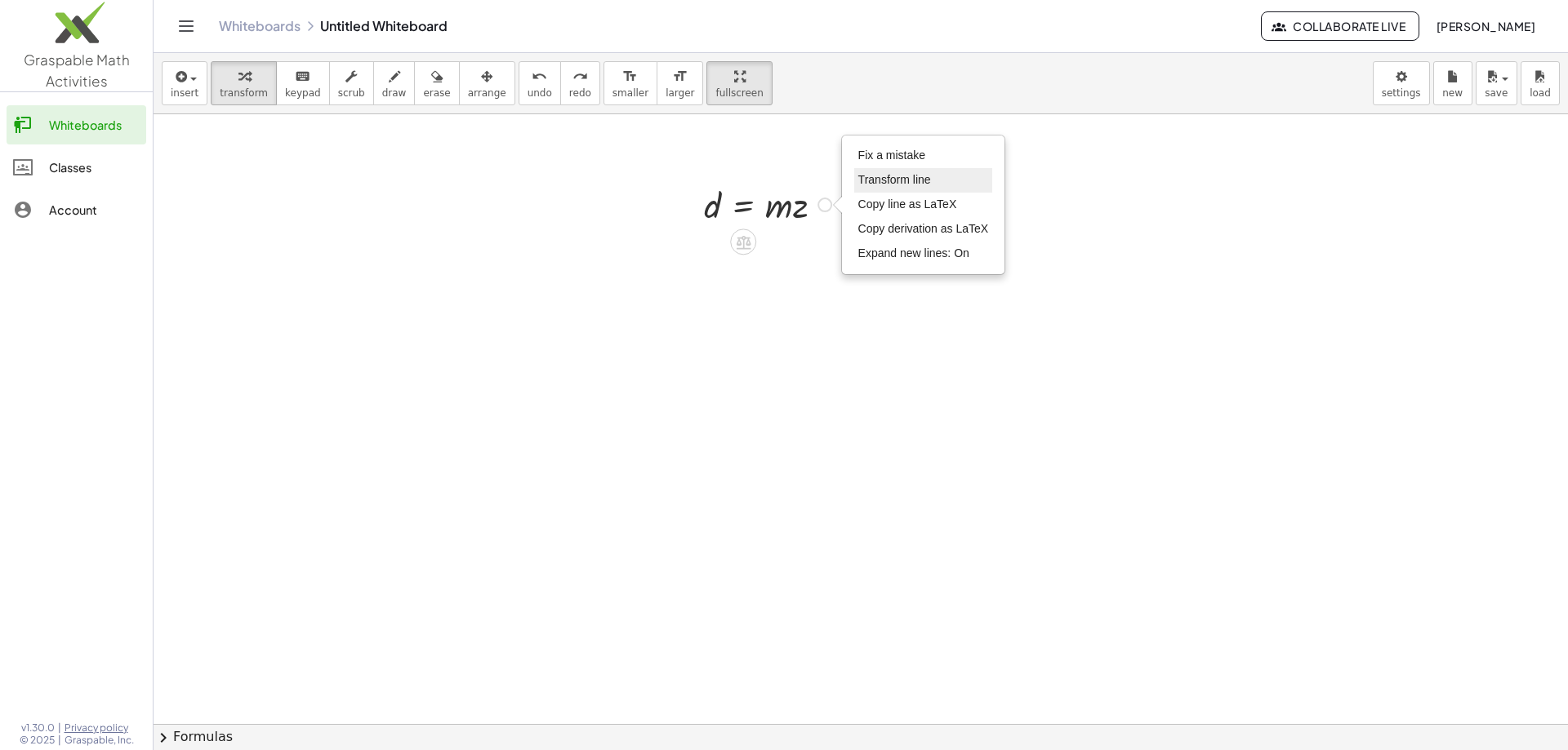
click at [908, 183] on span "Transform line" at bounding box center [894, 180] width 73 height 13
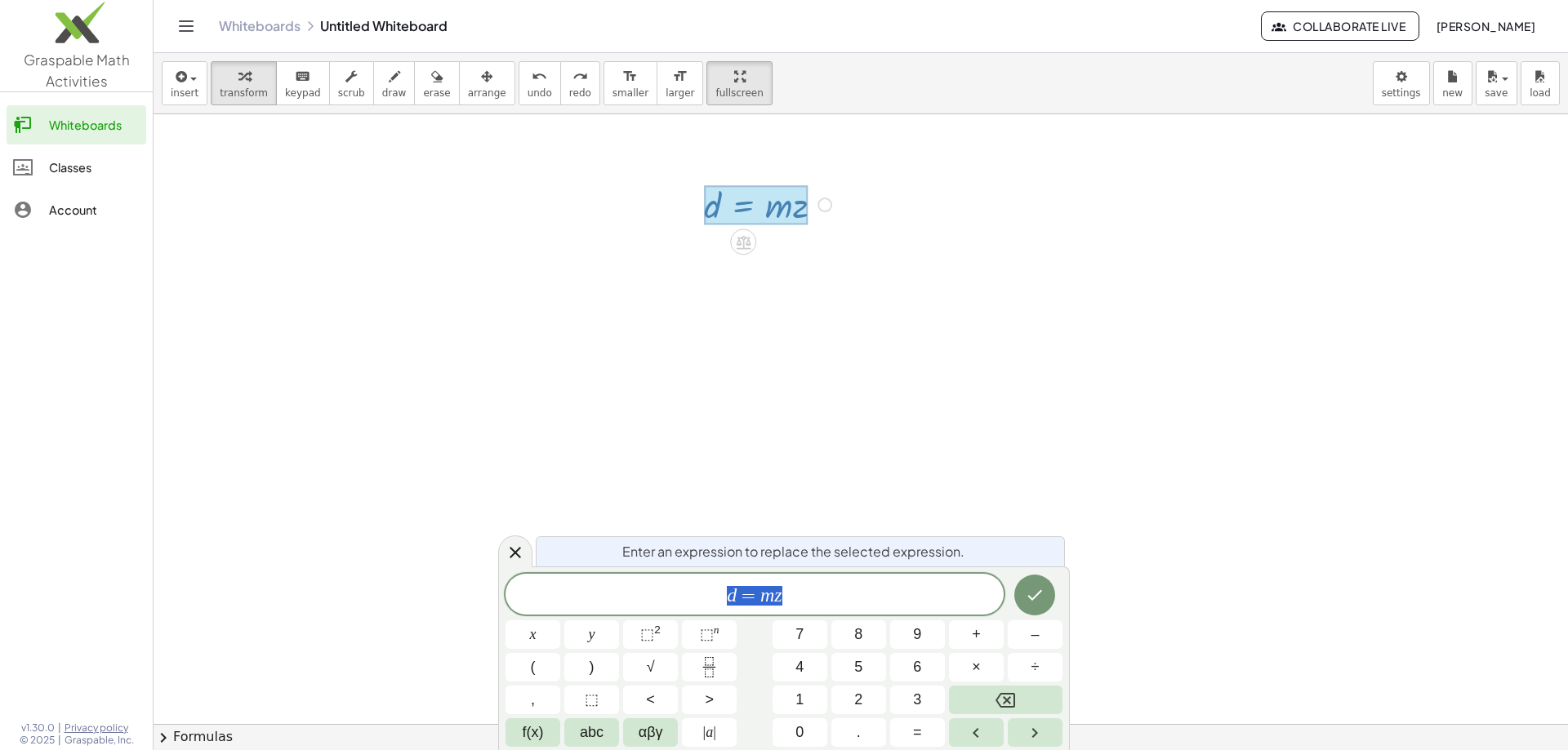
click at [827, 201] on div "Fix a mistake Transform line Copy line as LaTeX Copy derivation as LaTeX Expand…" at bounding box center [824, 204] width 14 height 14
click at [831, 281] on div at bounding box center [861, 724] width 1414 height 1219
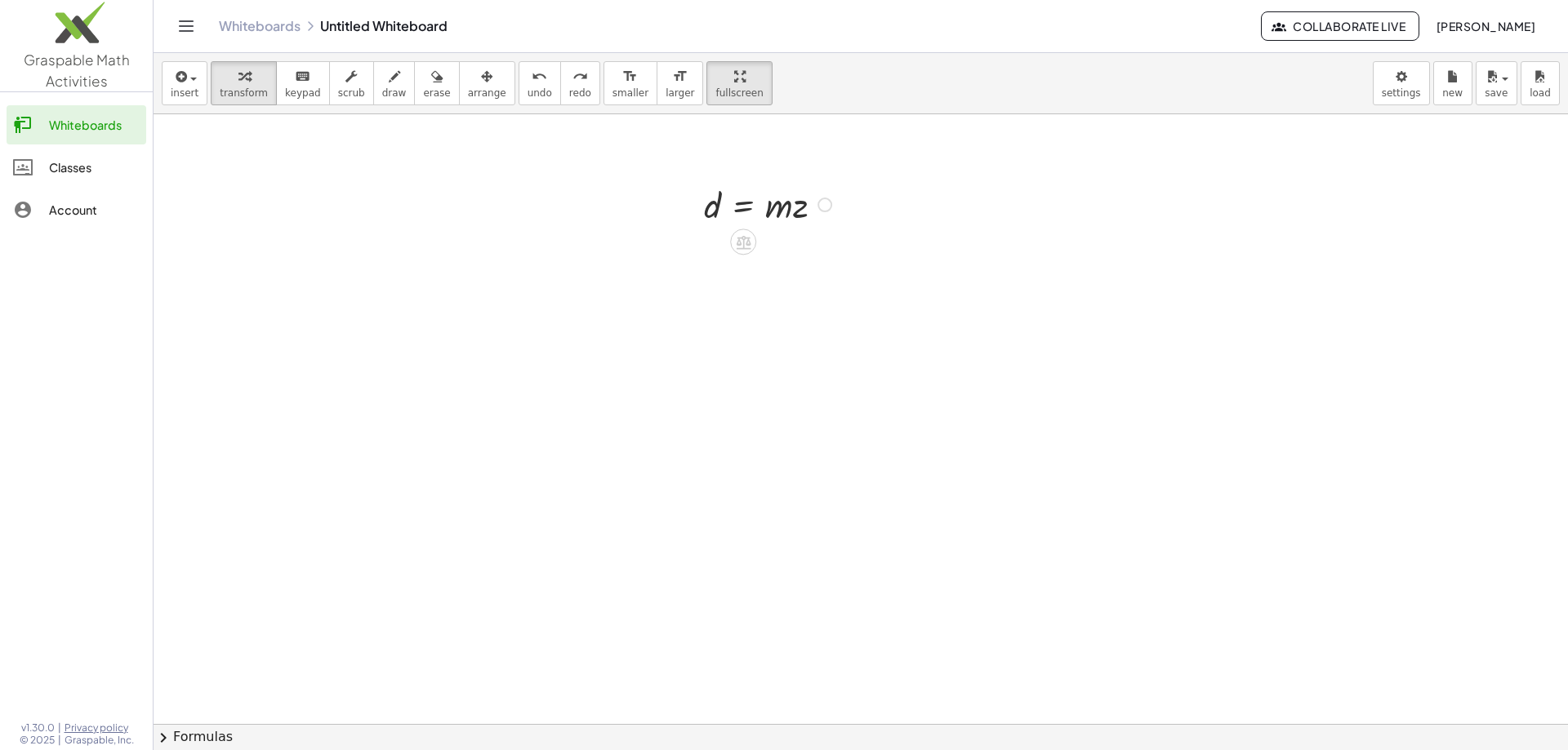
click at [821, 202] on div "Fix a mistake Transform line Copy line as LaTeX Copy derivation as LaTeX Expand…" at bounding box center [824, 204] width 14 height 14
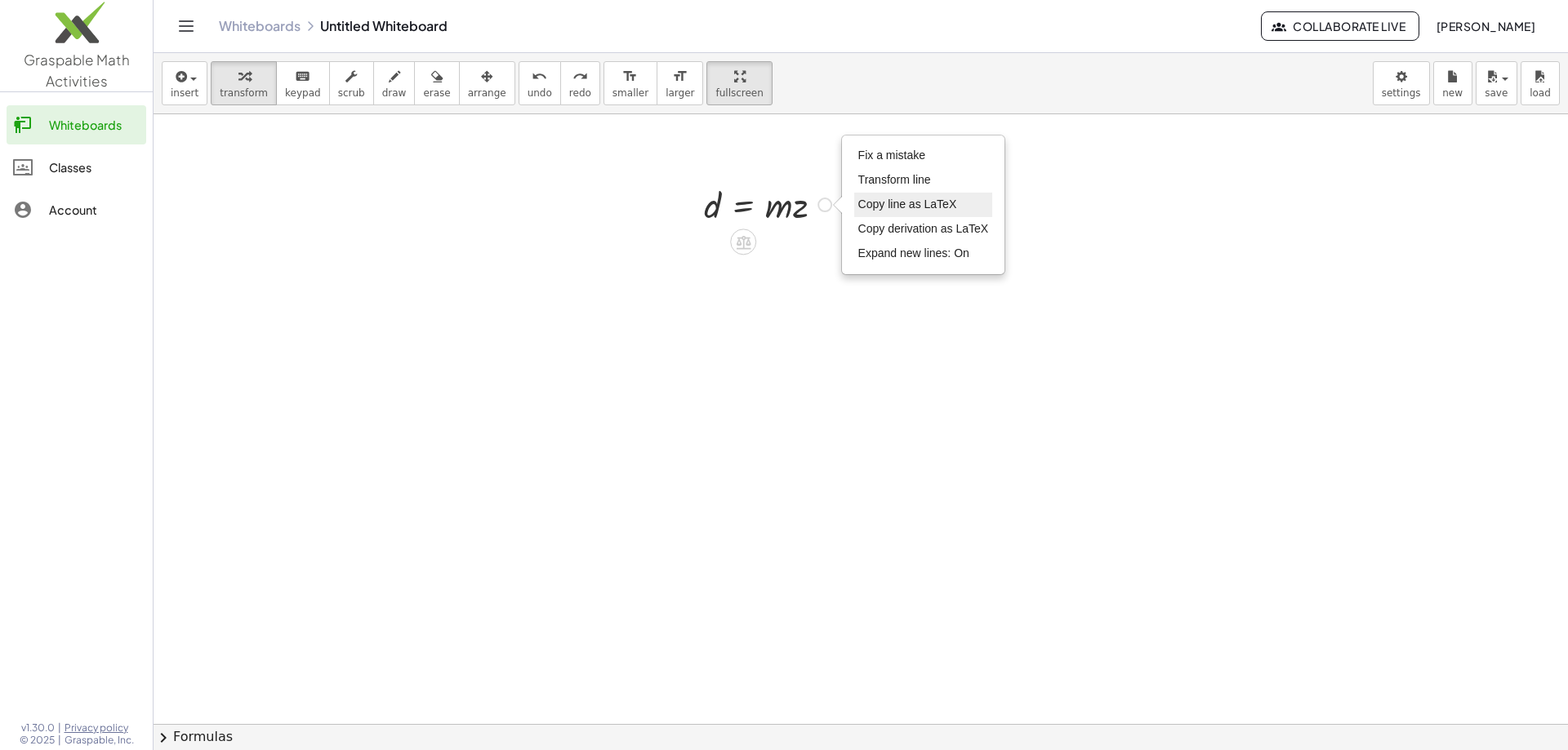
click at [869, 203] on span "Copy line as LaTeX" at bounding box center [908, 204] width 99 height 13
click at [711, 237] on div at bounding box center [861, 724] width 1414 height 1219
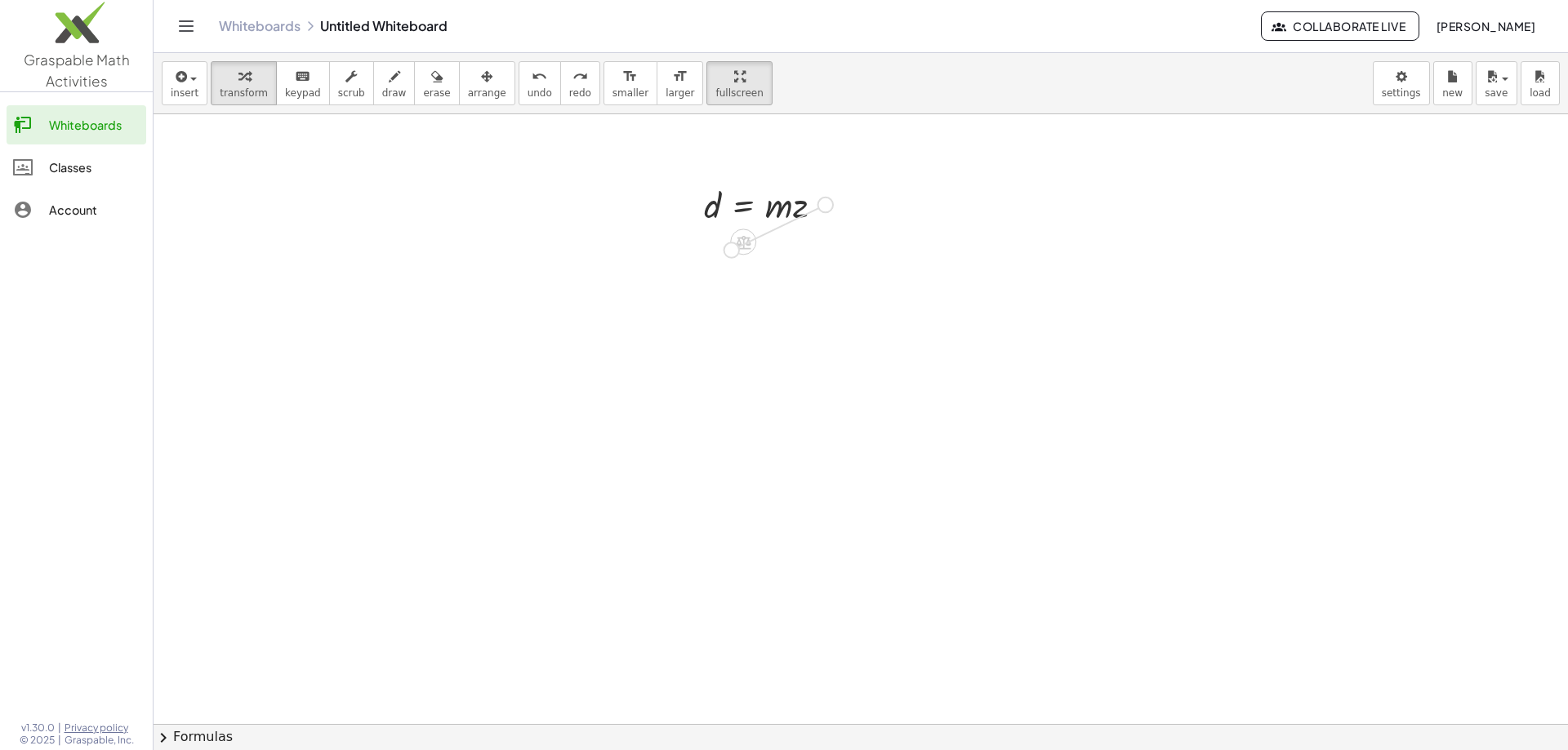
drag, startPoint x: 828, startPoint y: 210, endPoint x: 727, endPoint y: 256, distance: 111.0
click at [727, 256] on div "- + d = · m · z Copied done" at bounding box center [861, 724] width 1414 height 1219
drag, startPoint x: 679, startPoint y: 249, endPoint x: 789, endPoint y: 249, distance: 110.0
click at [527, 93] on span "undo" at bounding box center [539, 93] width 24 height 12
click at [721, 240] on div at bounding box center [861, 724] width 1414 height 1219
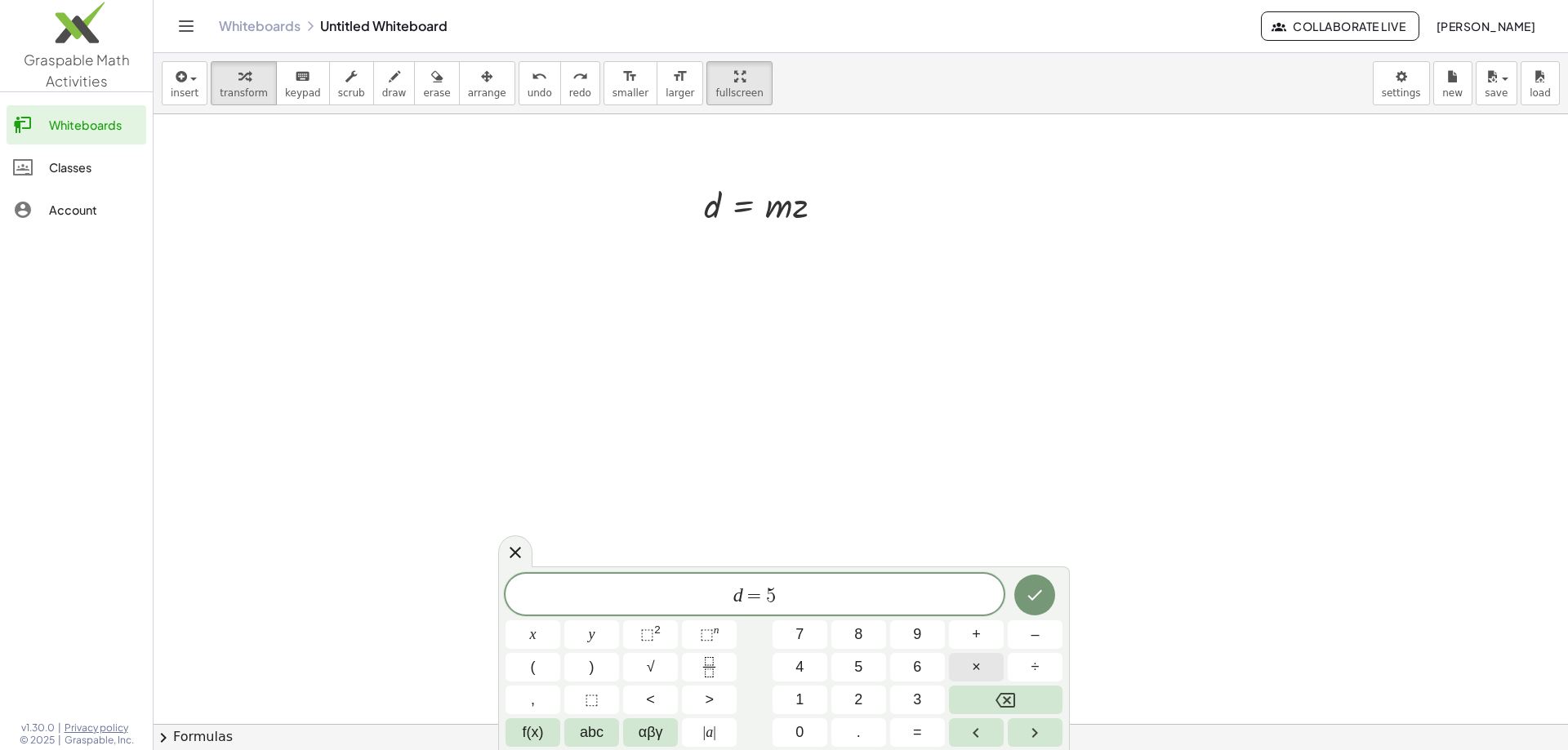
click at [973, 654] on button "×" at bounding box center [976, 668] width 55 height 29
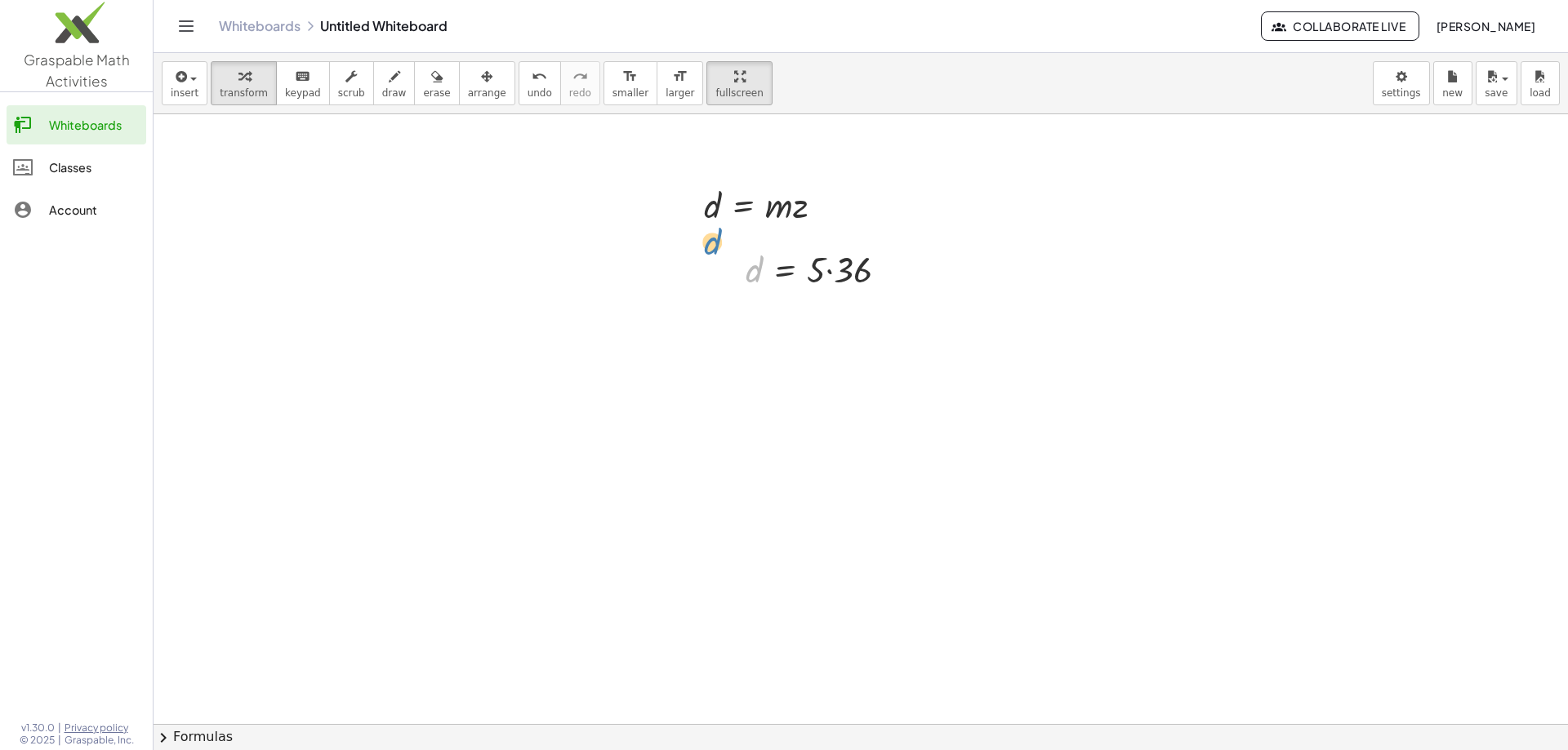
drag, startPoint x: 758, startPoint y: 271, endPoint x: 716, endPoint y: 244, distance: 49.9
click at [830, 272] on div at bounding box center [823, 268] width 171 height 48
click at [527, 94] on span "undo" at bounding box center [539, 93] width 24 height 12
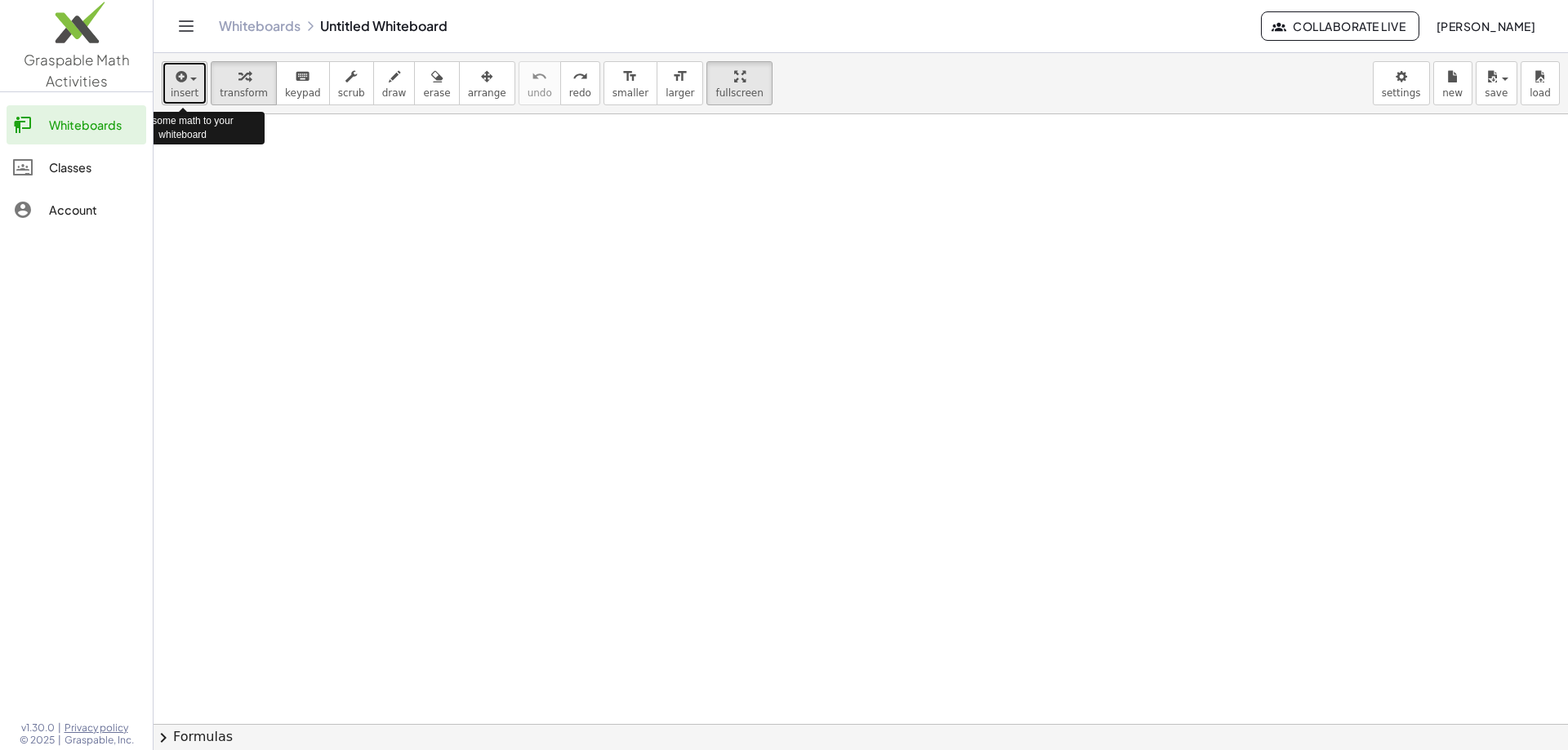
click at [198, 82] on button "insert" at bounding box center [184, 83] width 45 height 44
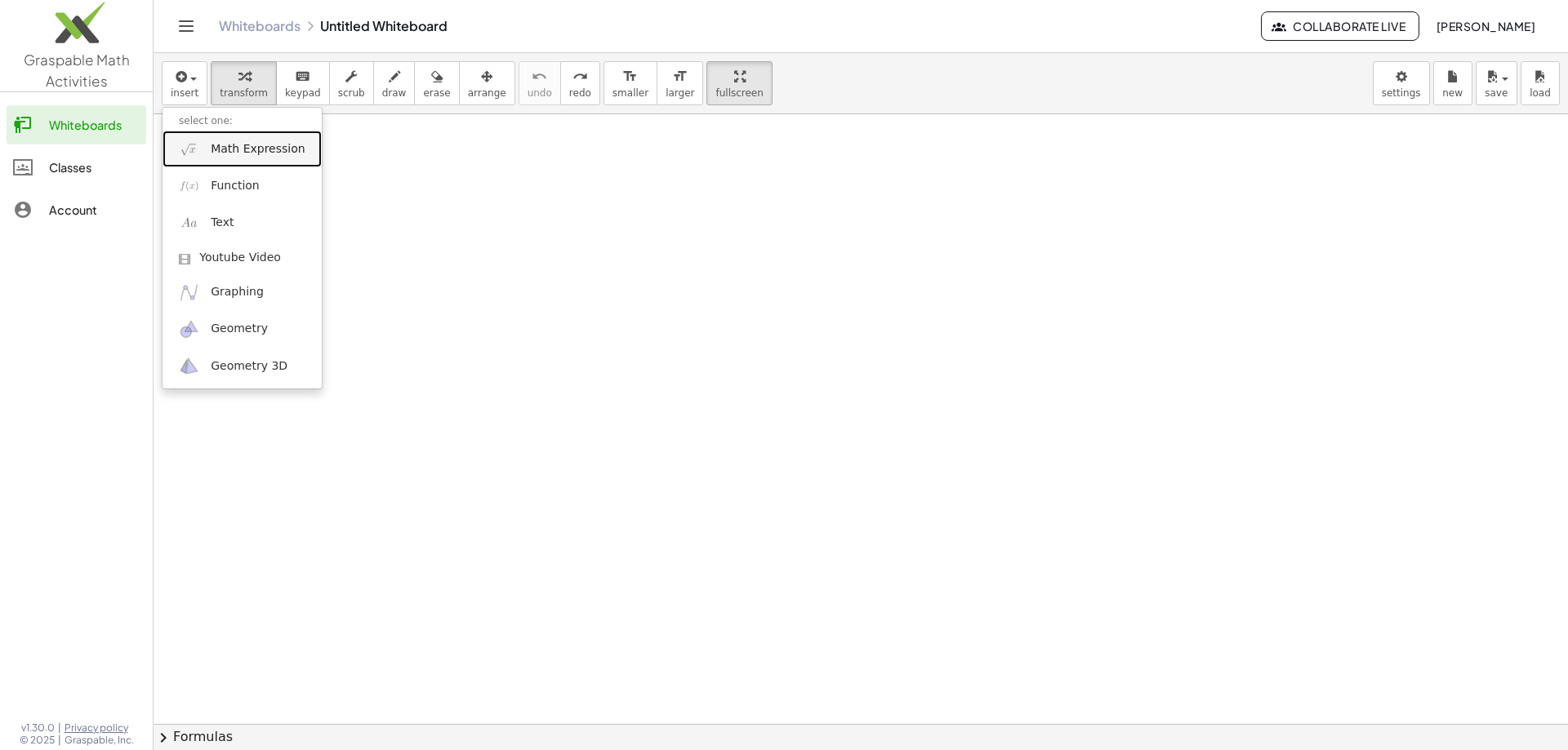
click at [252, 141] on span "Math Expression" at bounding box center [258, 149] width 94 height 16
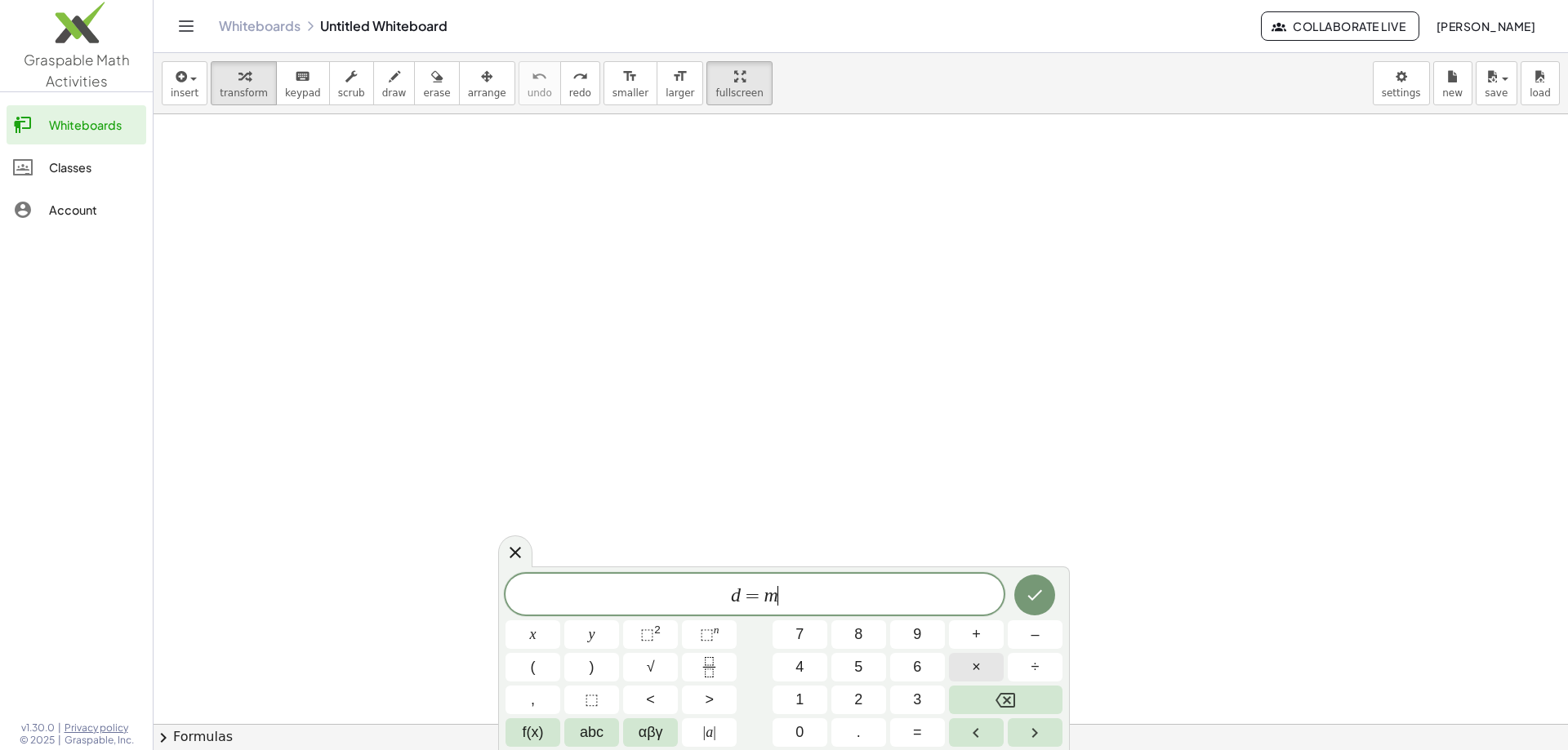
click at [982, 664] on button "×" at bounding box center [976, 668] width 55 height 29
click at [1040, 602] on icon "Done" at bounding box center [1034, 595] width 19 height 19
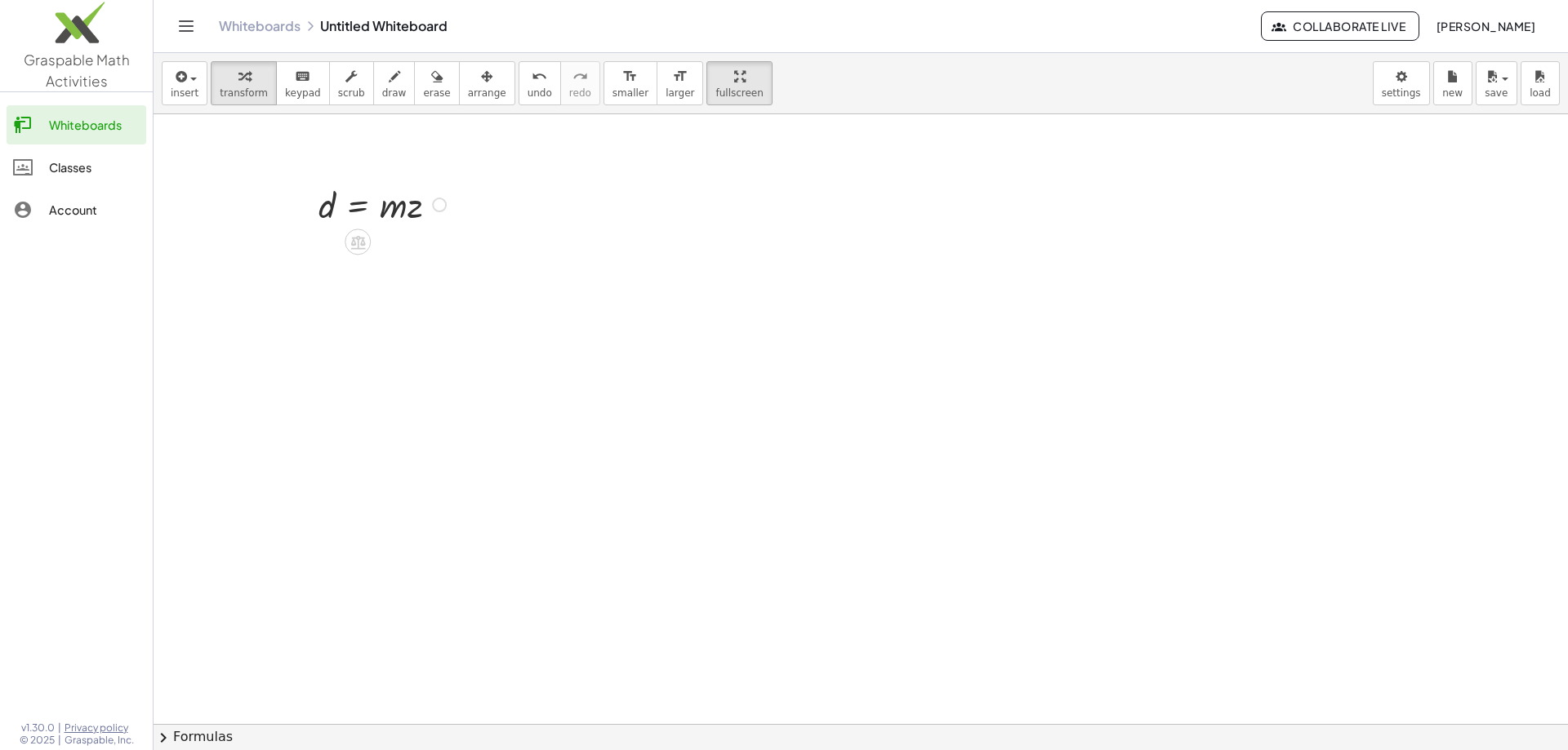
click at [438, 203] on div at bounding box center [438, 204] width 14 height 14
click at [478, 205] on span "Copy line as LaTeX" at bounding box center [522, 204] width 99 height 13
click at [337, 231] on div "d = · m · z Copied done" at bounding box center [375, 203] width 163 height 56
click at [442, 207] on div "Copied done" at bounding box center [438, 204] width 14 height 14
click at [496, 231] on span "Copy derivation as LaTeX" at bounding box center [538, 228] width 131 height 13
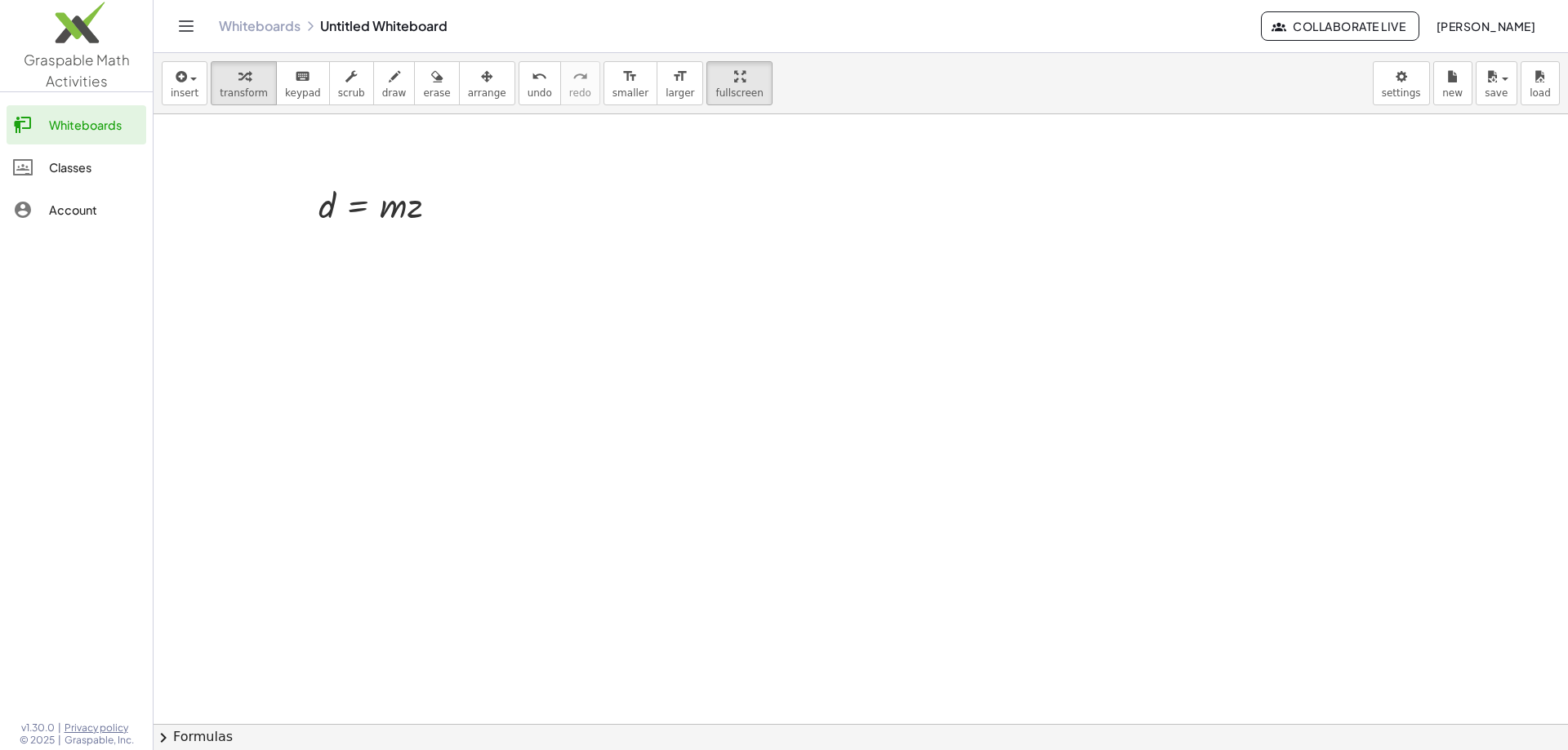
click at [330, 237] on div at bounding box center [861, 724] width 1414 height 1219
drag, startPoint x: 439, startPoint y: 204, endPoint x: 333, endPoint y: 249, distance: 115.2
click at [333, 249] on div "d = · m · z Copied done" at bounding box center [861, 724] width 1414 height 1219
click at [527, 97] on span "undo" at bounding box center [539, 93] width 24 height 12
click at [354, 234] on icon at bounding box center [358, 242] width 17 height 17
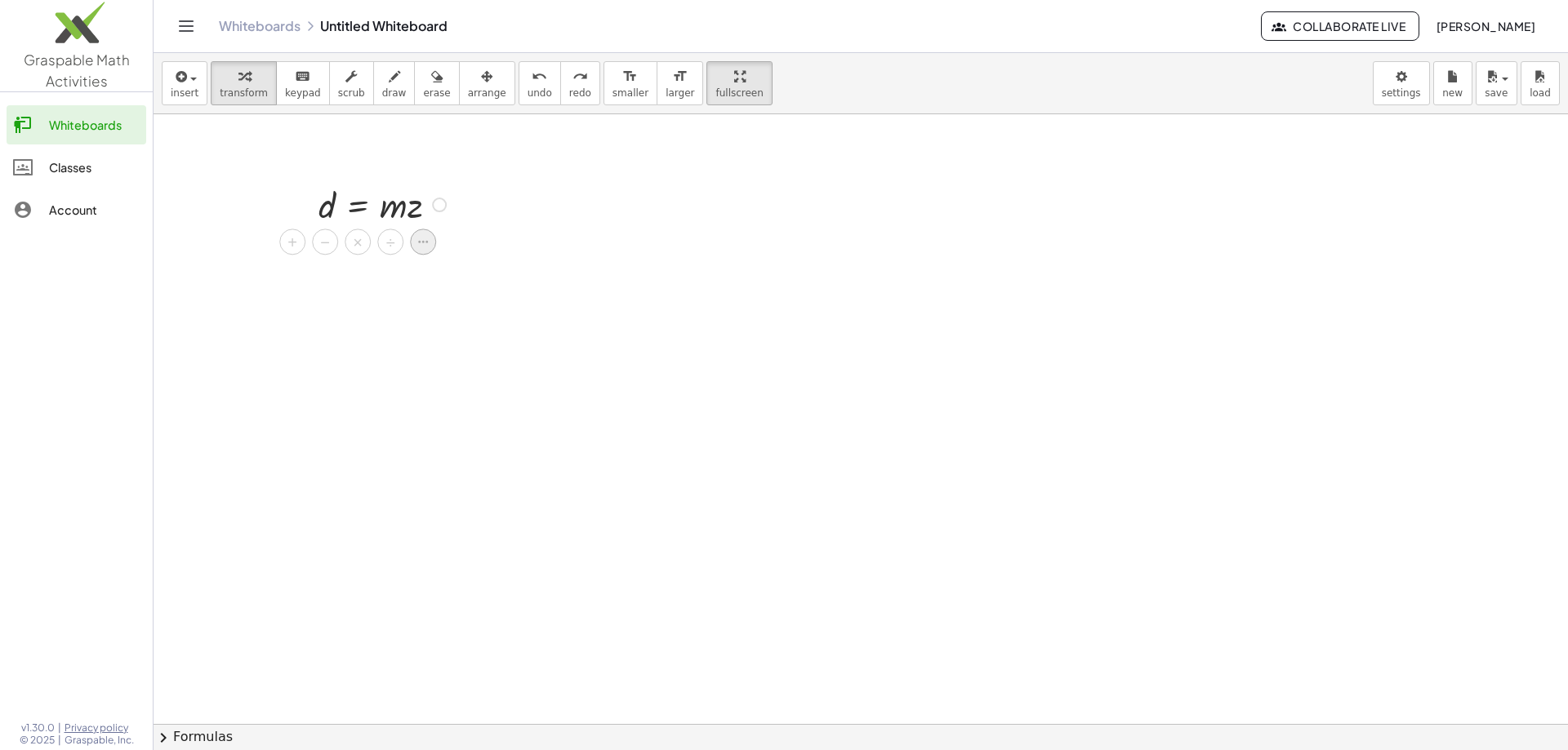
click at [415, 244] on div at bounding box center [422, 242] width 26 height 26
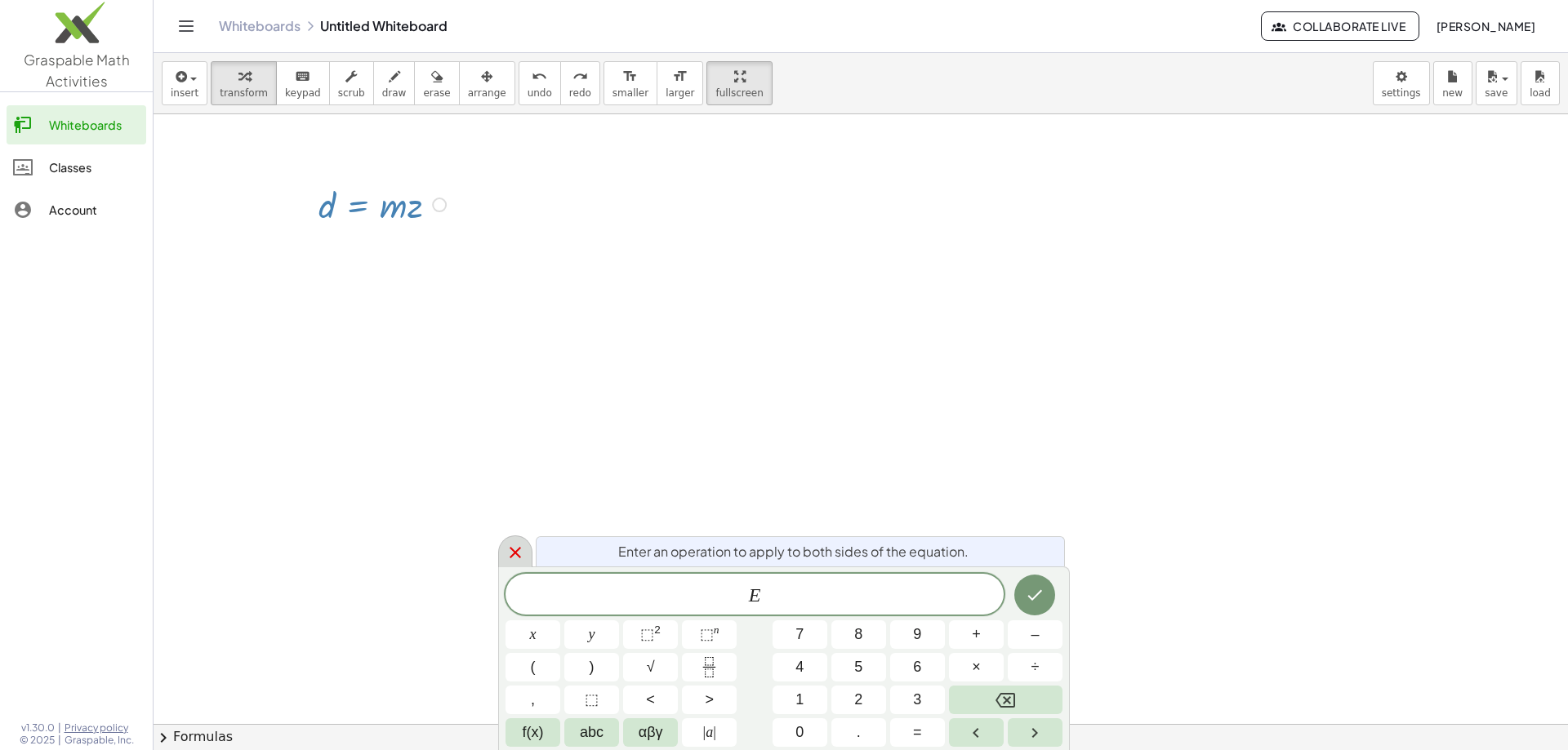
click at [515, 555] on icon at bounding box center [515, 552] width 19 height 19
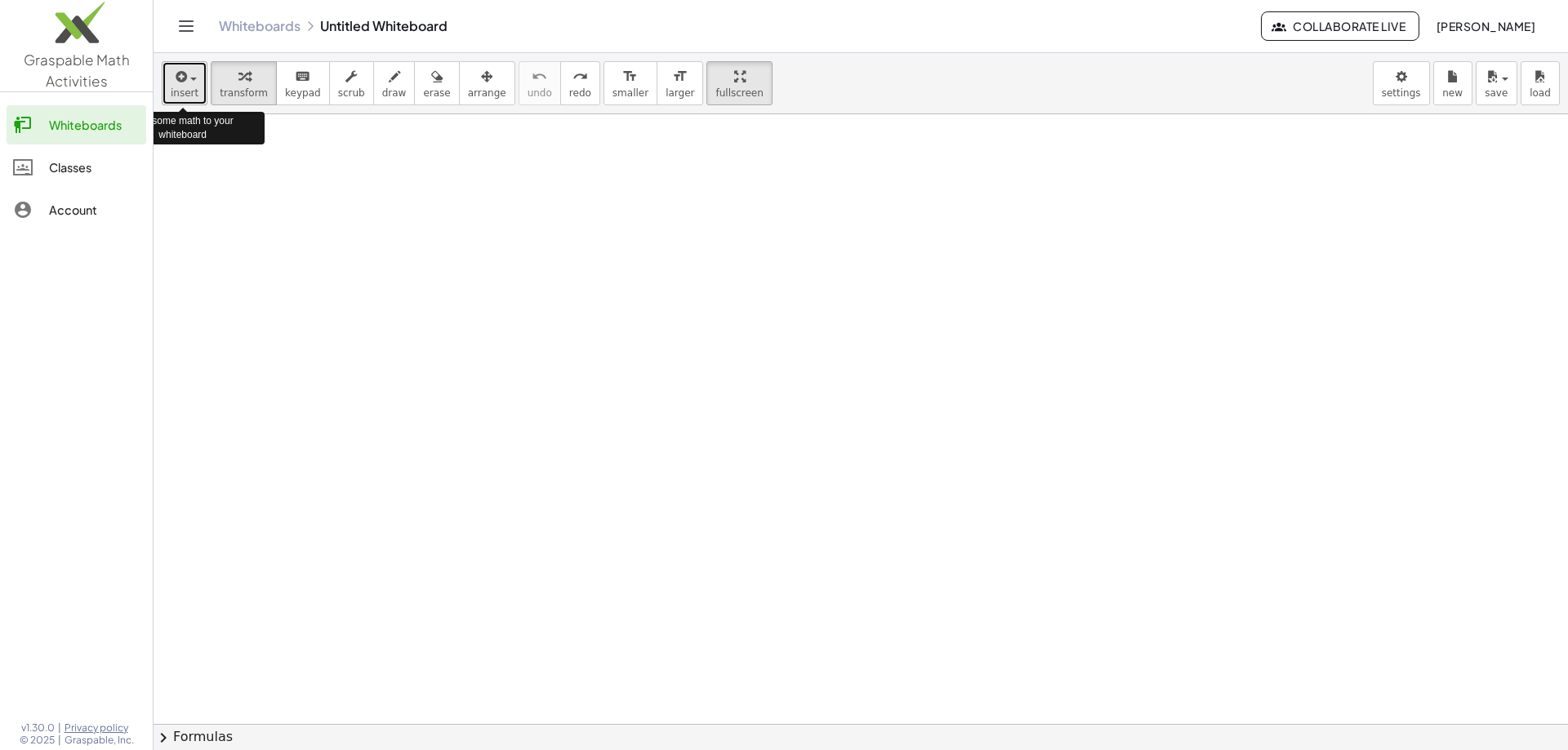
click at [190, 88] on span "insert" at bounding box center [184, 93] width 28 height 12
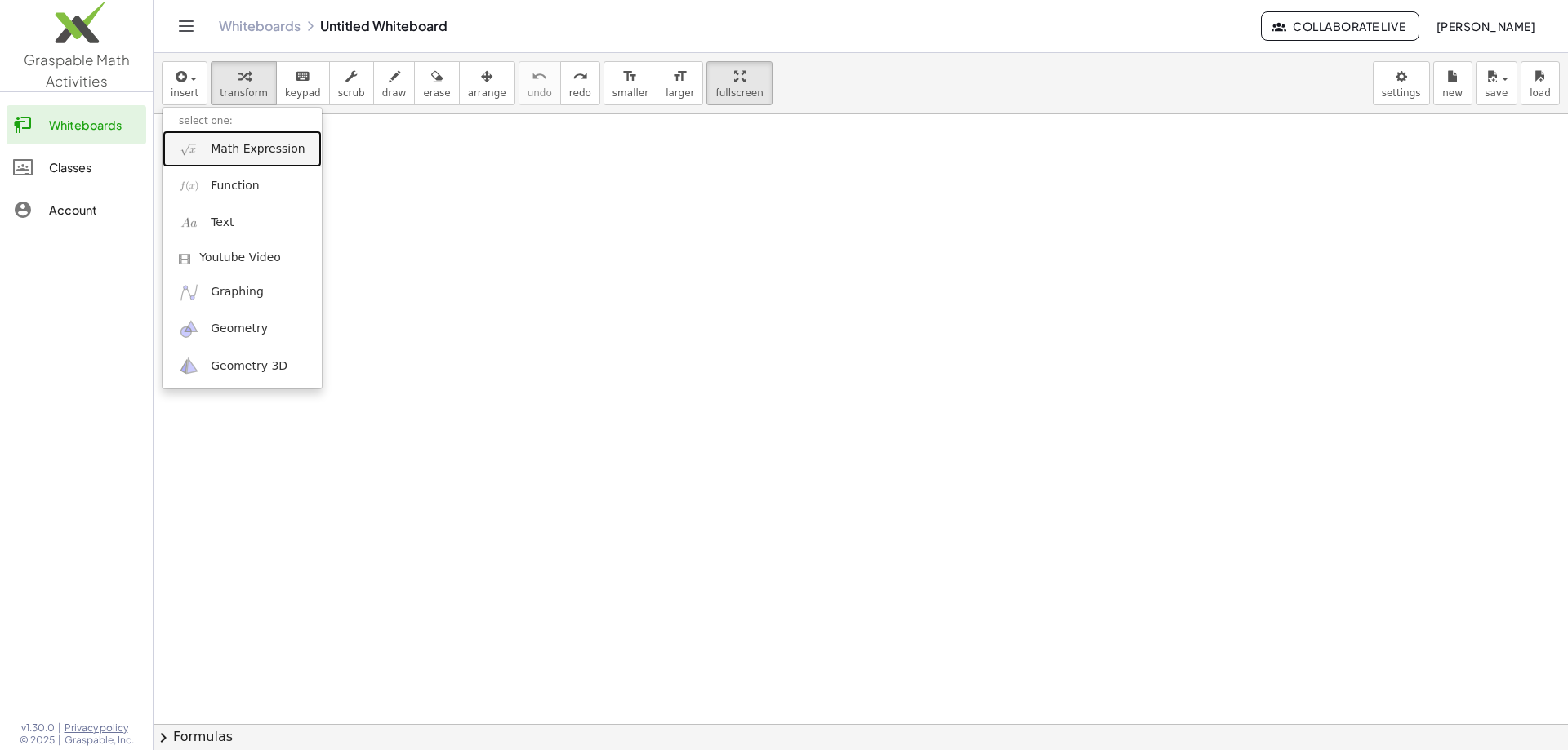
click at [243, 147] on span "Math Expression" at bounding box center [258, 149] width 94 height 16
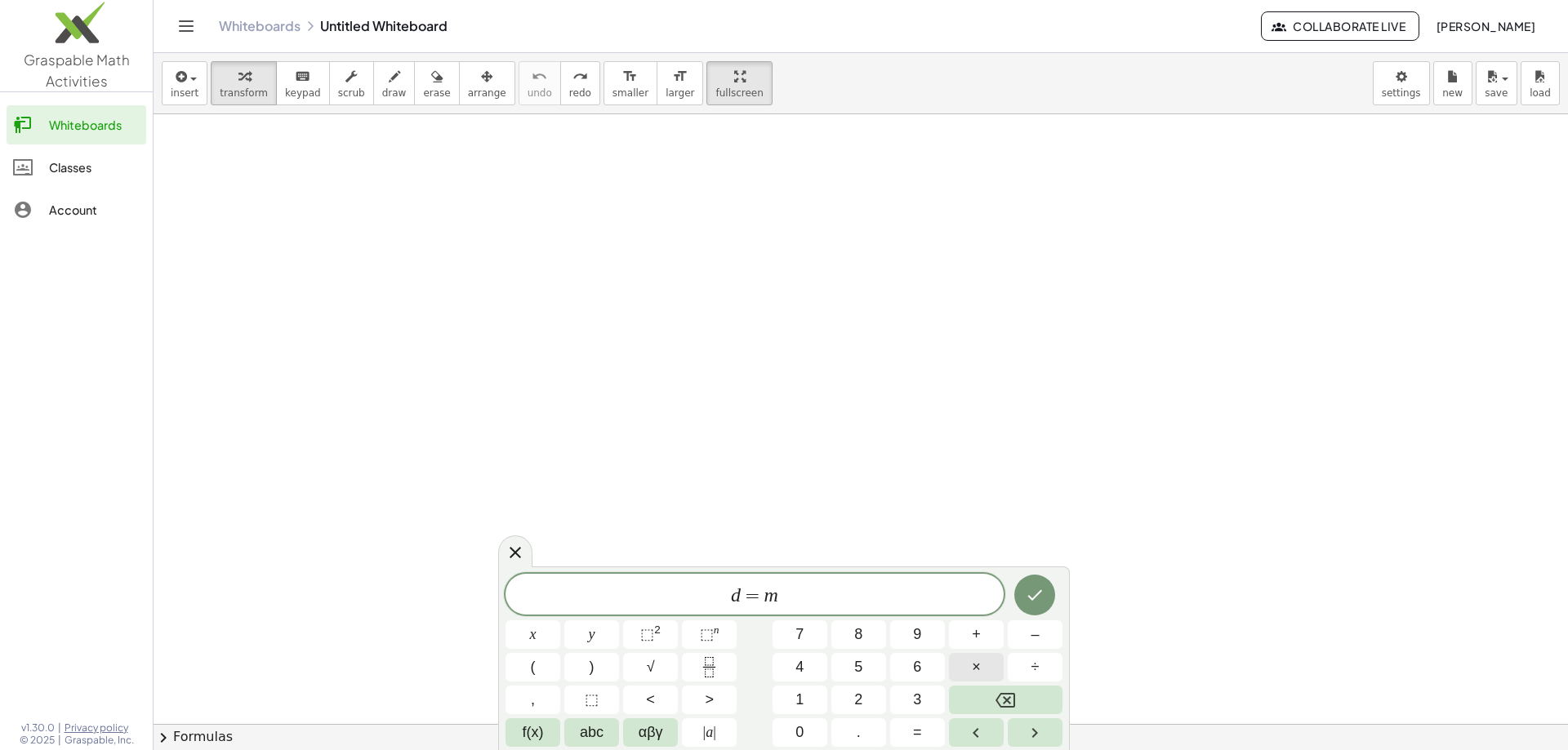
click at [970, 666] on button "×" at bounding box center [976, 668] width 55 height 29
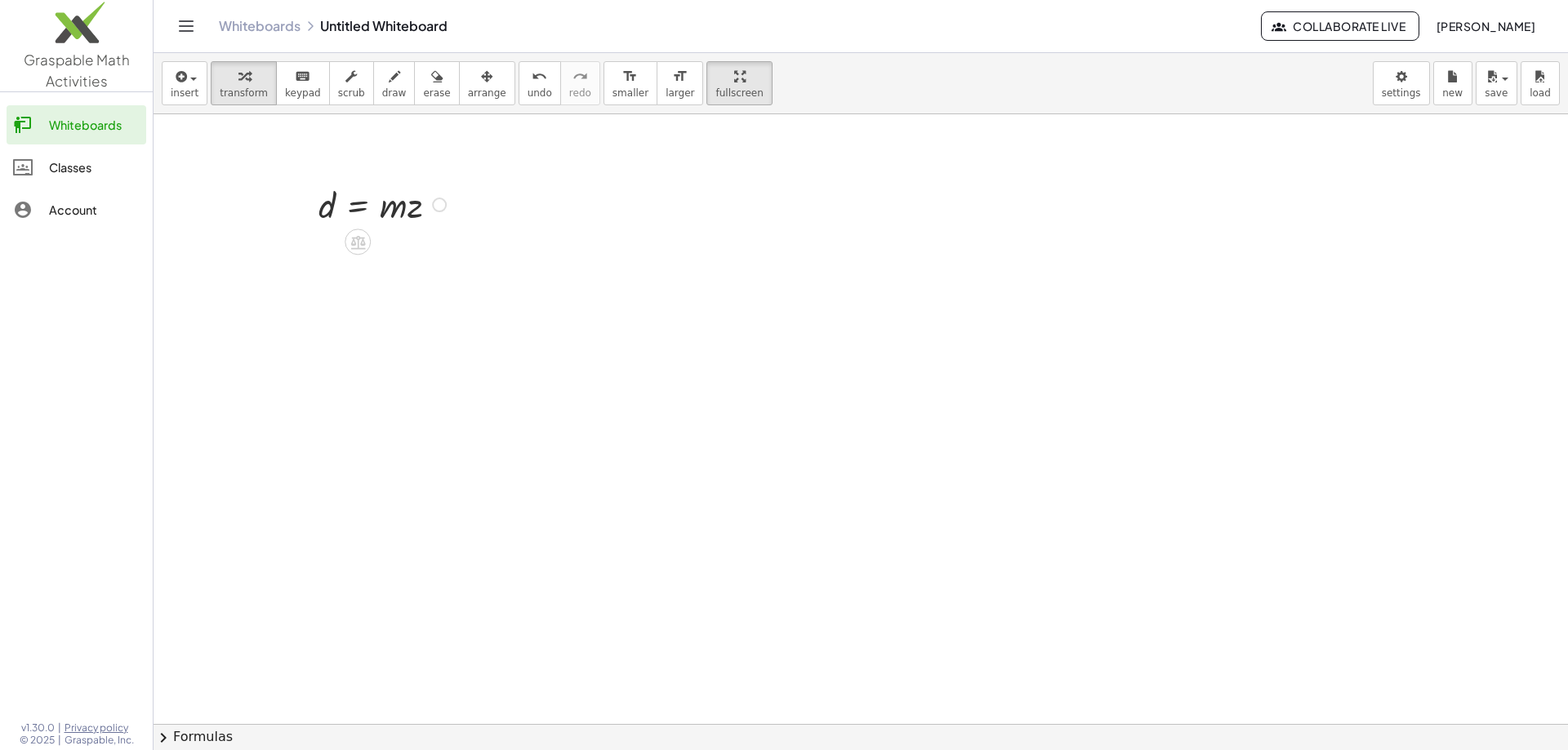
click at [439, 206] on div at bounding box center [438, 204] width 14 height 14
click at [470, 205] on li "Copy line as LaTeX" at bounding box center [538, 204] width 139 height 24
click at [327, 239] on div at bounding box center [861, 724] width 1414 height 1219
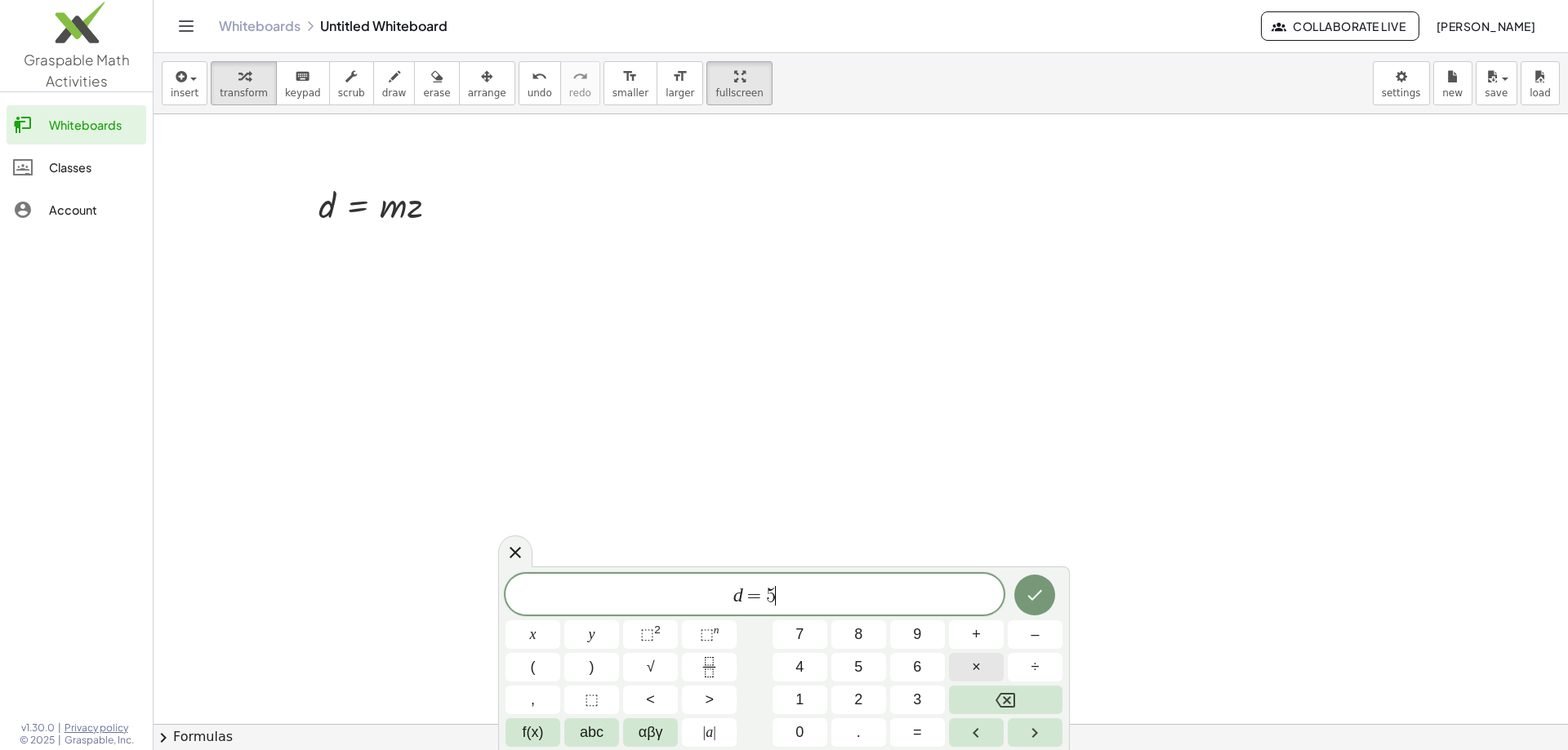
click at [981, 670] on button "×" at bounding box center [976, 668] width 55 height 29
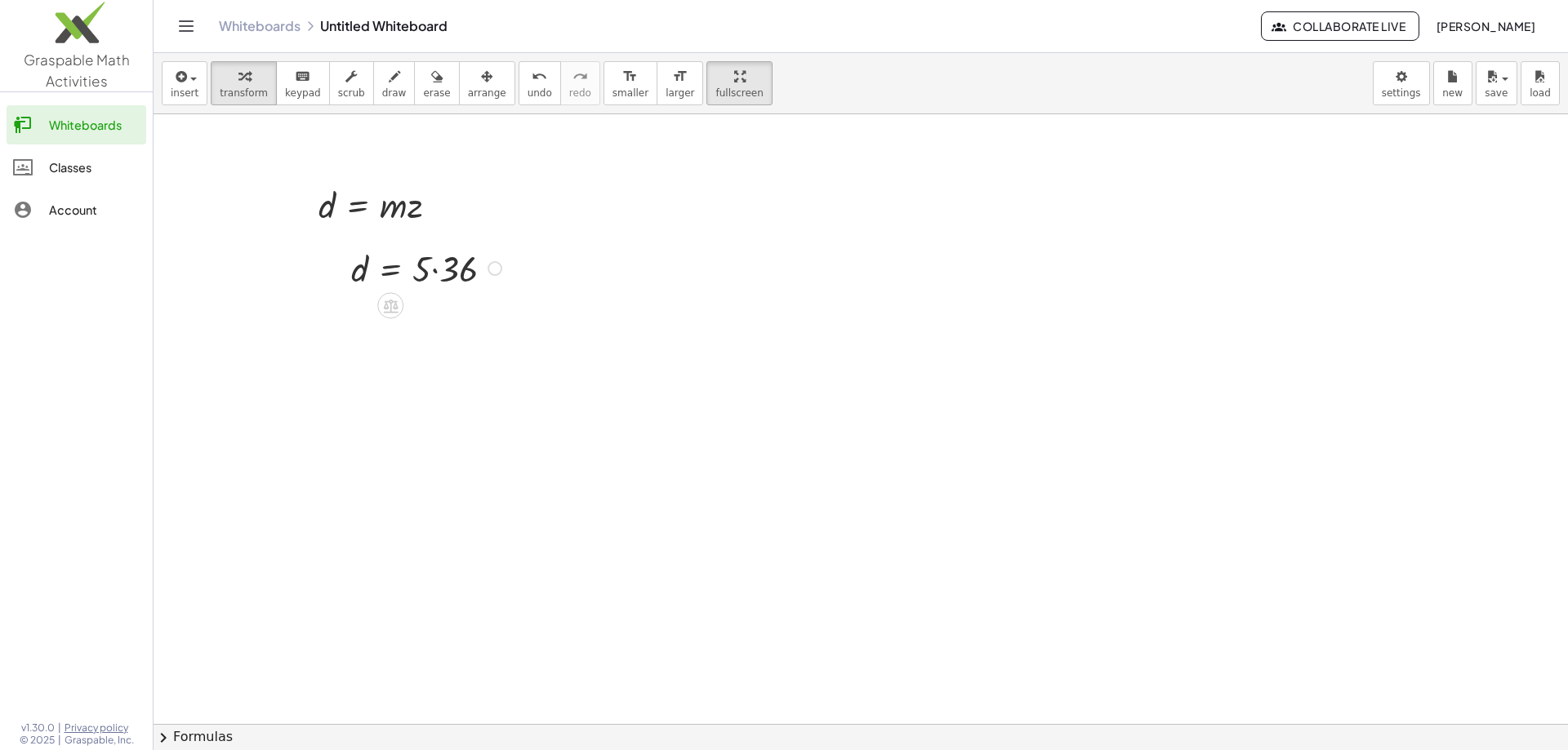
click at [434, 270] on div at bounding box center [428, 267] width 171 height 48
drag, startPoint x: 351, startPoint y: 273, endPoint x: 317, endPoint y: 259, distance: 36.8
click at [317, 259] on div "d = · m · z Copied done d = · 5 · 36 d = 180" at bounding box center [861, 724] width 1414 height 1219
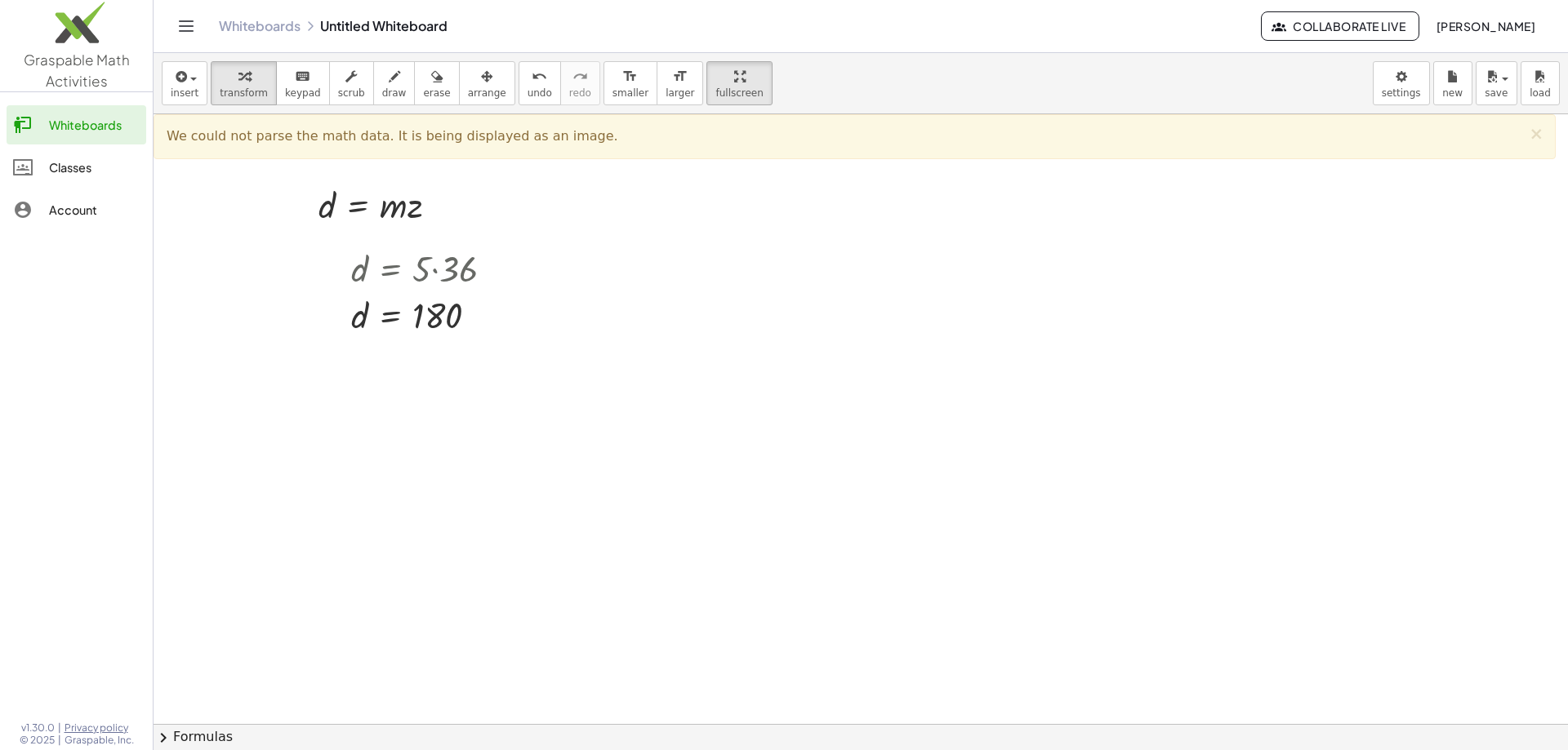
click at [464, 564] on div at bounding box center [861, 724] width 1414 height 1219
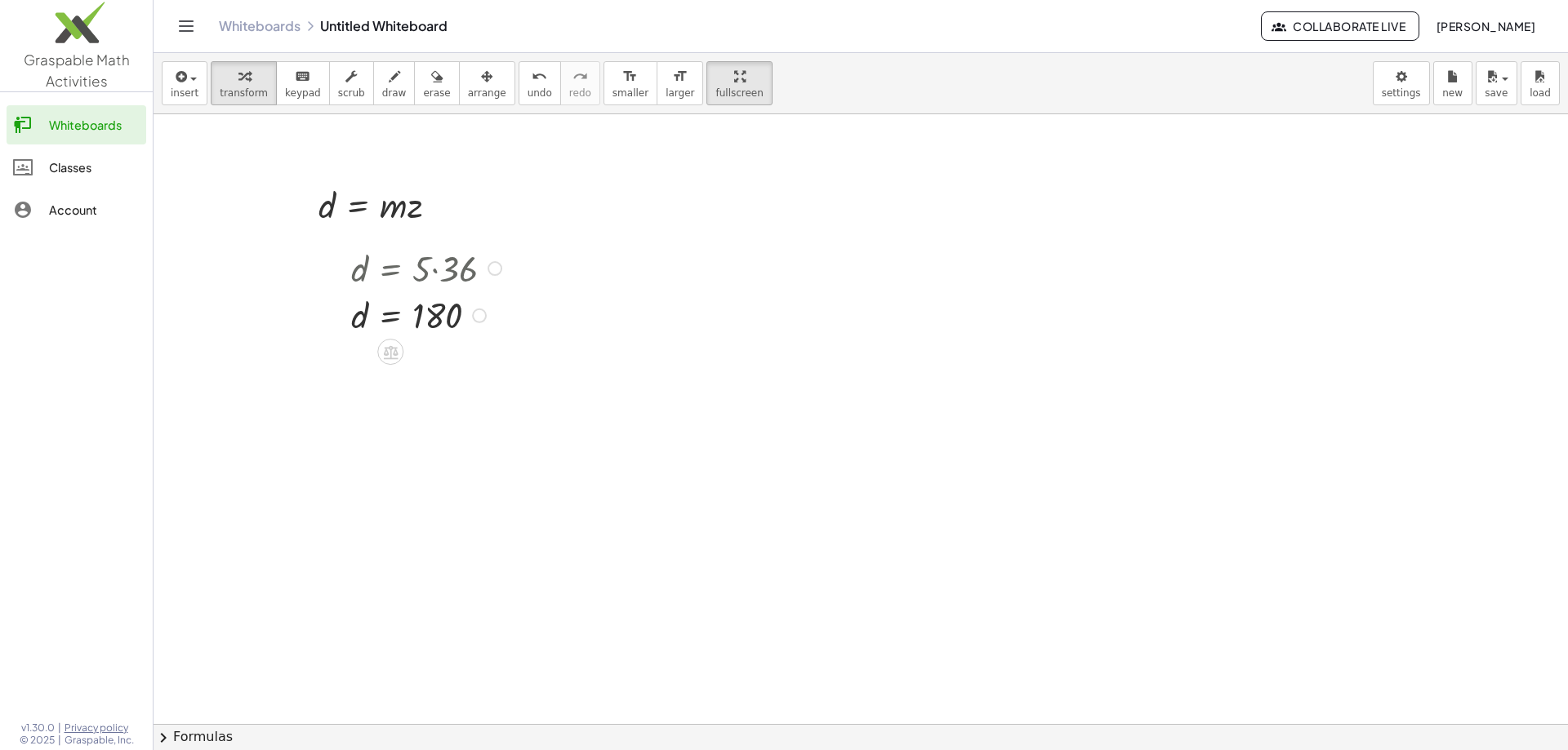
drag, startPoint x: 564, startPoint y: 378, endPoint x: 375, endPoint y: 190, distance: 266.6
click at [375, 190] on div "d = · m · z Copied done d = · 5 · 36 d = 180" at bounding box center [861, 724] width 1414 height 1219
click at [527, 87] on span "undo" at bounding box center [539, 93] width 24 height 12
click at [192, 70] on div "button" at bounding box center [184, 76] width 28 height 19
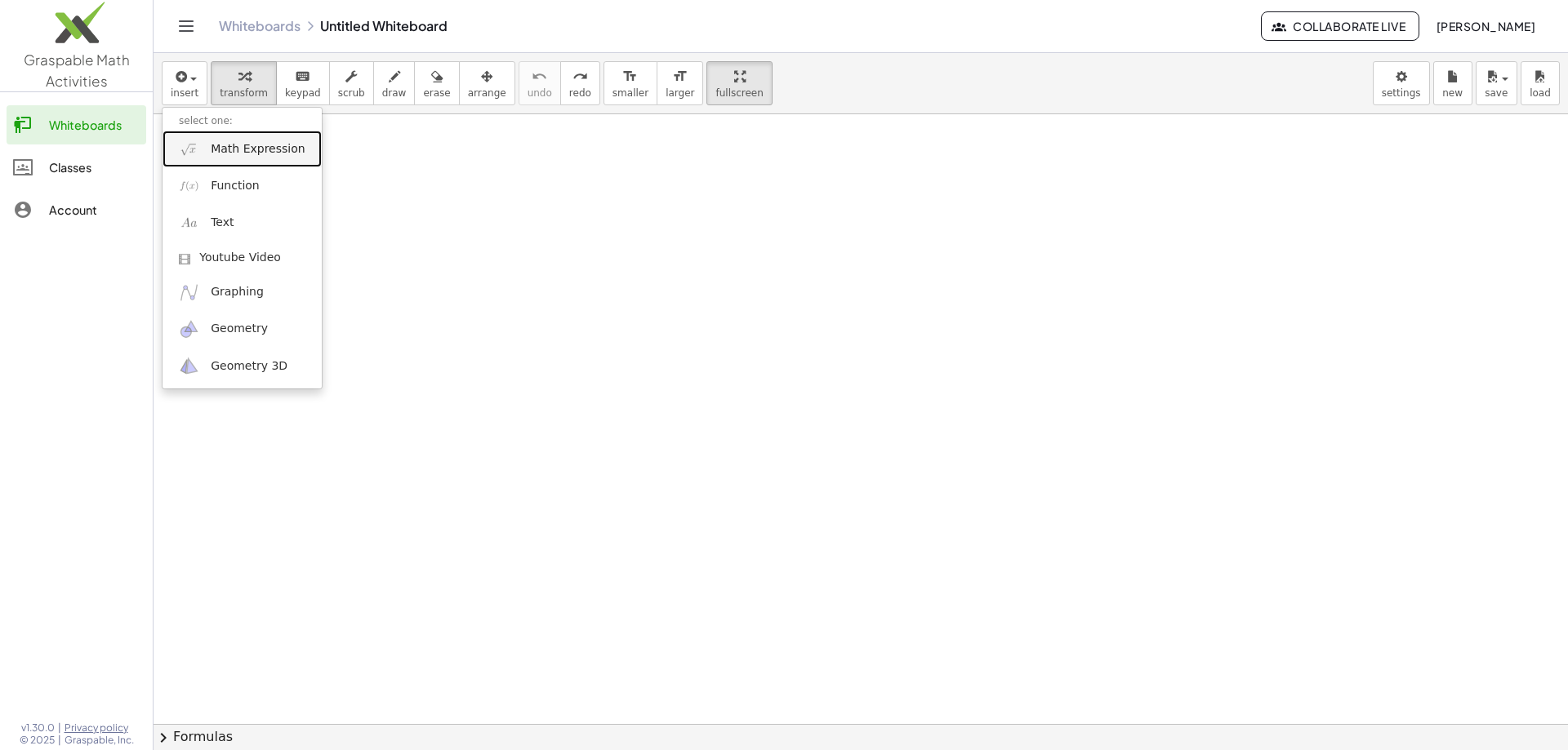
click at [243, 160] on link "Math Expression" at bounding box center [242, 149] width 160 height 37
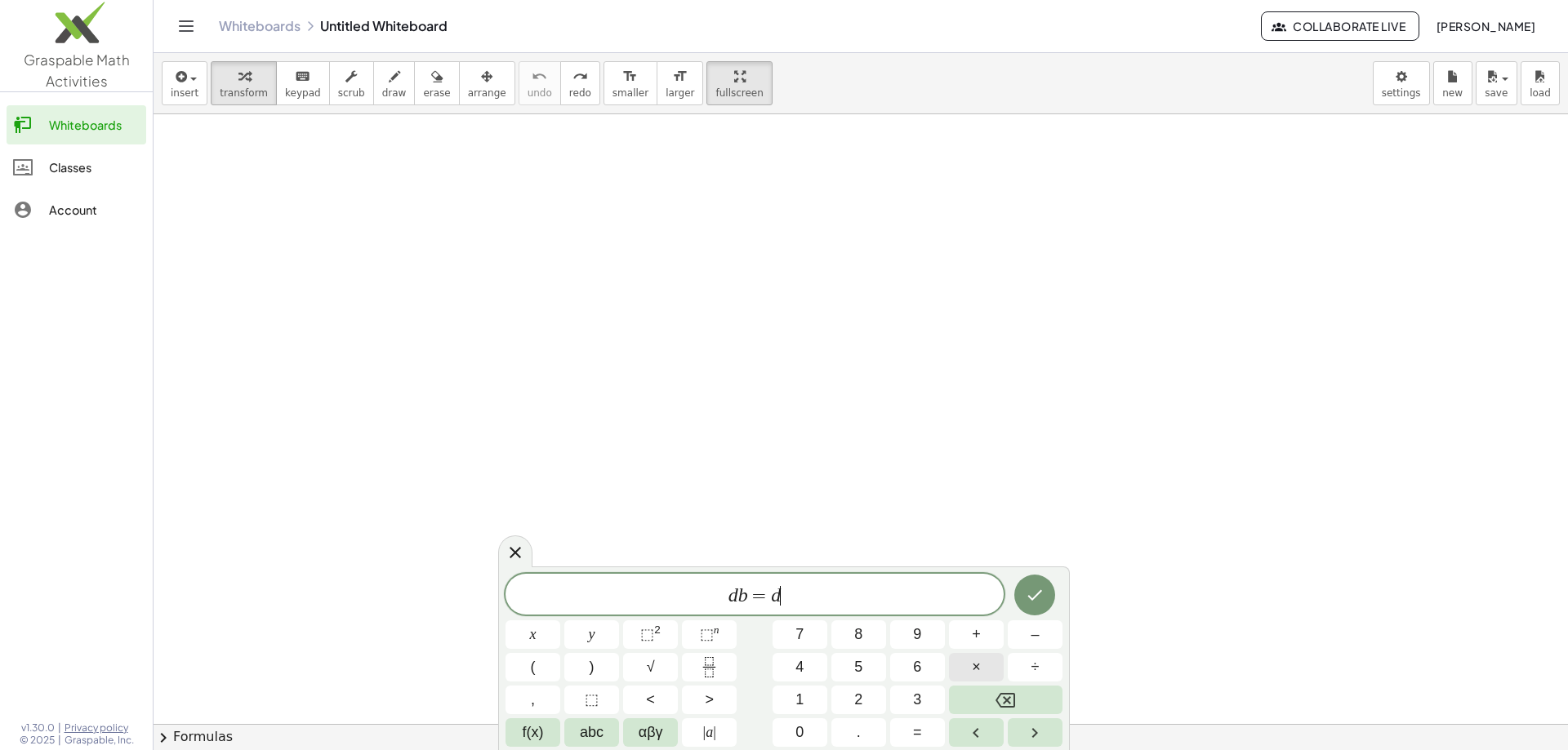
click at [994, 672] on button "×" at bounding box center [976, 668] width 55 height 29
click at [658, 721] on button "αβγ" at bounding box center [650, 732] width 55 height 29
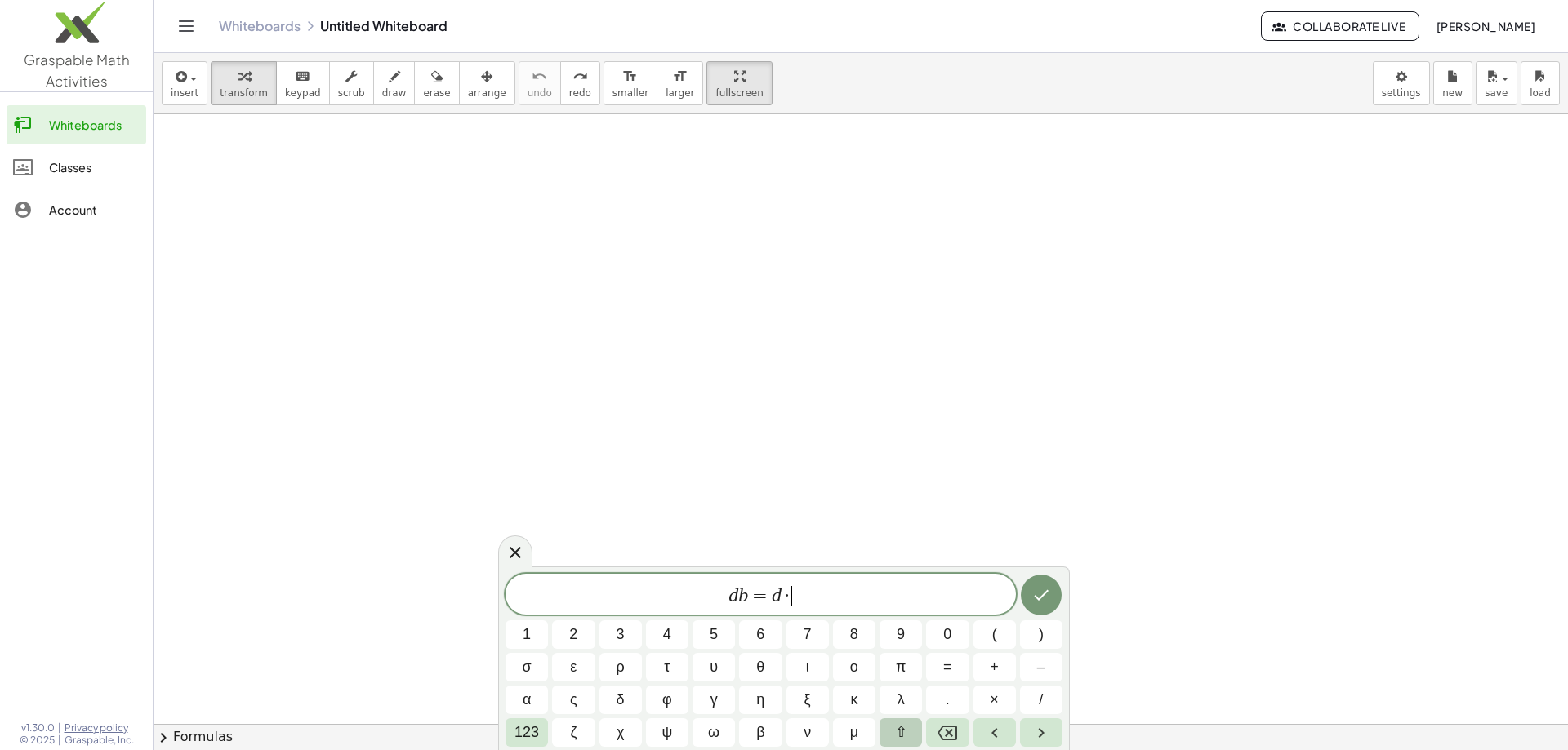
click at [905, 735] on span "⇧" at bounding box center [900, 732] width 13 height 22
click at [942, 725] on icon "Backspace" at bounding box center [947, 732] width 19 height 19
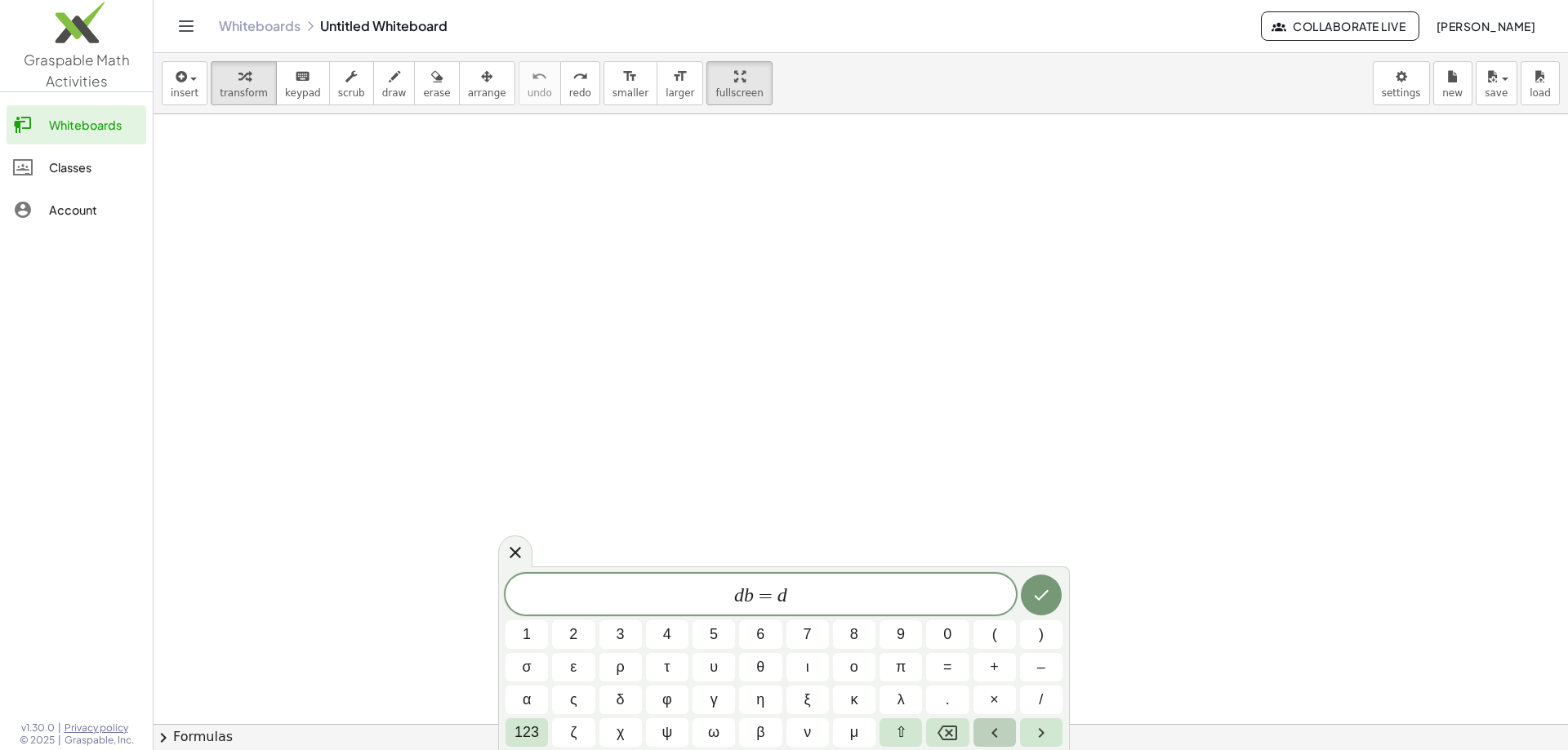
click at [988, 724] on icon "Left arrow" at bounding box center [994, 732] width 19 height 19
click at [1036, 601] on icon "Done" at bounding box center [1041, 595] width 19 height 19
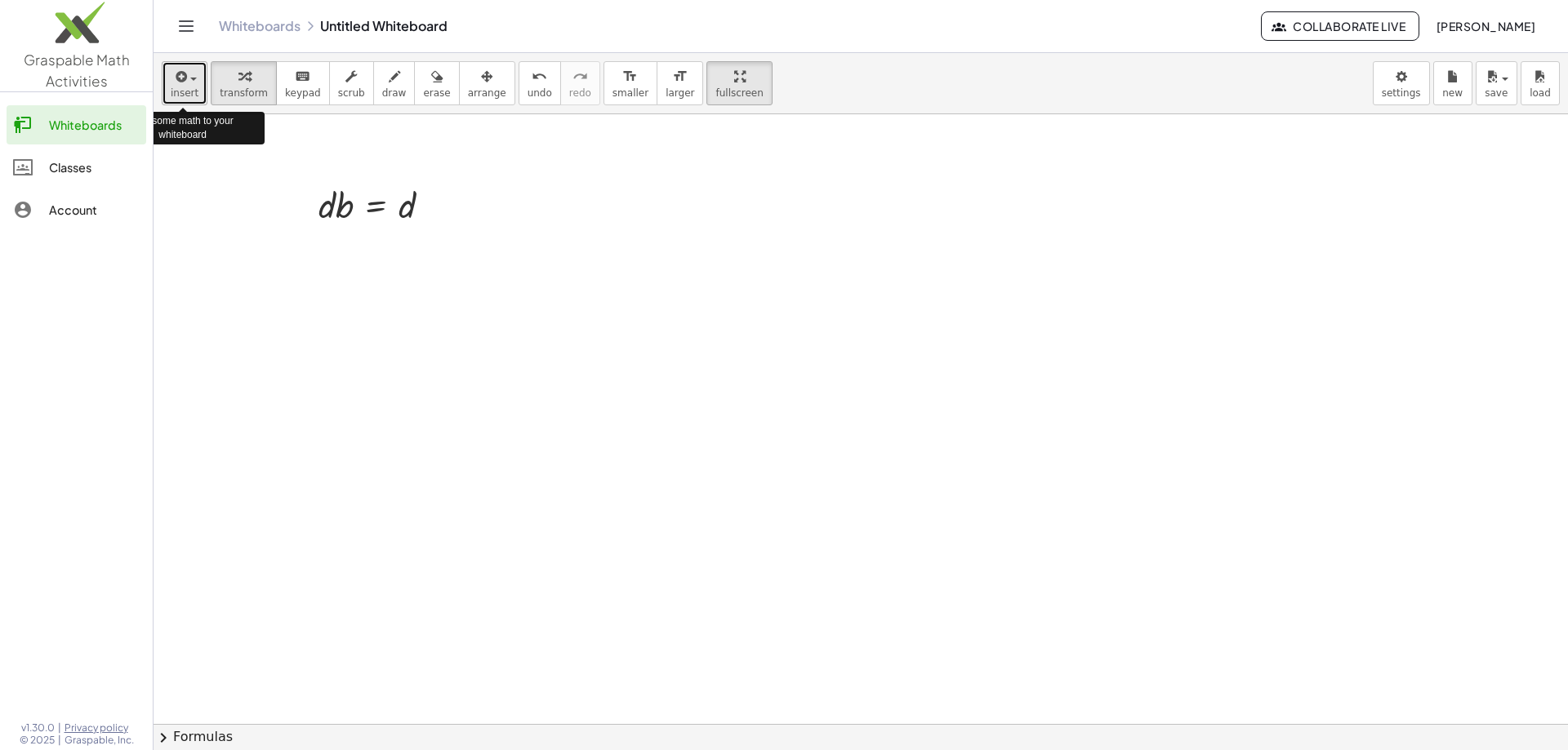
click at [189, 73] on div "button" at bounding box center [184, 76] width 28 height 19
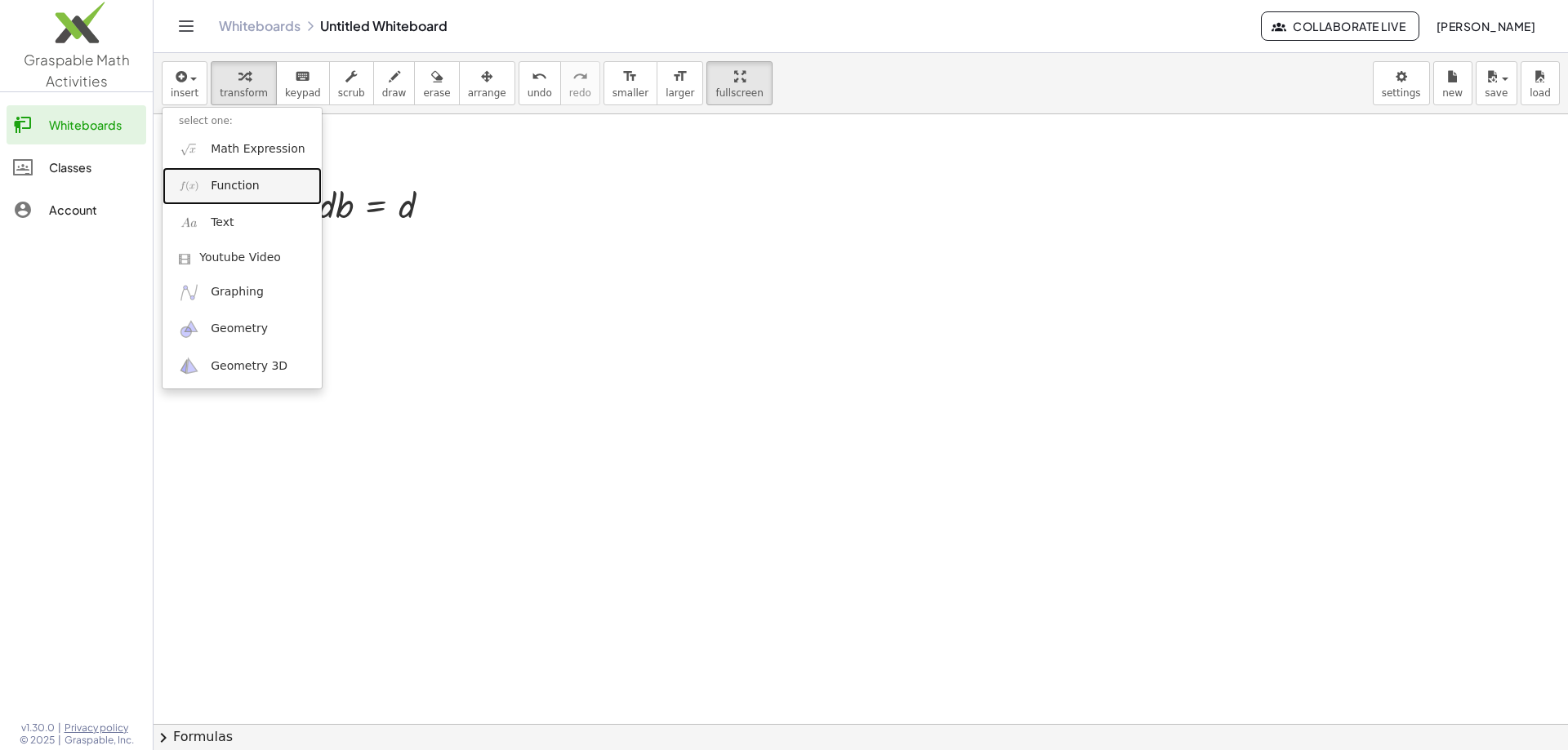
click at [252, 184] on span "Function" at bounding box center [235, 186] width 49 height 16
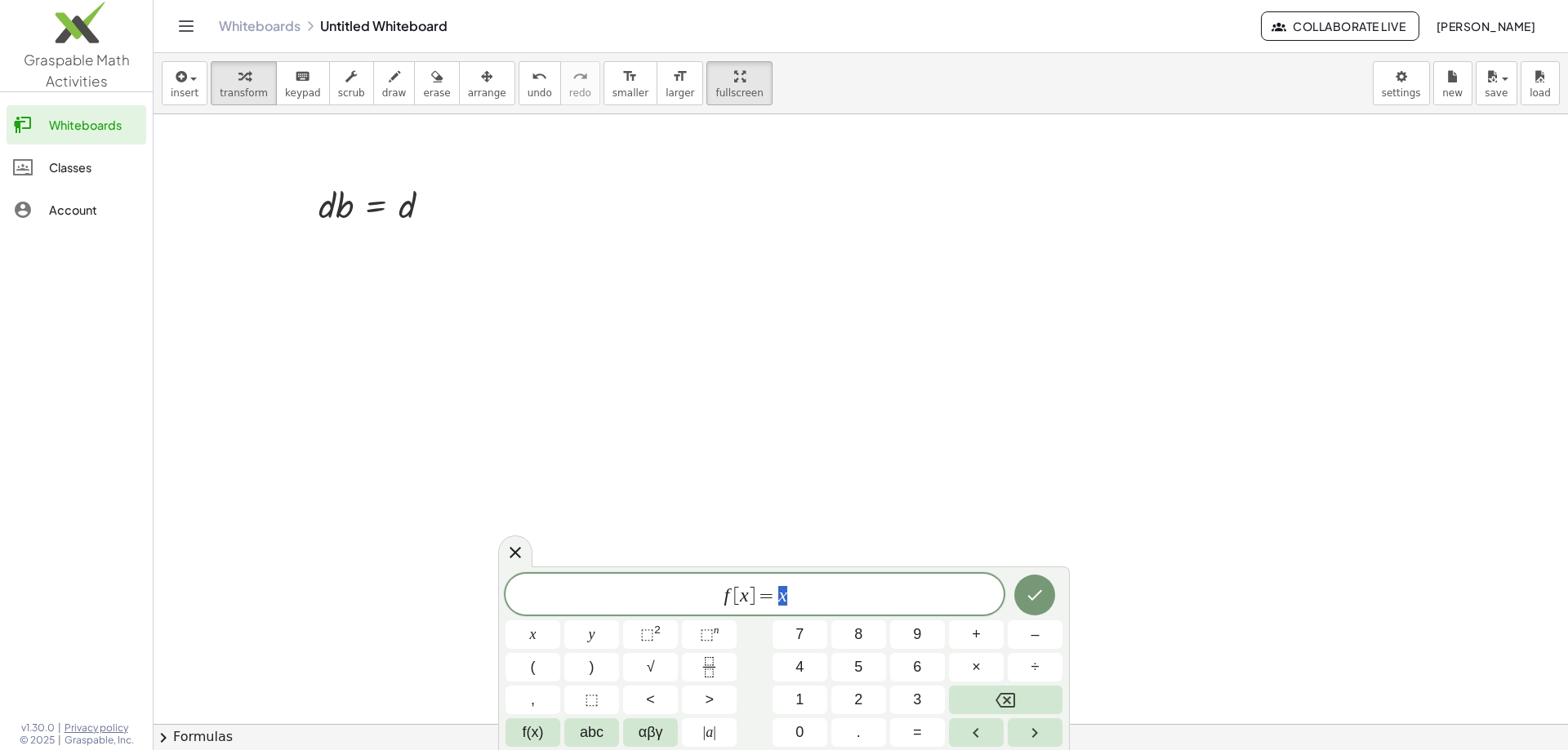
click at [560, 621] on div at bounding box center [532, 635] width 55 height 29
click at [1041, 588] on icon "Done" at bounding box center [1034, 595] width 19 height 19
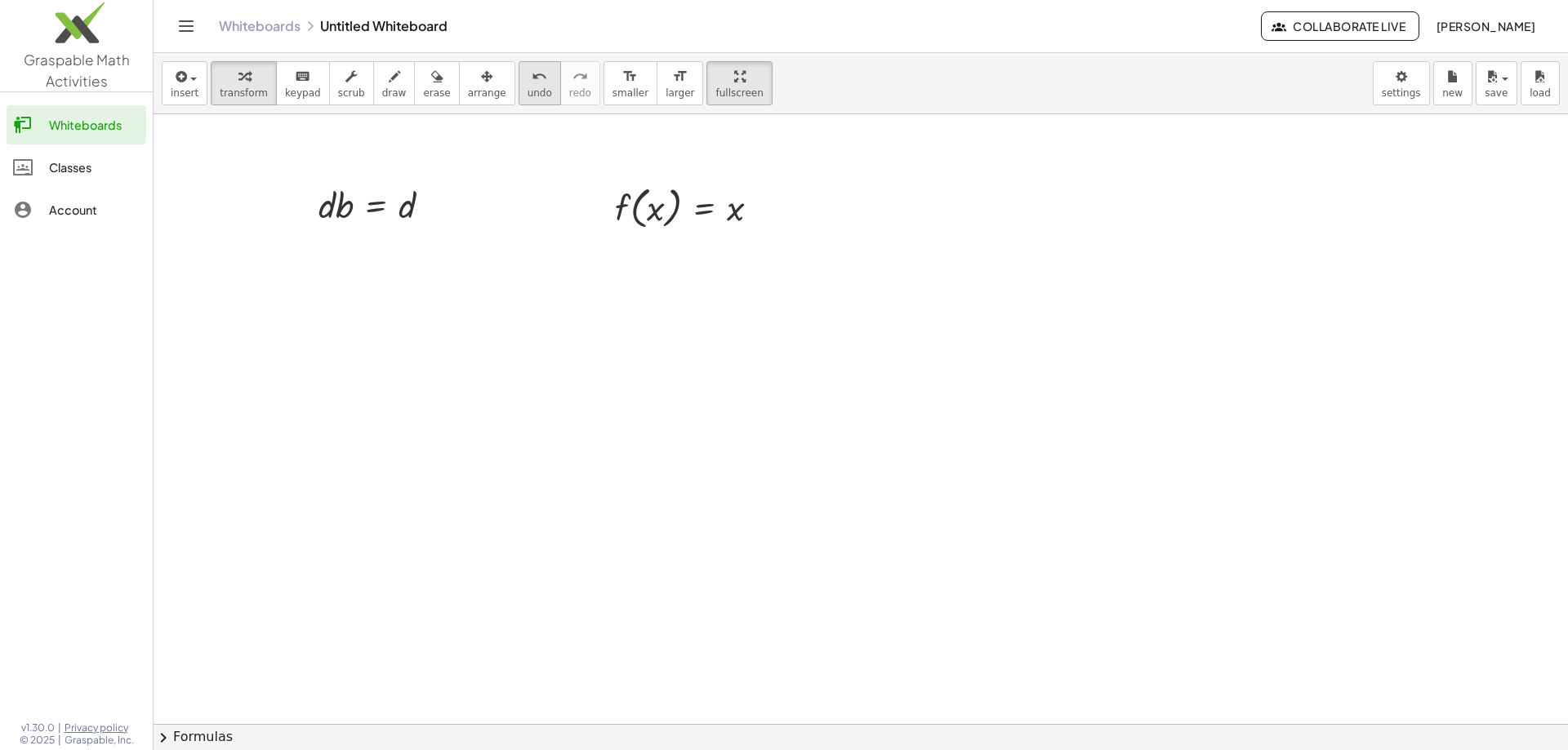
click at [527, 91] on span "undo" at bounding box center [539, 93] width 24 height 12
